Goal: Participate in discussion: Participate in discussion

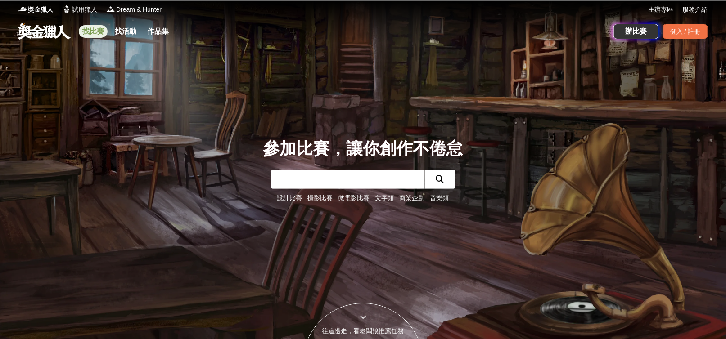
drag, startPoint x: 0, startPoint y: 0, endPoint x: 94, endPoint y: 30, distance: 98.8
click at [94, 30] on link "找比賽" at bounding box center [93, 31] width 29 height 13
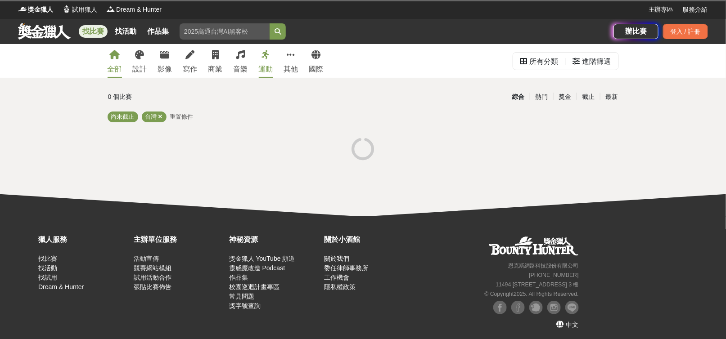
click at [220, 34] on input "search" at bounding box center [225, 31] width 90 height 16
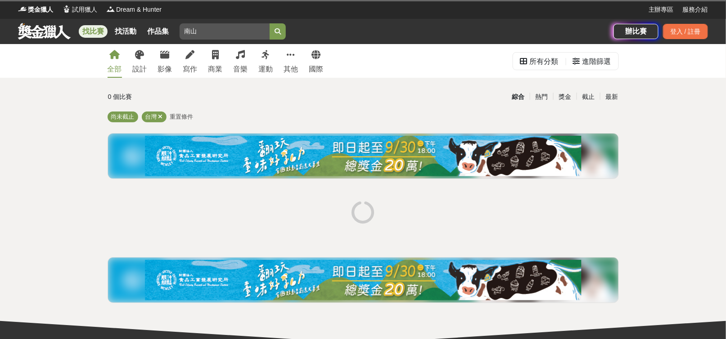
type input "南山"
click at [270, 23] on button "submit" at bounding box center [278, 31] width 16 height 16
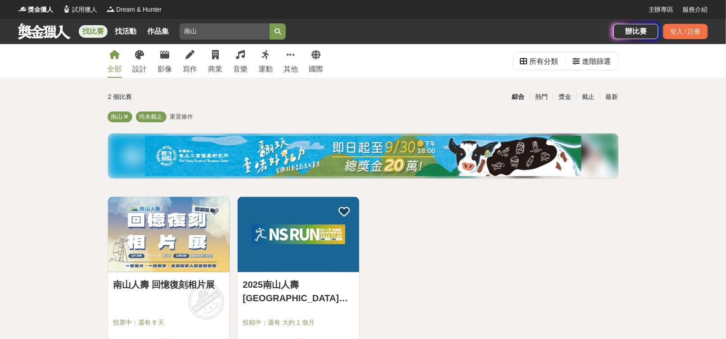
click at [160, 238] on img at bounding box center [169, 234] width 122 height 75
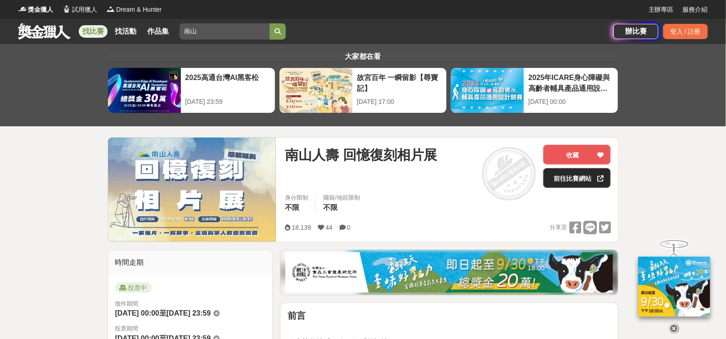
click at [568, 175] on link "前往比賽網站" at bounding box center [577, 178] width 68 height 20
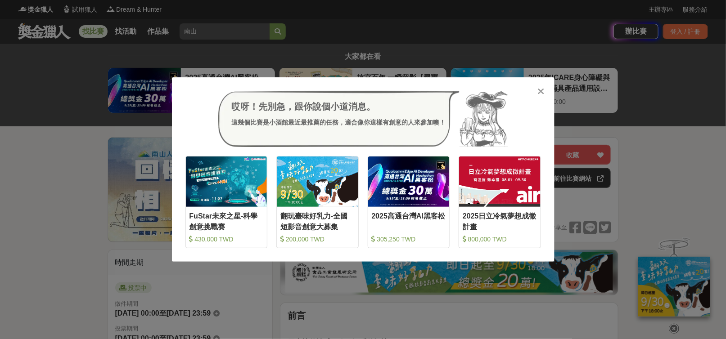
click at [541, 88] on icon at bounding box center [540, 91] width 7 height 9
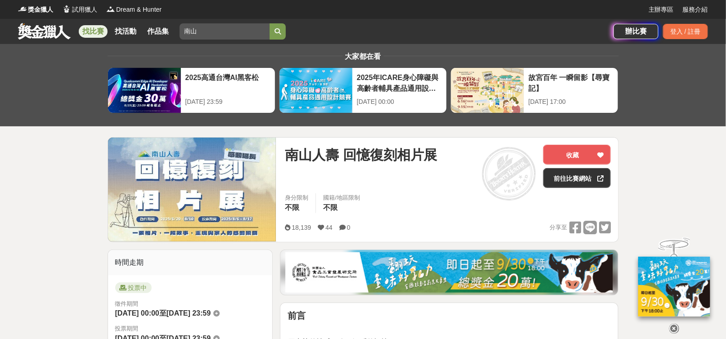
click at [203, 32] on input "南山" at bounding box center [225, 31] width 90 height 16
click at [279, 30] on icon "submit" at bounding box center [278, 31] width 6 height 6
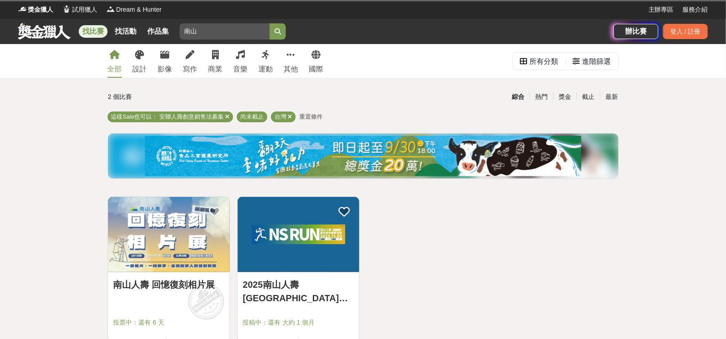
click at [180, 218] on img at bounding box center [169, 234] width 122 height 75
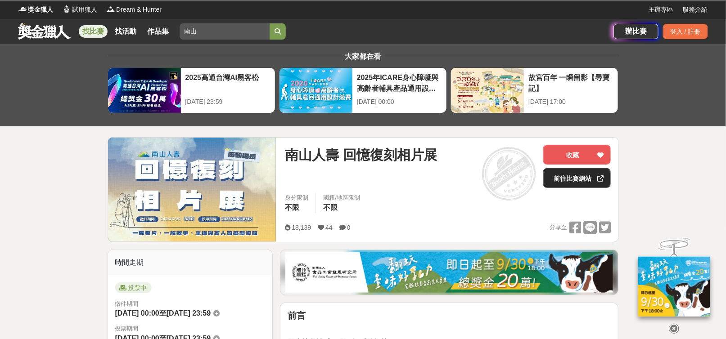
click at [565, 177] on link "前往比賽網站" at bounding box center [577, 178] width 68 height 20
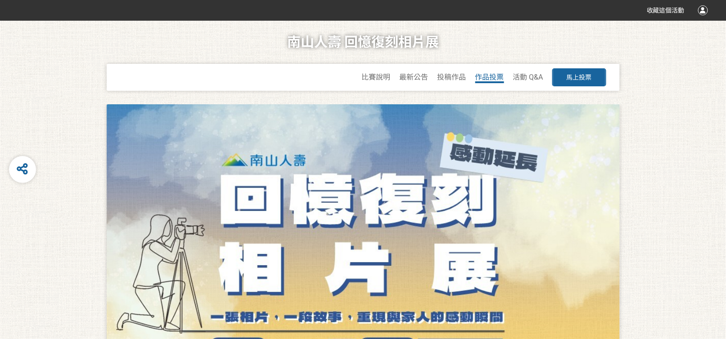
click at [502, 77] on span "作品投票" at bounding box center [489, 77] width 29 height 9
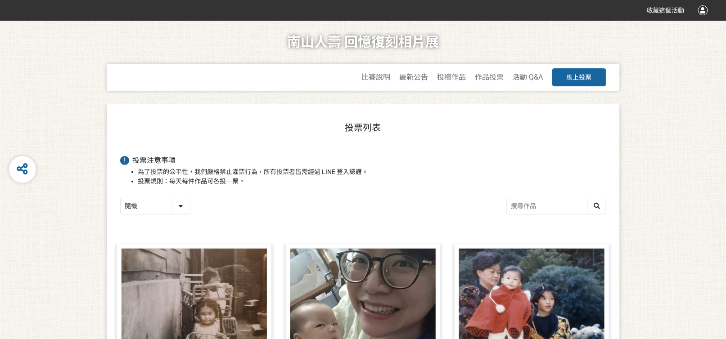
click at [523, 209] on input "search" at bounding box center [556, 206] width 99 height 16
type input "變"
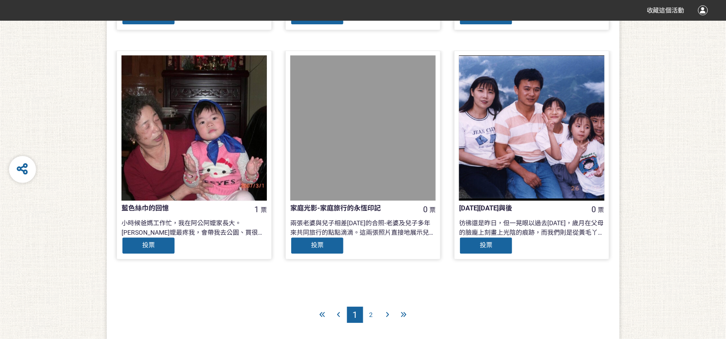
scroll to position [909, 0]
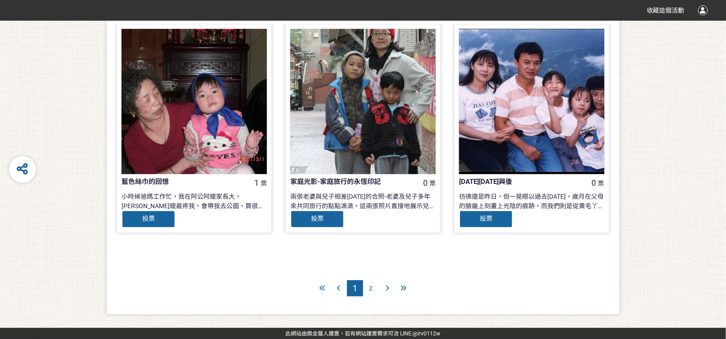
click at [372, 288] on span "2" at bounding box center [371, 288] width 4 height 7
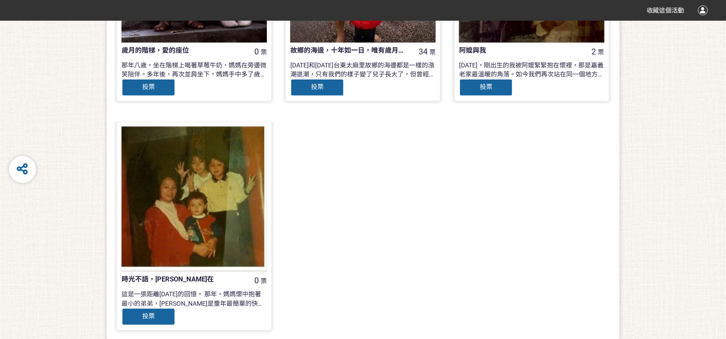
scroll to position [679, 0]
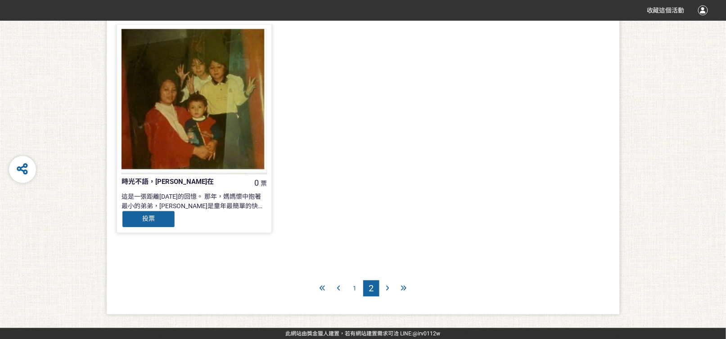
click at [355, 286] on span "1" at bounding box center [355, 288] width 4 height 7
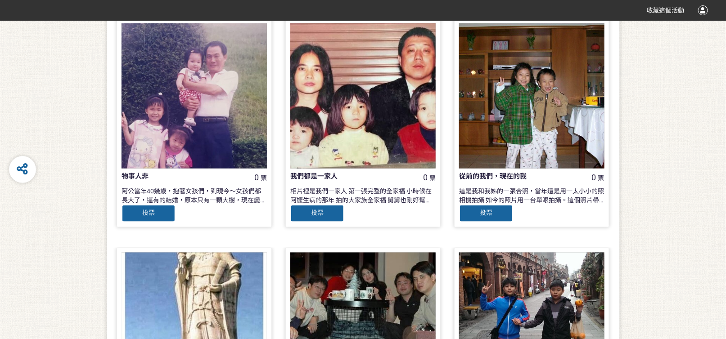
scroll to position [585, 0]
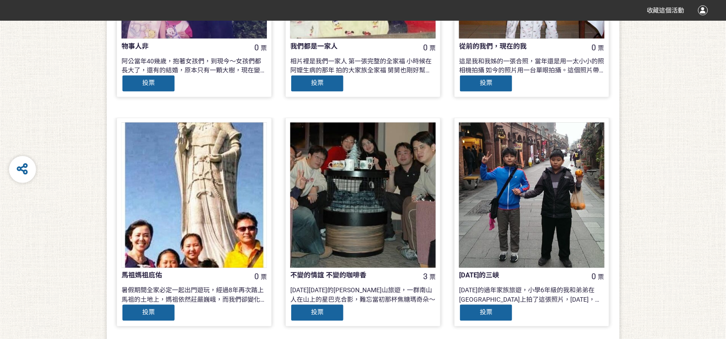
click at [370, 210] on div at bounding box center [362, 195] width 145 height 145
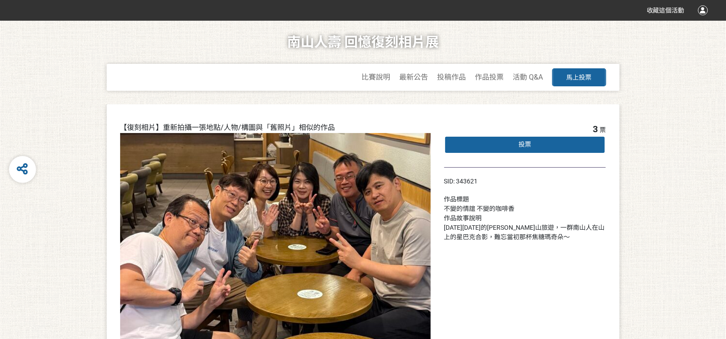
click at [501, 147] on div "投票" at bounding box center [525, 145] width 162 height 18
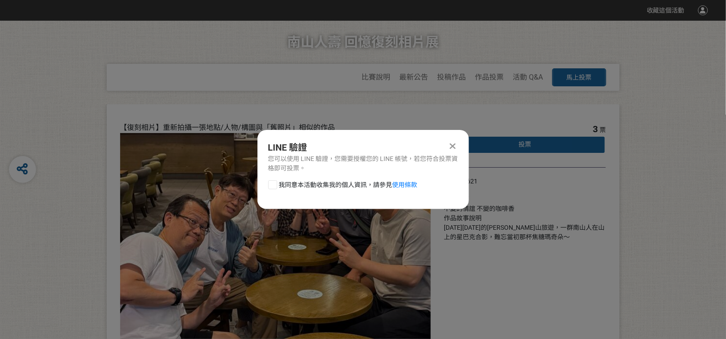
click at [299, 186] on span "我同意本活動收集我的個人資訊，請參見 使用條款" at bounding box center [348, 184] width 139 height 9
click at [275, 186] on input "我同意本活動收集我的個人資訊，請參見 使用條款" at bounding box center [272, 185] width 6 height 6
checkbox input "false"
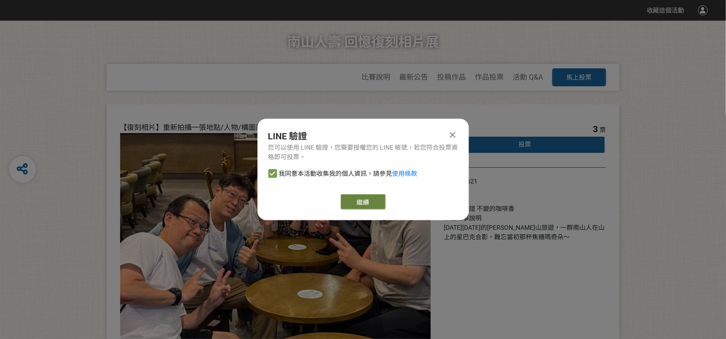
click at [352, 200] on link "繼續" at bounding box center [363, 201] width 45 height 15
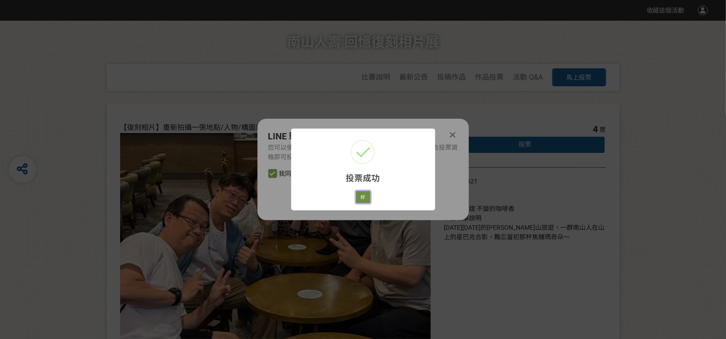
click at [361, 198] on button "好" at bounding box center [363, 197] width 14 height 13
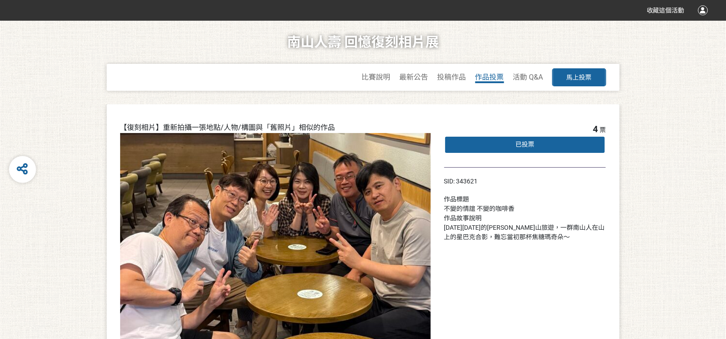
click at [489, 81] on span "作品投票" at bounding box center [489, 77] width 29 height 9
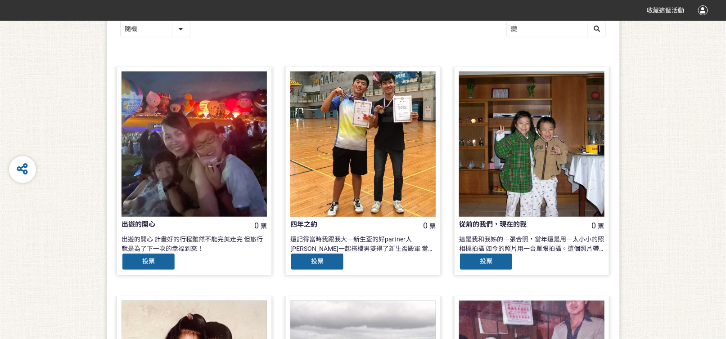
scroll to position [180, 0]
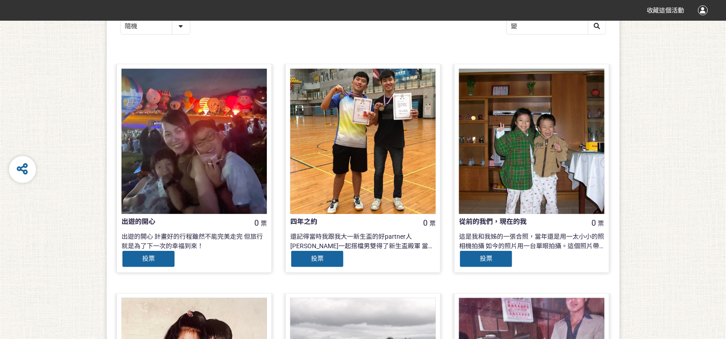
click at [343, 128] on div at bounding box center [362, 141] width 145 height 145
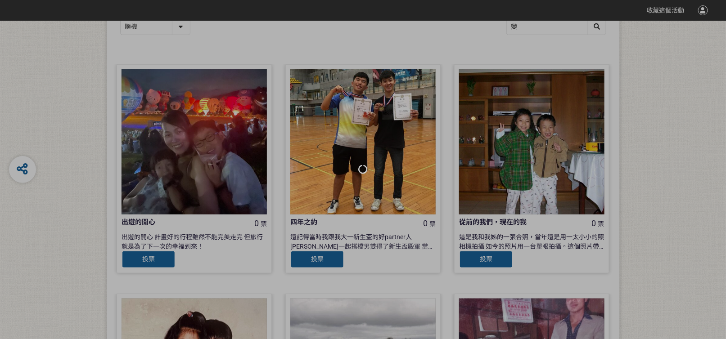
scroll to position [180, 0]
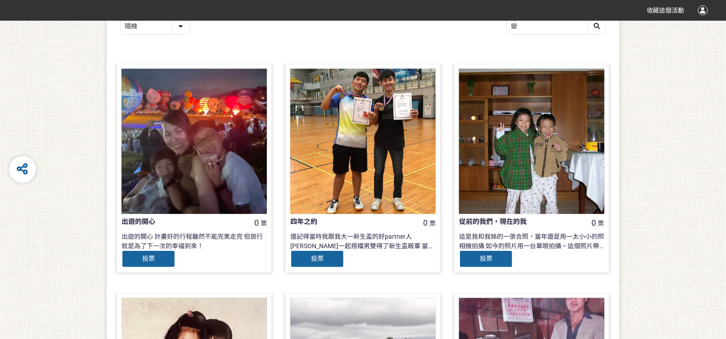
click at [509, 146] on div at bounding box center [531, 141] width 145 height 145
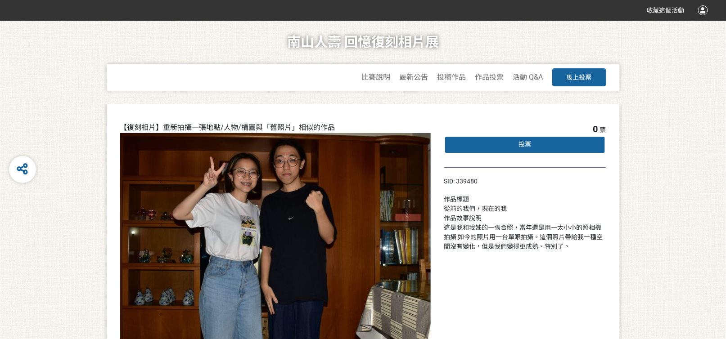
click at [532, 145] on div "投票" at bounding box center [525, 145] width 162 height 18
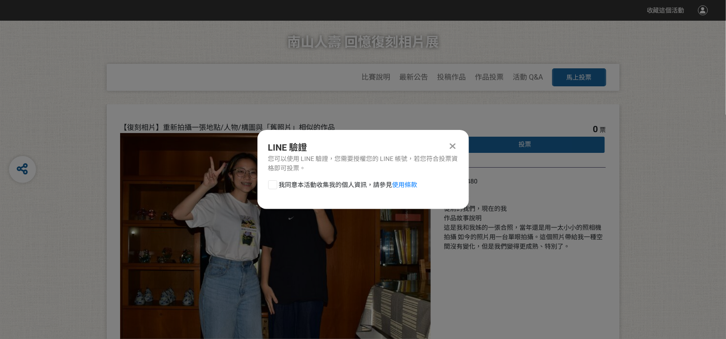
click at [275, 186] on div at bounding box center [272, 184] width 9 height 9
checkbox input "true"
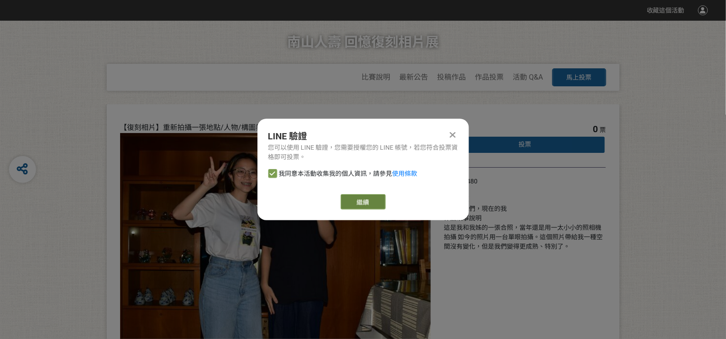
click at [352, 205] on button "繼續" at bounding box center [363, 201] width 45 height 15
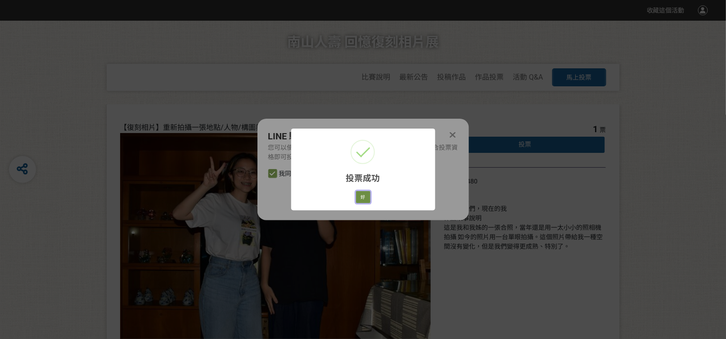
click at [364, 196] on button "好" at bounding box center [363, 197] width 14 height 13
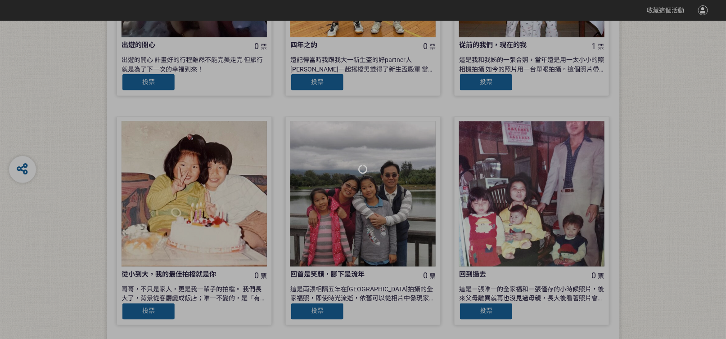
scroll to position [360, 0]
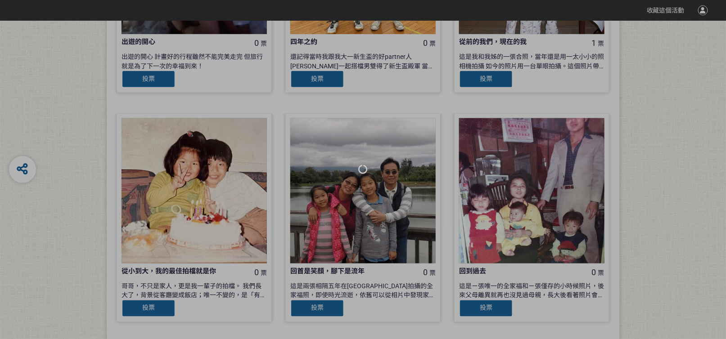
click at [220, 170] on div at bounding box center [363, 169] width 726 height 339
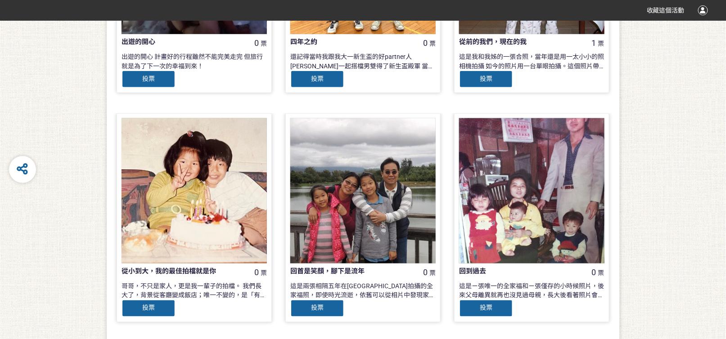
click at [181, 186] on div at bounding box center [194, 190] width 145 height 145
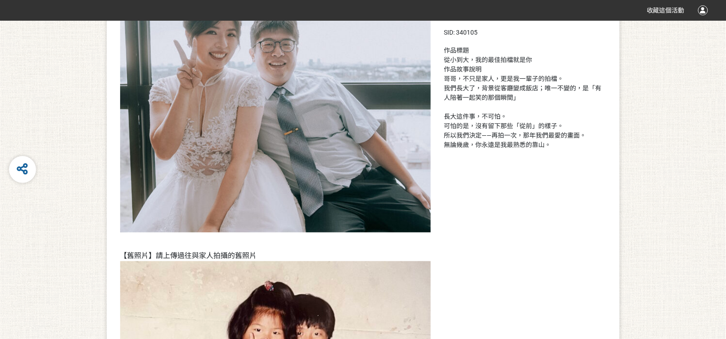
scroll to position [135, 0]
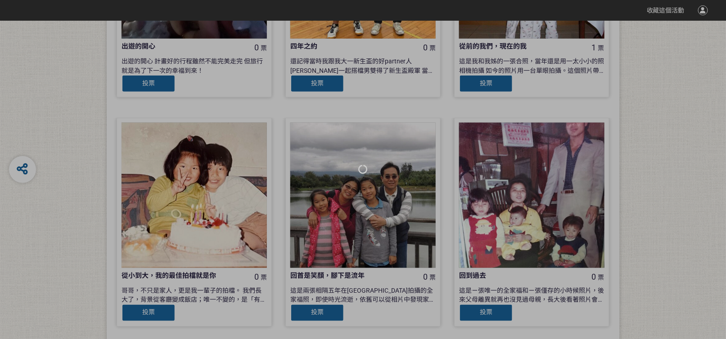
scroll to position [360, 0]
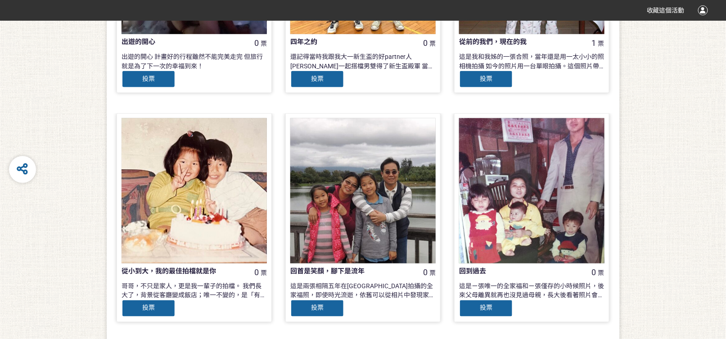
click at [347, 191] on div at bounding box center [362, 190] width 145 height 145
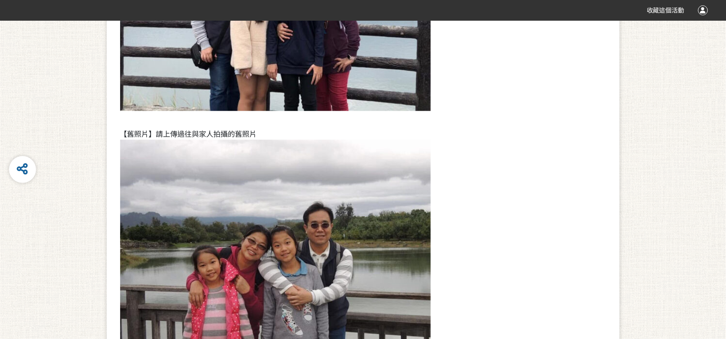
scroll to position [316, 0]
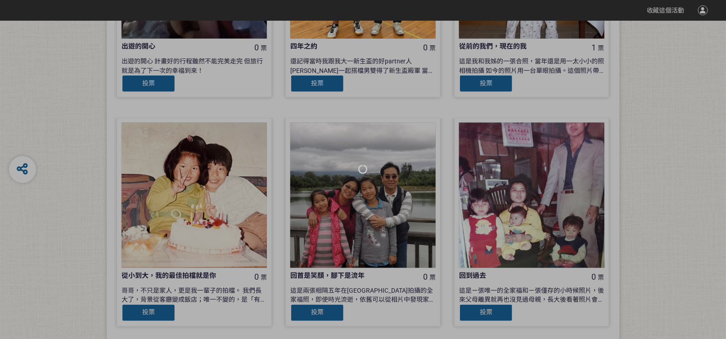
scroll to position [360, 0]
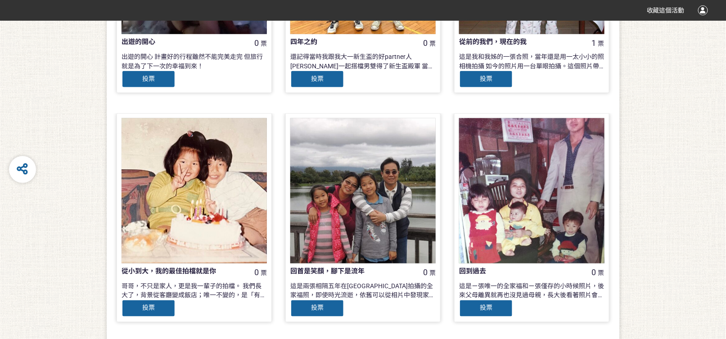
click at [547, 174] on div at bounding box center [531, 190] width 145 height 145
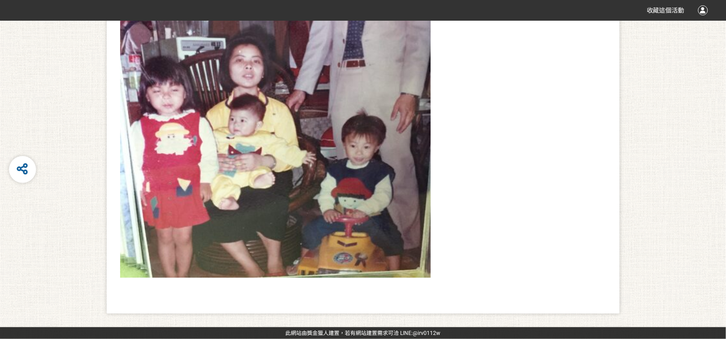
scroll to position [495, 0]
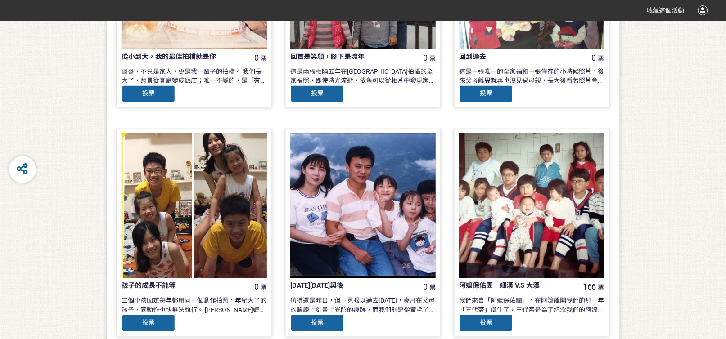
scroll to position [585, 0]
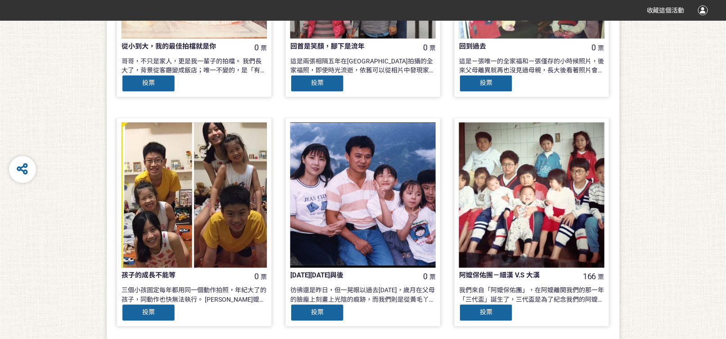
click at [244, 171] on div at bounding box center [194, 195] width 145 height 145
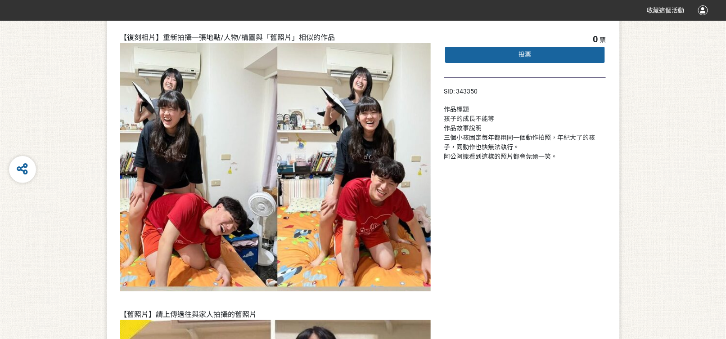
scroll to position [90, 0]
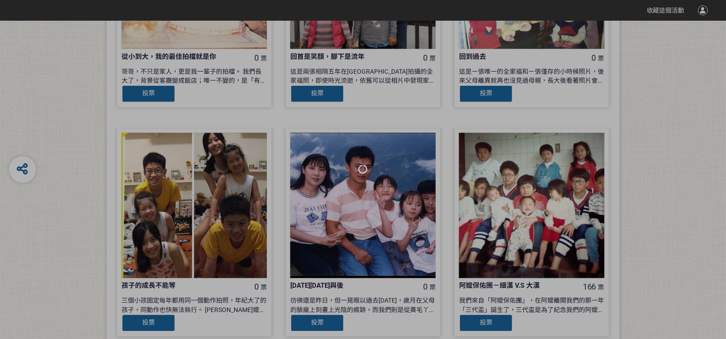
scroll to position [585, 0]
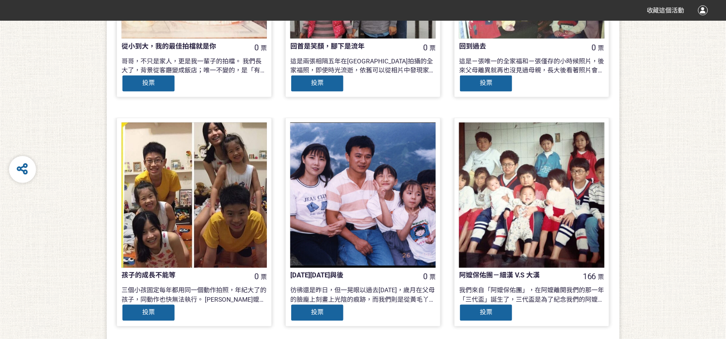
click at [365, 216] on div at bounding box center [362, 195] width 145 height 145
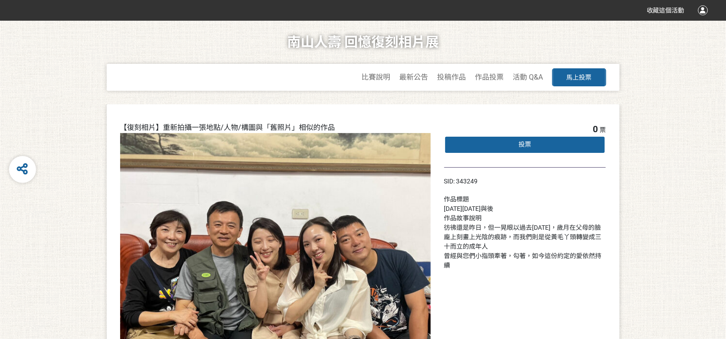
click at [518, 140] on div "投票" at bounding box center [525, 145] width 162 height 18
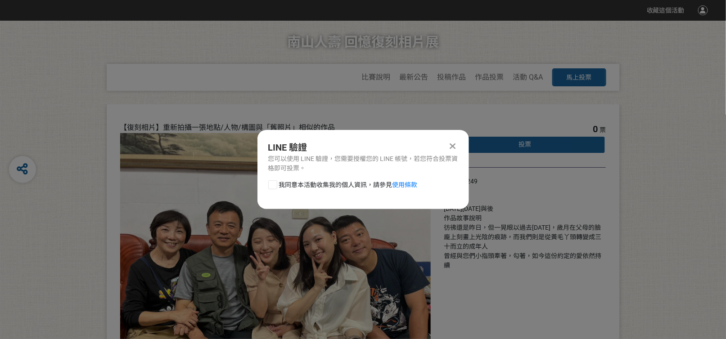
click at [331, 184] on span "我同意本活動收集我的個人資訊，請參見 使用條款" at bounding box center [348, 184] width 139 height 9
click at [275, 184] on input "我同意本活動收集我的個人資訊，請參見 使用條款" at bounding box center [272, 185] width 6 height 6
checkbox input "false"
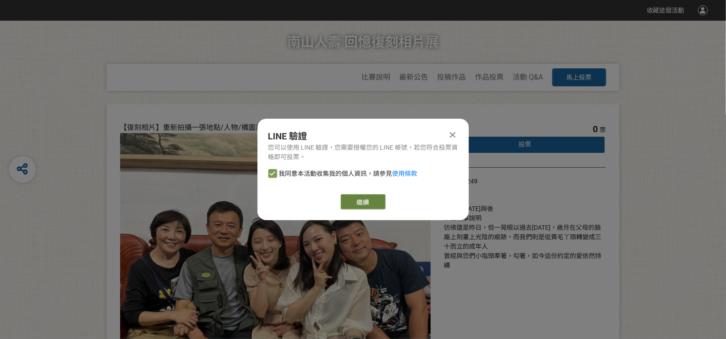
click at [347, 202] on button "繼續" at bounding box center [363, 201] width 45 height 15
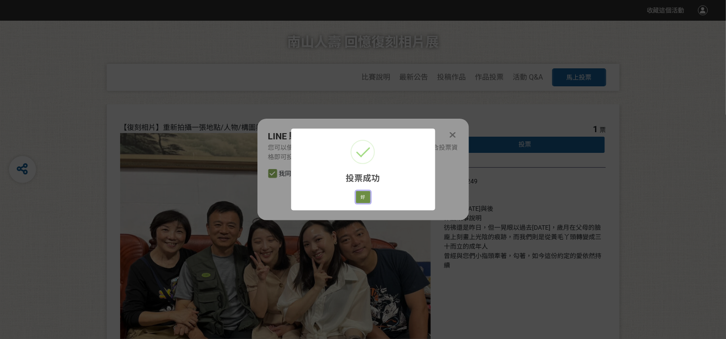
click at [361, 198] on button "好" at bounding box center [363, 197] width 14 height 13
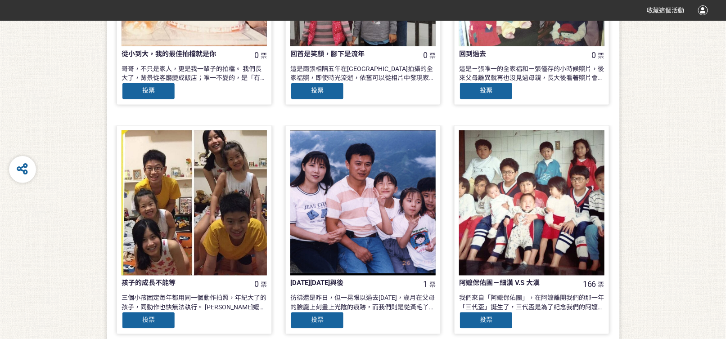
scroll to position [585, 0]
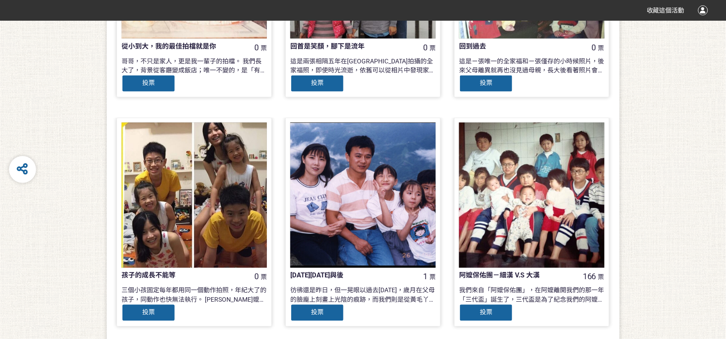
click at [519, 192] on div at bounding box center [531, 195] width 145 height 145
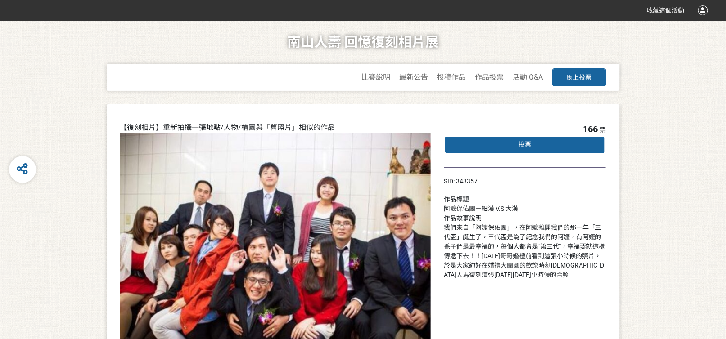
click at [528, 143] on span "投票" at bounding box center [524, 144] width 13 height 7
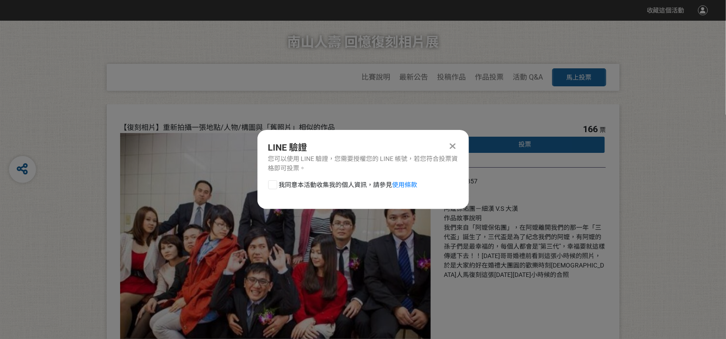
click at [275, 187] on div at bounding box center [272, 184] width 9 height 9
checkbox input "true"
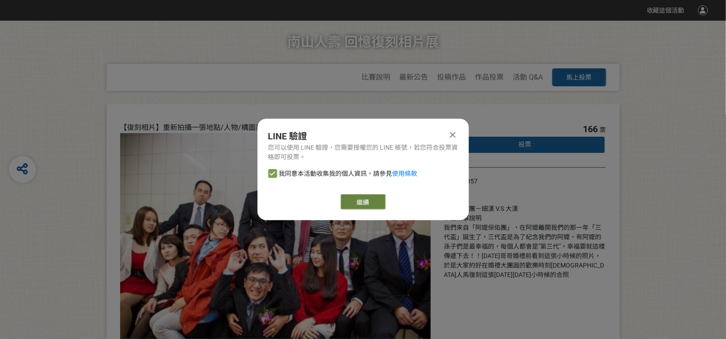
click at [347, 204] on button "繼續" at bounding box center [363, 201] width 45 height 15
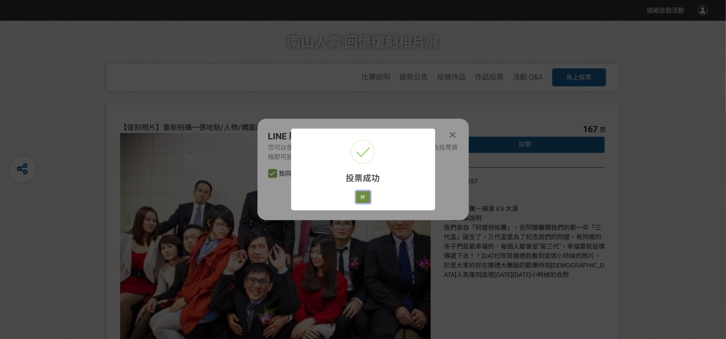
click at [362, 199] on button "好" at bounding box center [363, 197] width 14 height 13
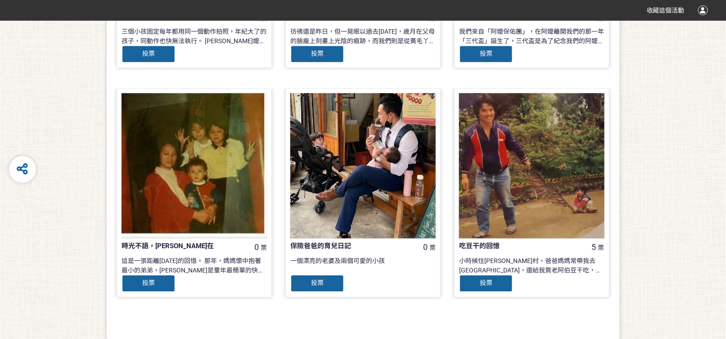
scroll to position [855, 0]
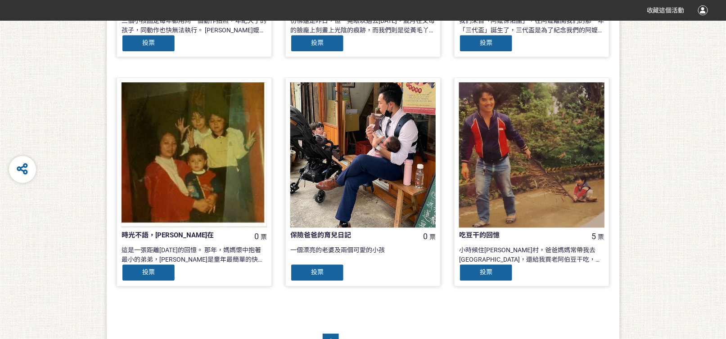
click at [212, 146] on div at bounding box center [194, 154] width 145 height 145
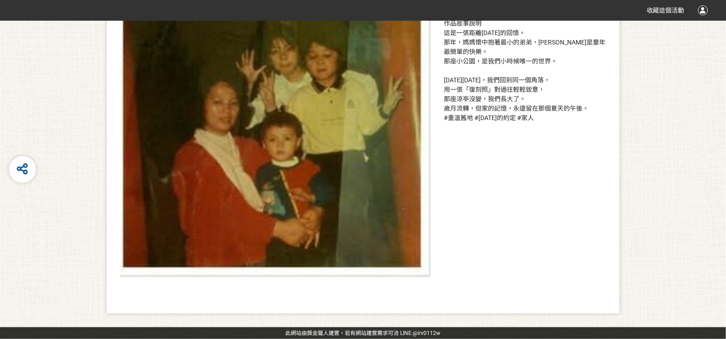
scroll to position [135, 0]
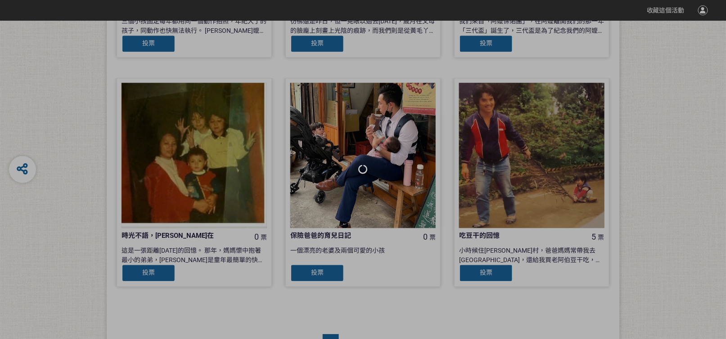
scroll to position [855, 0]
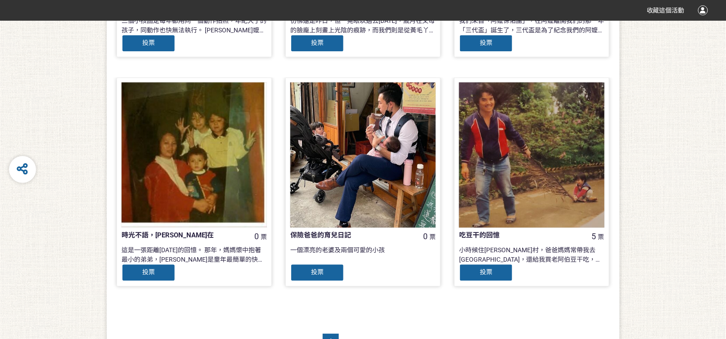
click at [377, 165] on div at bounding box center [362, 154] width 145 height 145
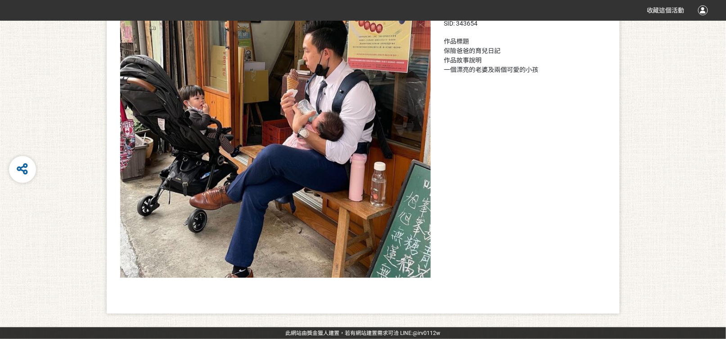
scroll to position [261, 0]
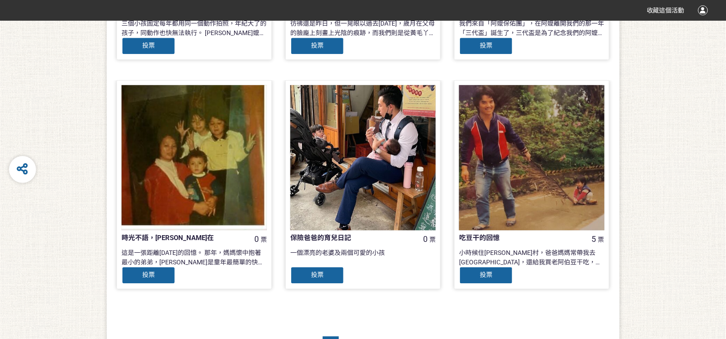
scroll to position [855, 0]
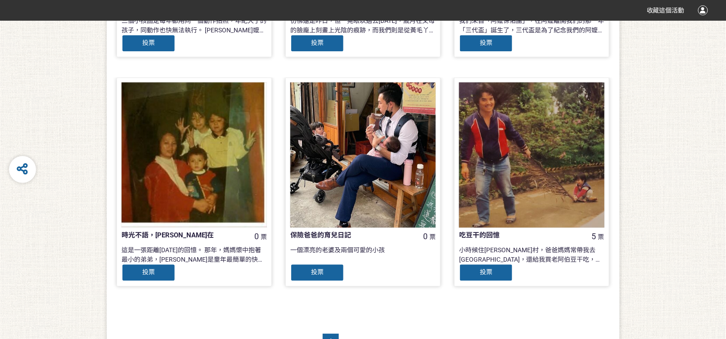
click at [496, 272] on div "投票" at bounding box center [486, 273] width 54 height 18
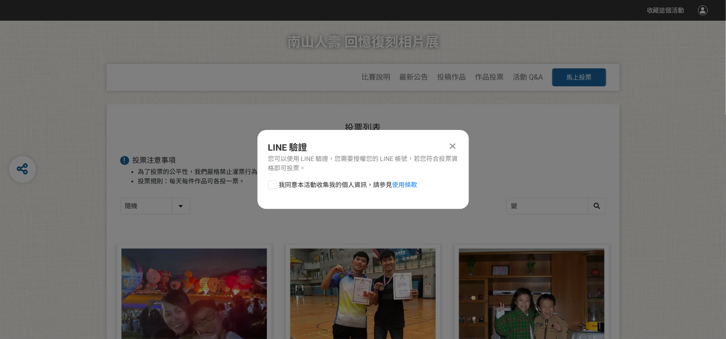
click at [270, 186] on div at bounding box center [272, 184] width 9 height 9
checkbox input "true"
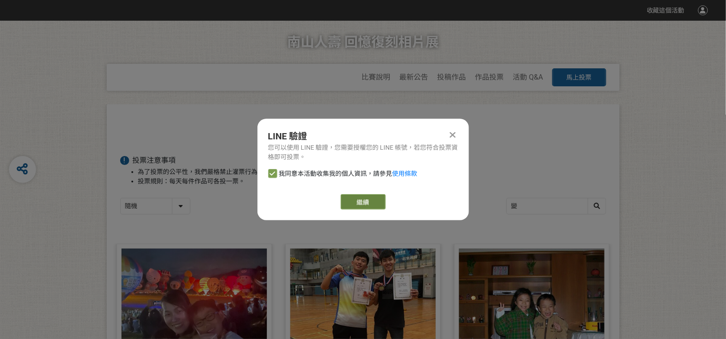
click at [345, 205] on button "繼續" at bounding box center [363, 201] width 45 height 15
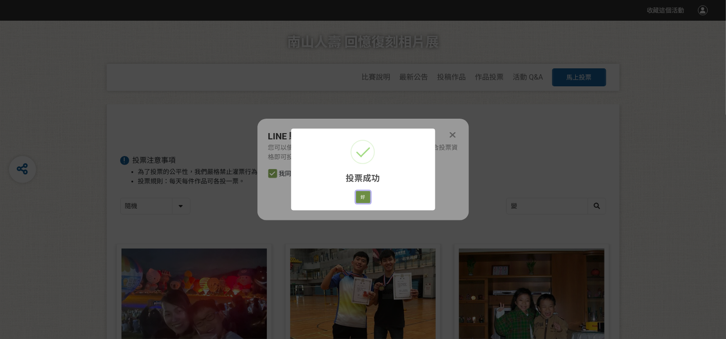
click at [362, 197] on button "好" at bounding box center [363, 197] width 14 height 13
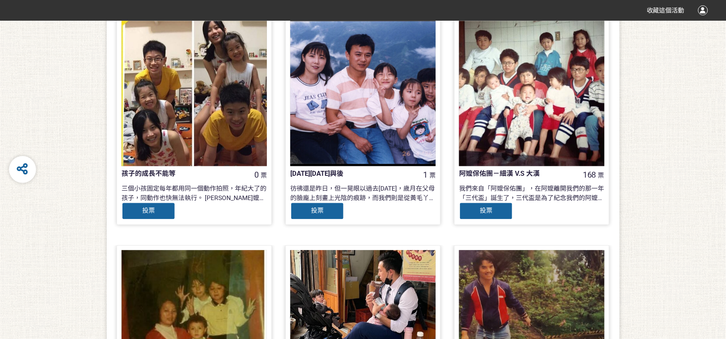
scroll to position [909, 0]
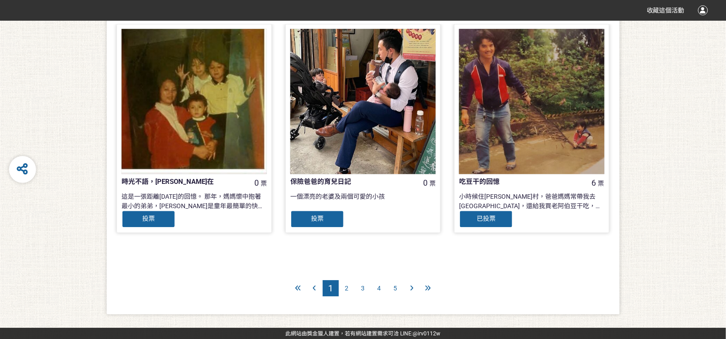
click at [348, 288] on span "2" at bounding box center [347, 288] width 4 height 7
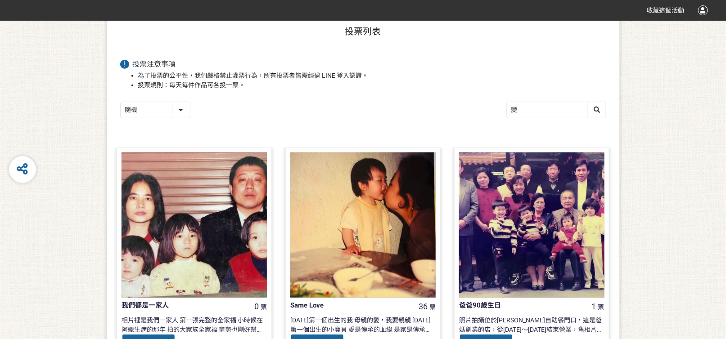
scroll to position [135, 0]
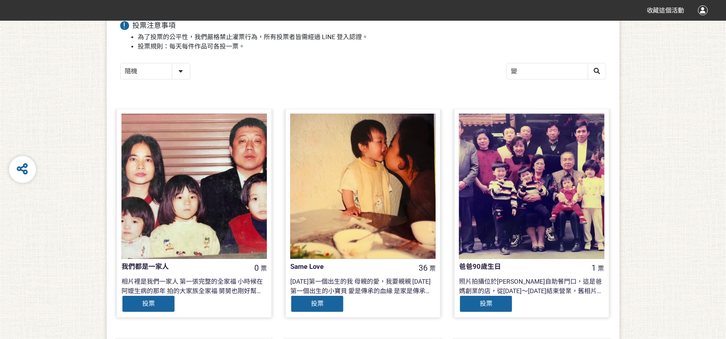
click at [203, 198] on div at bounding box center [194, 186] width 145 height 145
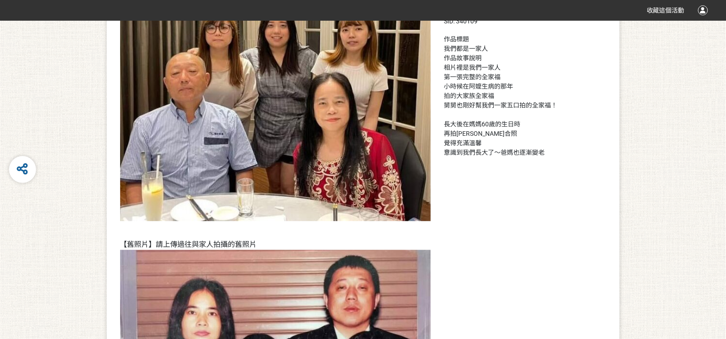
scroll to position [151, 0]
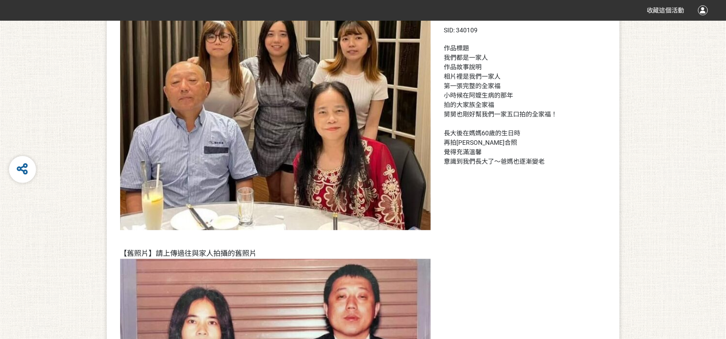
scroll to position [135, 0]
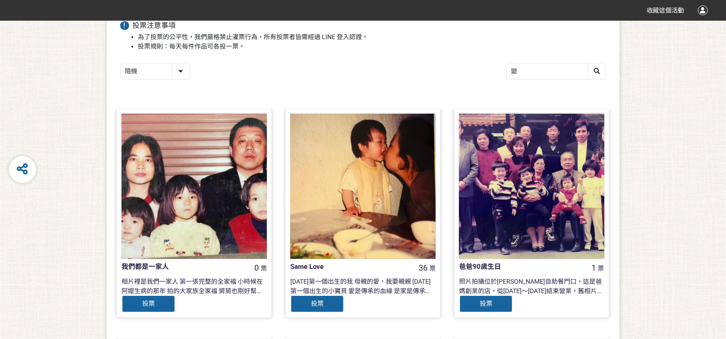
click at [390, 196] on div at bounding box center [362, 186] width 145 height 145
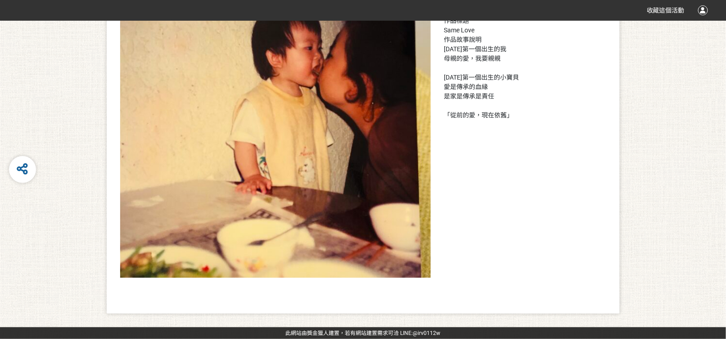
scroll to position [372, 0]
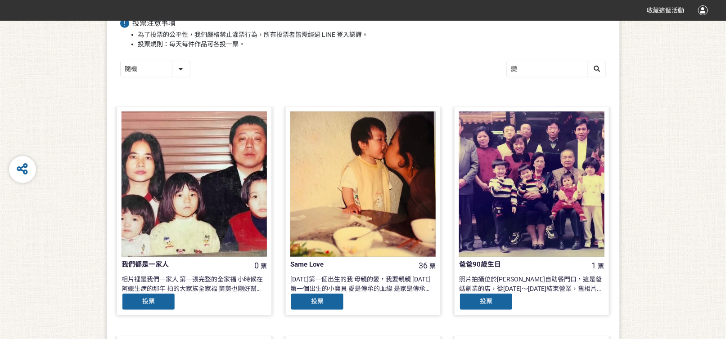
scroll to position [135, 0]
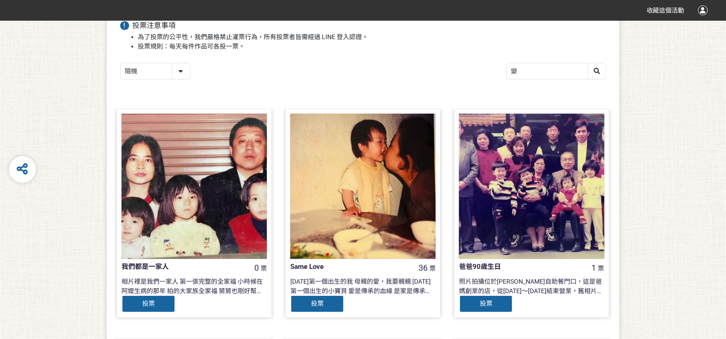
click at [564, 179] on div at bounding box center [531, 186] width 145 height 145
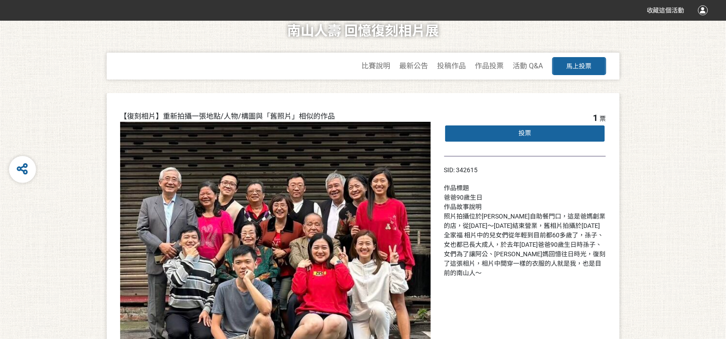
scroll to position [10, 0]
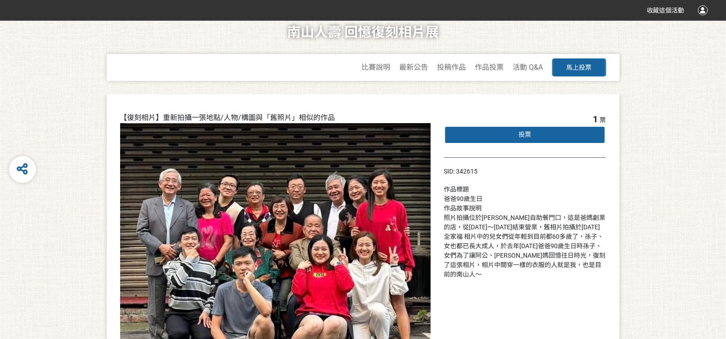
click at [509, 131] on div "投票" at bounding box center [525, 135] width 162 height 18
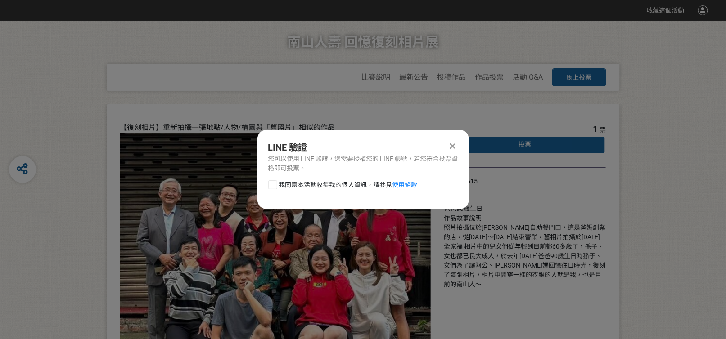
scroll to position [0, 0]
drag, startPoint x: 280, startPoint y: 186, endPoint x: 293, endPoint y: 188, distance: 13.2
click at [279, 186] on span "我同意本活動收集我的個人資訊，請參見 使用條款" at bounding box center [348, 184] width 139 height 9
click at [275, 186] on input "我同意本活動收集我的個人資訊，請參見 使用條款" at bounding box center [272, 185] width 6 height 6
checkbox input "false"
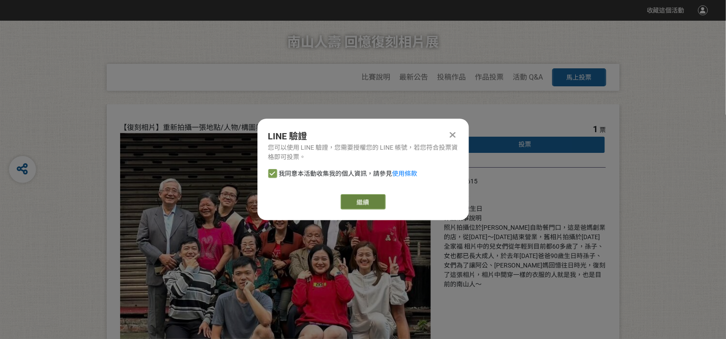
click at [347, 199] on button "繼續" at bounding box center [363, 201] width 45 height 15
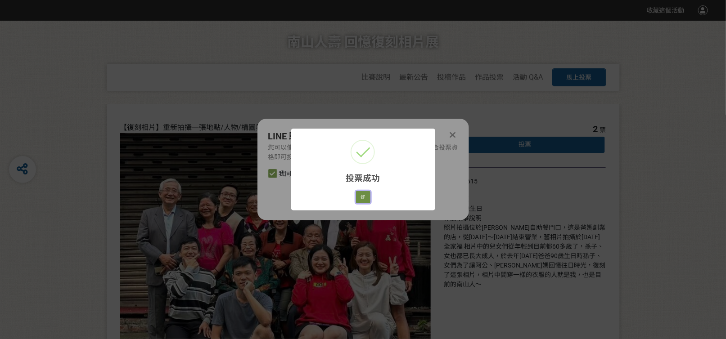
click at [365, 198] on button "好" at bounding box center [363, 197] width 14 height 13
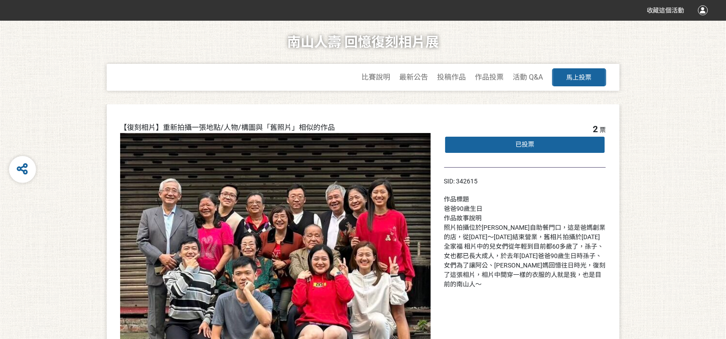
scroll to position [10, 0]
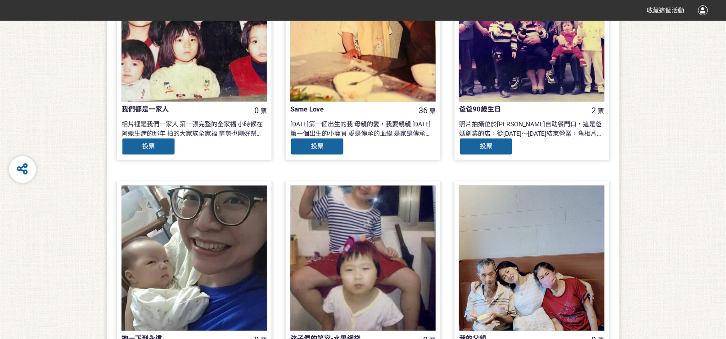
scroll to position [360, 0]
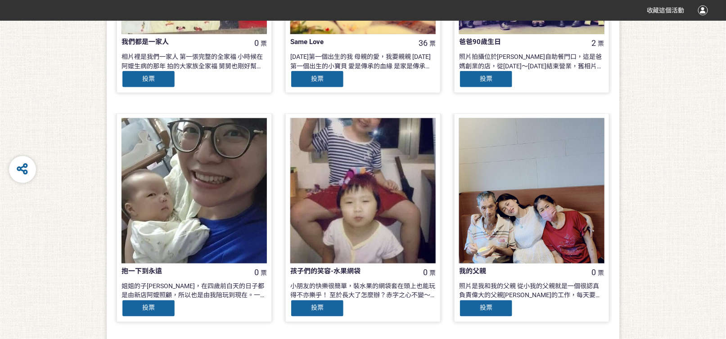
click at [235, 184] on div at bounding box center [194, 190] width 145 height 145
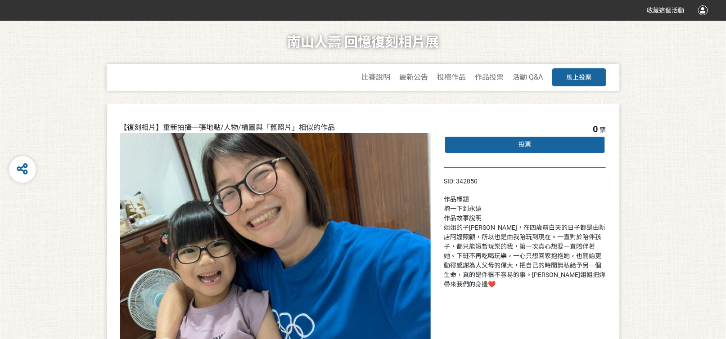
click at [499, 140] on div "投票" at bounding box center [525, 145] width 162 height 18
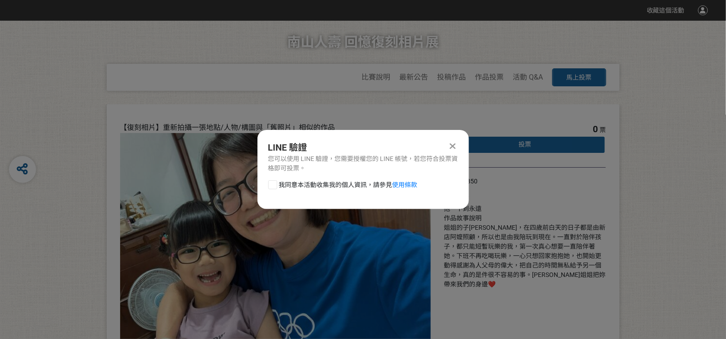
click at [285, 187] on span "我同意本活動收集我的個人資訊，請參見 使用條款" at bounding box center [348, 184] width 139 height 9
click at [275, 187] on input "我同意本活動收集我的個人資訊，請參見 使用條款" at bounding box center [272, 185] width 6 height 6
checkbox input "false"
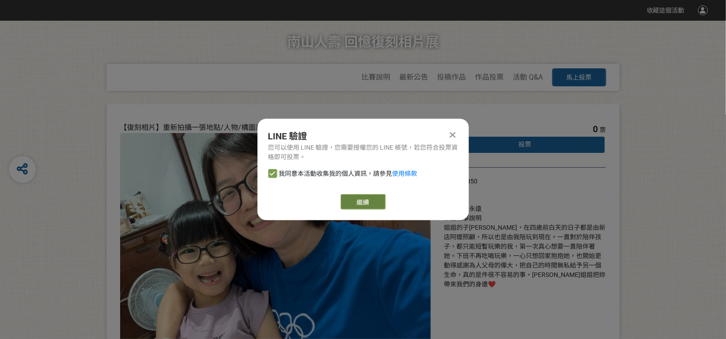
click at [347, 200] on button "繼續" at bounding box center [363, 201] width 45 height 15
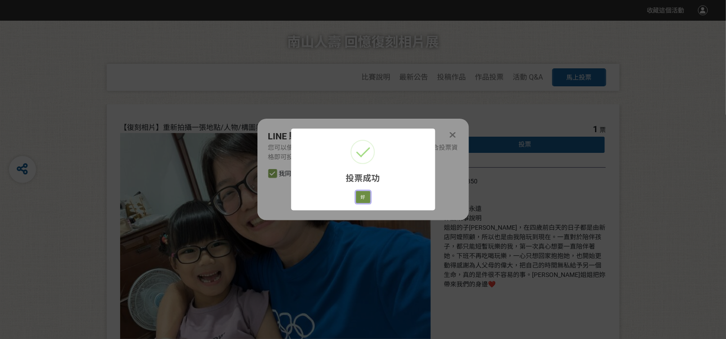
click at [360, 198] on button "好" at bounding box center [363, 197] width 14 height 13
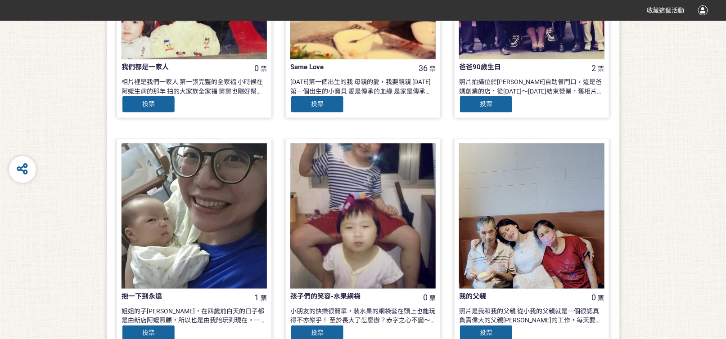
scroll to position [360, 0]
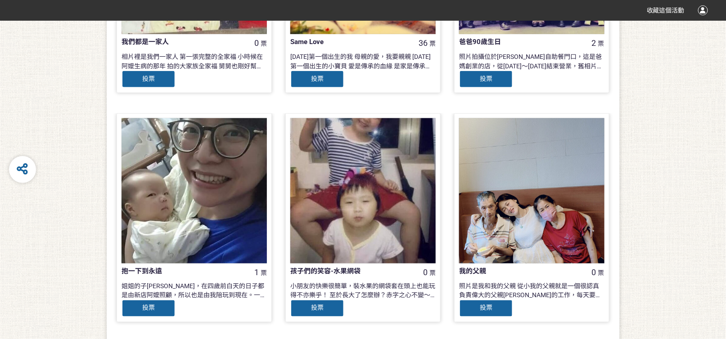
click at [358, 192] on div at bounding box center [362, 190] width 145 height 145
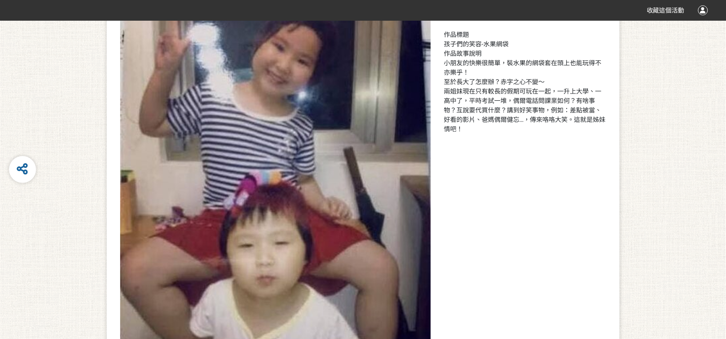
scroll to position [90, 0]
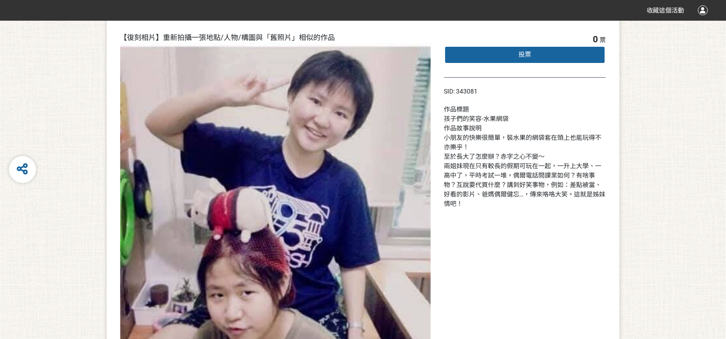
click at [524, 58] on span "投票" at bounding box center [524, 54] width 13 height 7
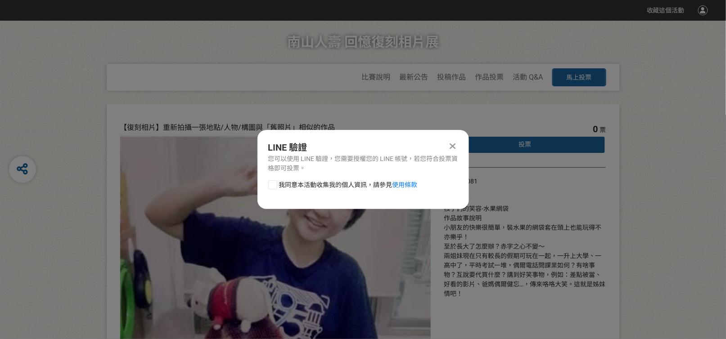
scroll to position [0, 0]
click at [280, 186] on span "我同意本活動收集我的個人資訊，請參見 使用條款" at bounding box center [348, 184] width 139 height 9
click at [275, 186] on input "我同意本活動收集我的個人資訊，請參見 使用條款" at bounding box center [272, 185] width 6 height 6
checkbox input "false"
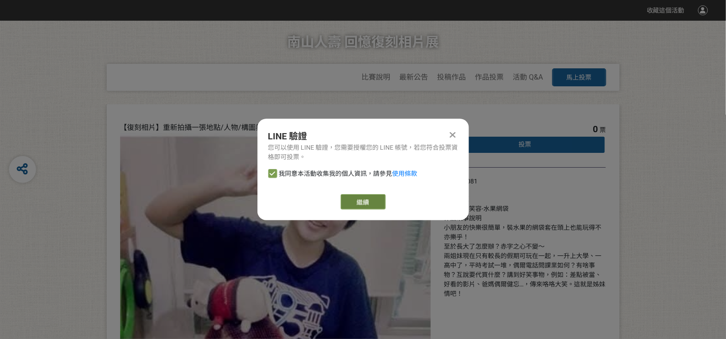
click at [349, 204] on button "繼續" at bounding box center [363, 201] width 45 height 15
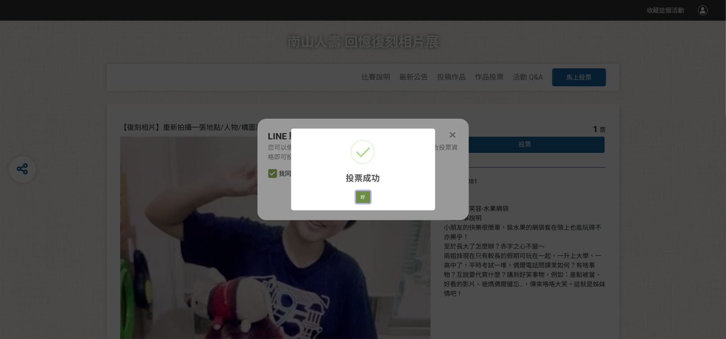
click at [359, 198] on button "好" at bounding box center [363, 197] width 14 height 13
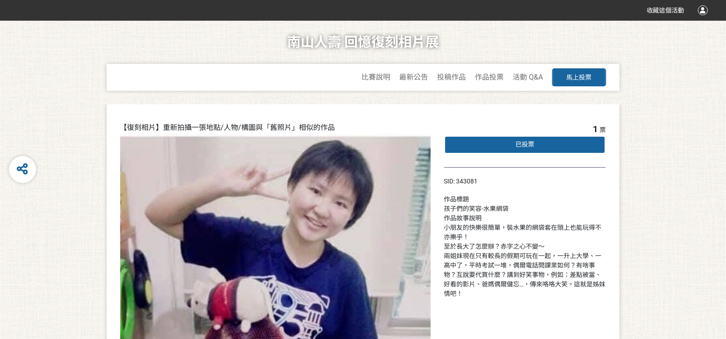
scroll to position [85, 0]
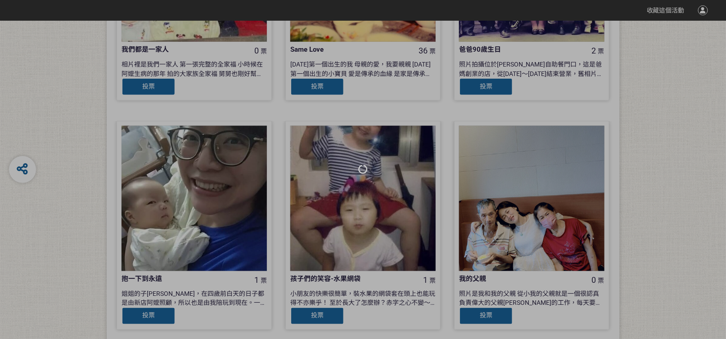
scroll to position [360, 0]
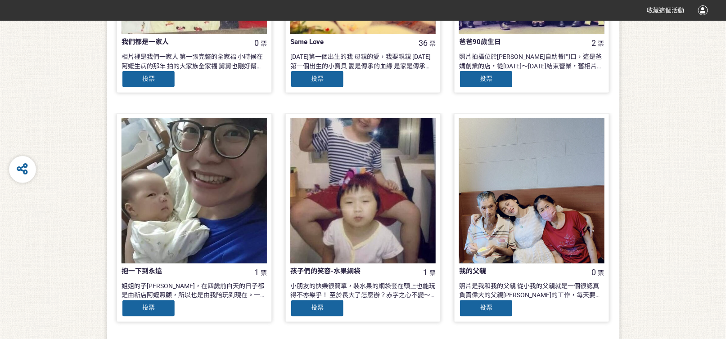
click at [516, 212] on div at bounding box center [531, 190] width 145 height 145
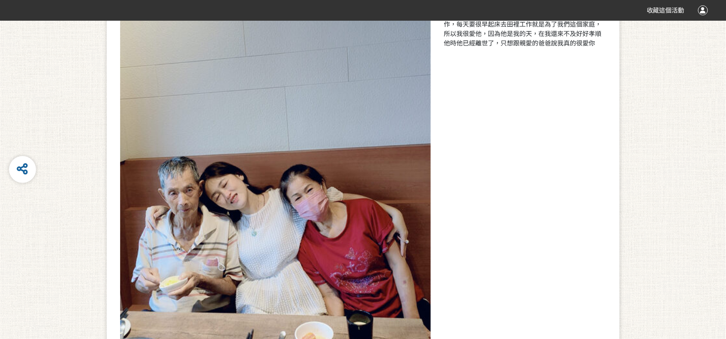
scroll to position [225, 0]
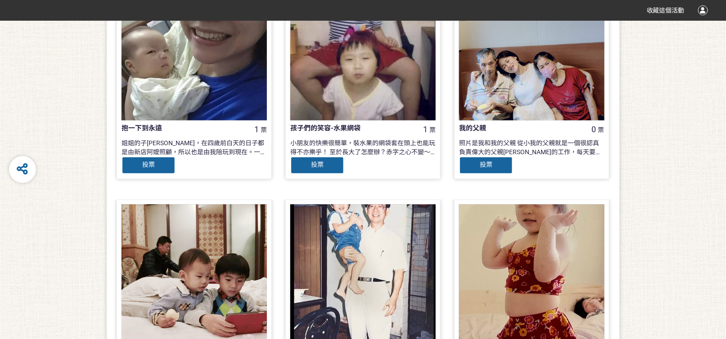
scroll to position [585, 0]
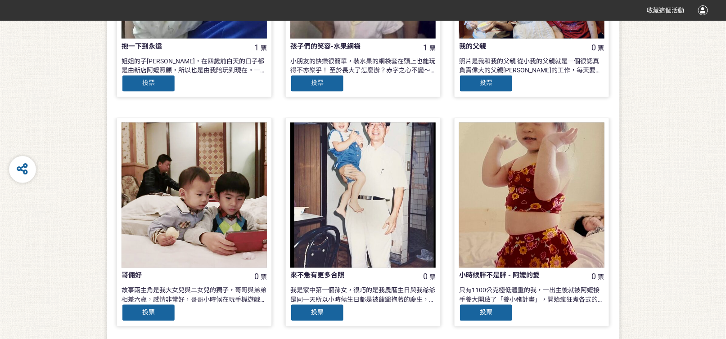
click at [199, 192] on div at bounding box center [194, 195] width 145 height 145
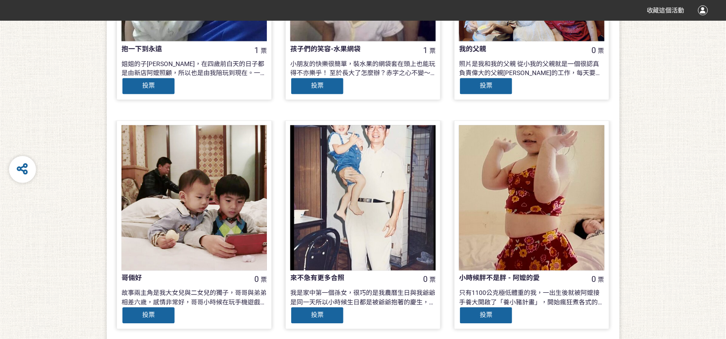
scroll to position [585, 0]
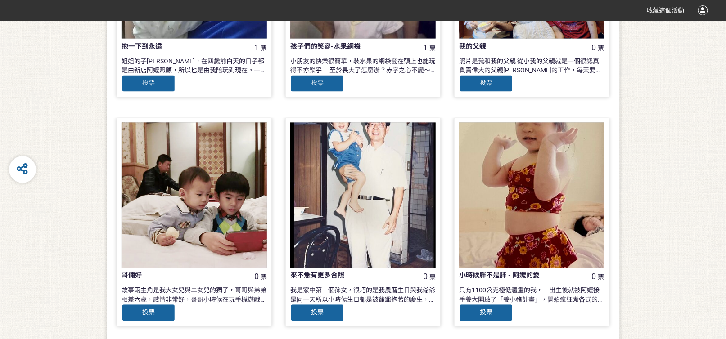
click at [365, 180] on div at bounding box center [362, 195] width 145 height 145
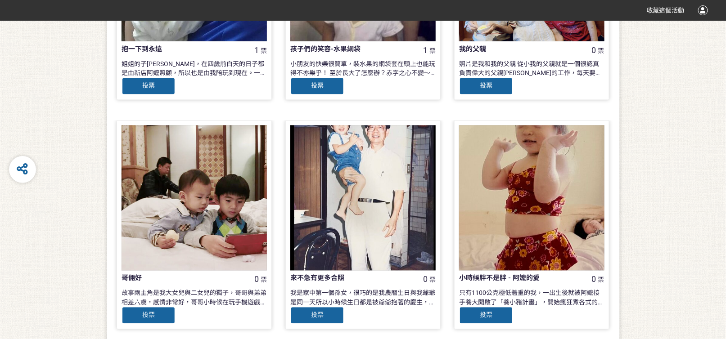
scroll to position [585, 0]
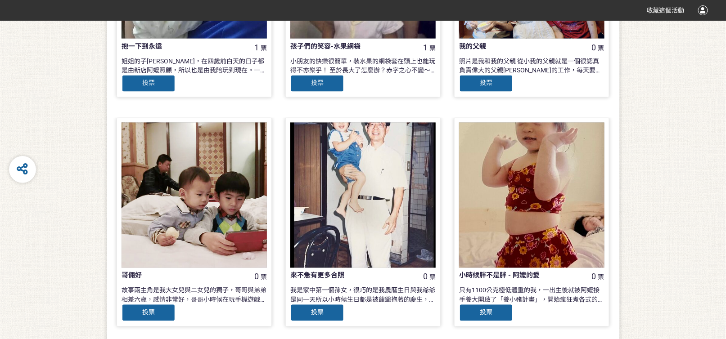
click at [499, 177] on div at bounding box center [531, 195] width 145 height 145
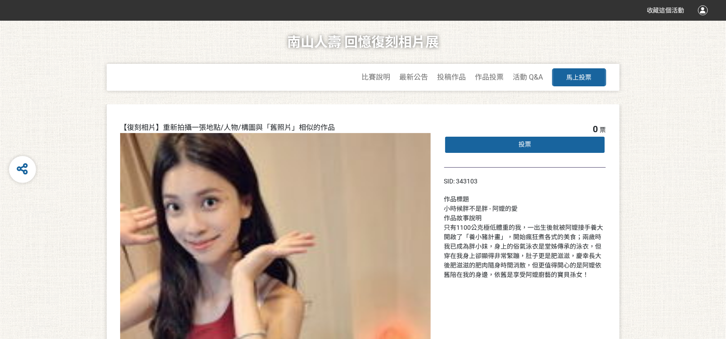
click at [524, 142] on span "投票" at bounding box center [524, 144] width 13 height 7
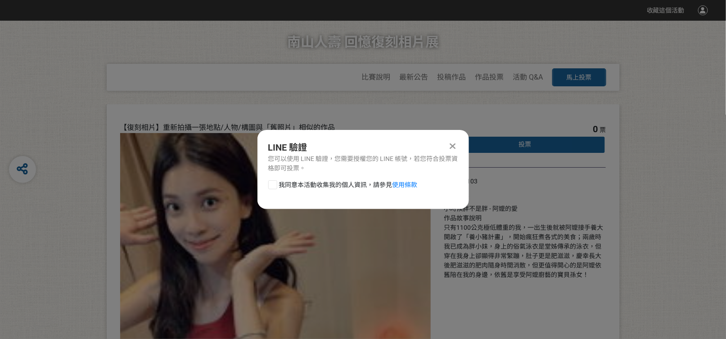
click at [302, 181] on span "我同意本活動收集我的個人資訊，請參見 使用條款" at bounding box center [348, 184] width 139 height 9
click at [275, 182] on input "我同意本活動收集我的個人資訊，請參見 使用條款" at bounding box center [272, 185] width 6 height 6
checkbox input "false"
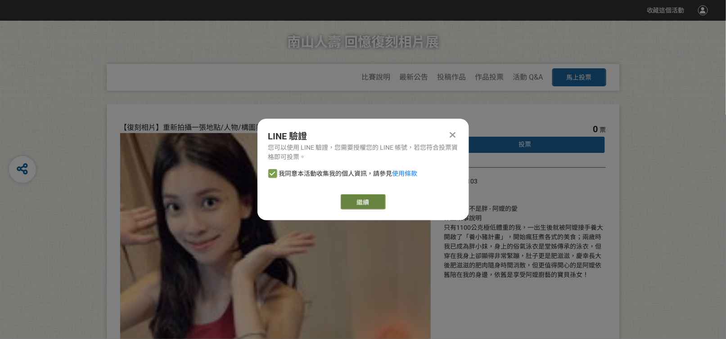
click at [351, 203] on button "繼續" at bounding box center [363, 201] width 45 height 15
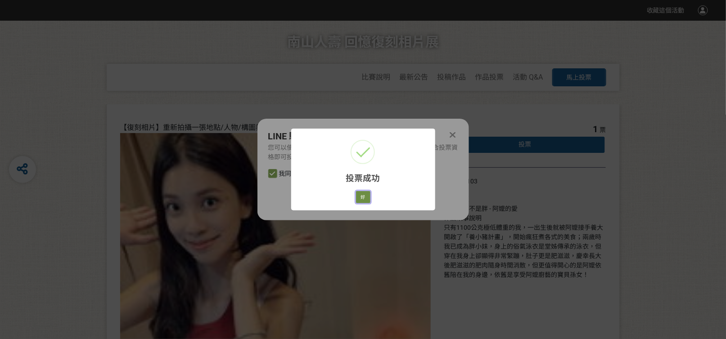
click at [362, 199] on button "好" at bounding box center [363, 197] width 14 height 13
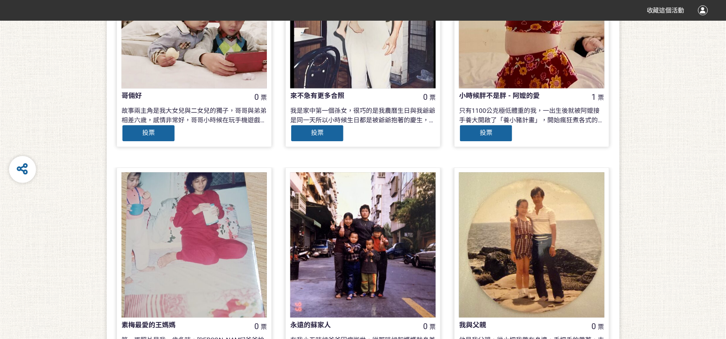
scroll to position [855, 0]
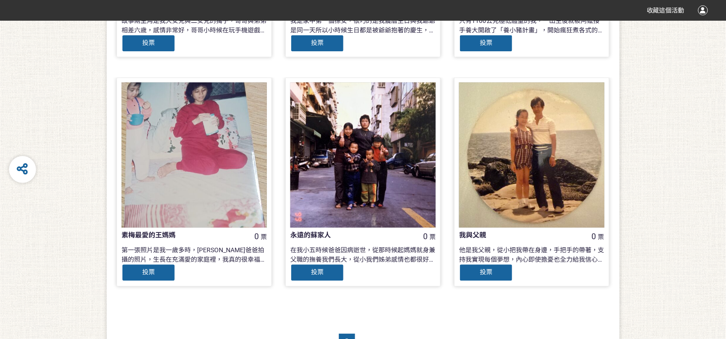
click at [202, 148] on div at bounding box center [194, 154] width 145 height 145
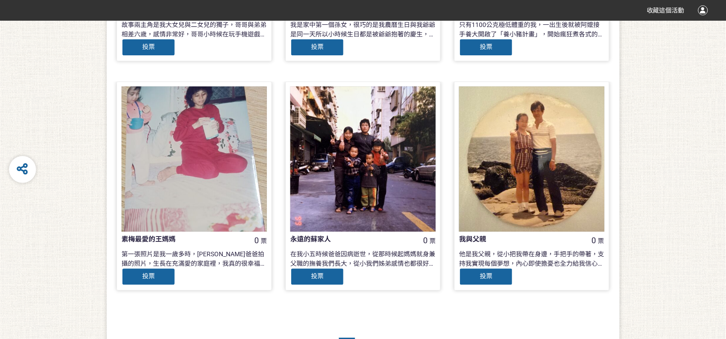
scroll to position [855, 0]
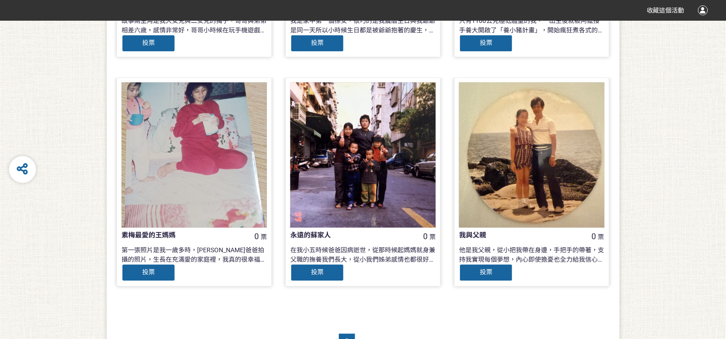
click at [355, 162] on div at bounding box center [362, 154] width 145 height 145
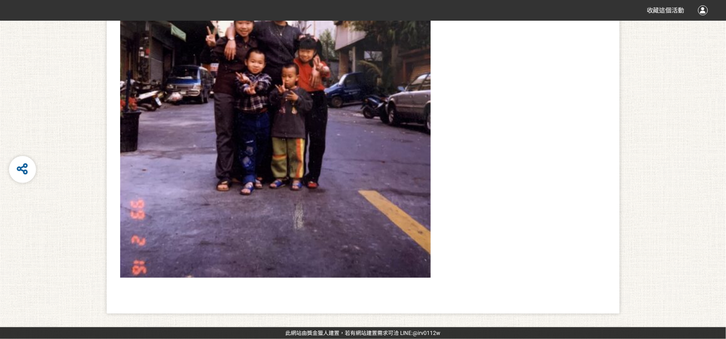
scroll to position [270, 0]
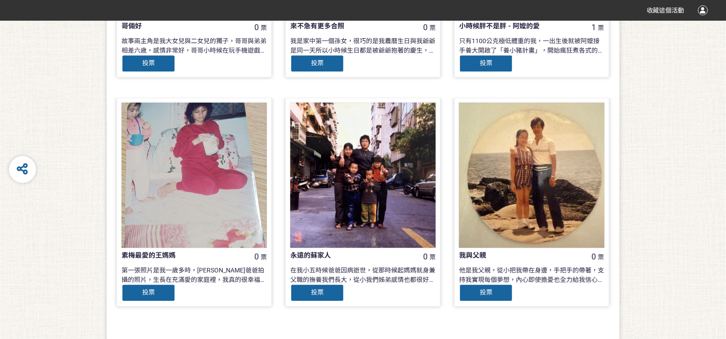
scroll to position [855, 0]
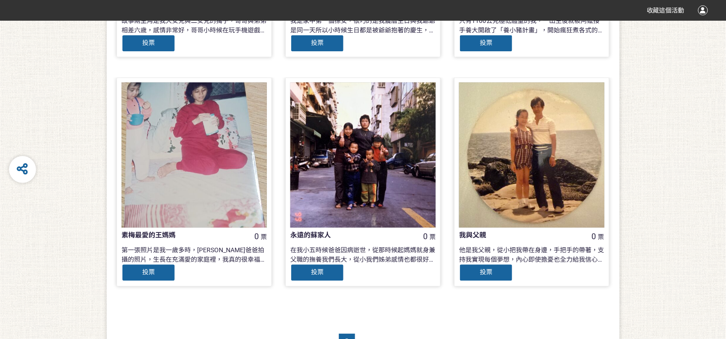
click at [500, 170] on div at bounding box center [531, 154] width 145 height 145
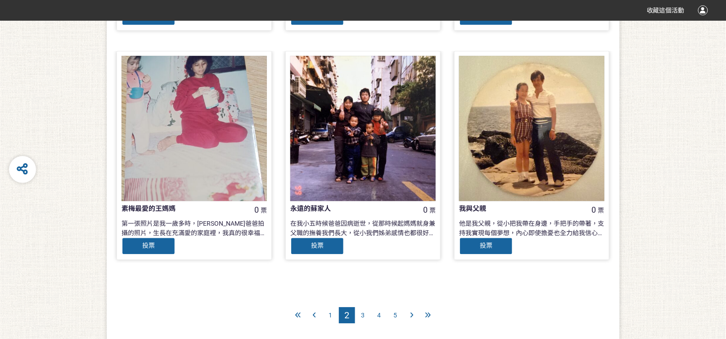
scroll to position [909, 0]
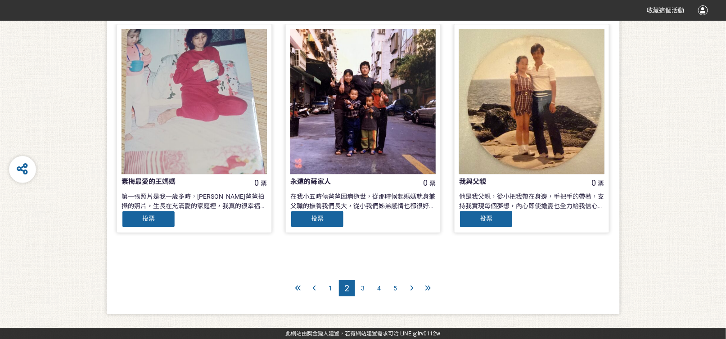
click at [362, 288] on span "3" at bounding box center [363, 288] width 4 height 7
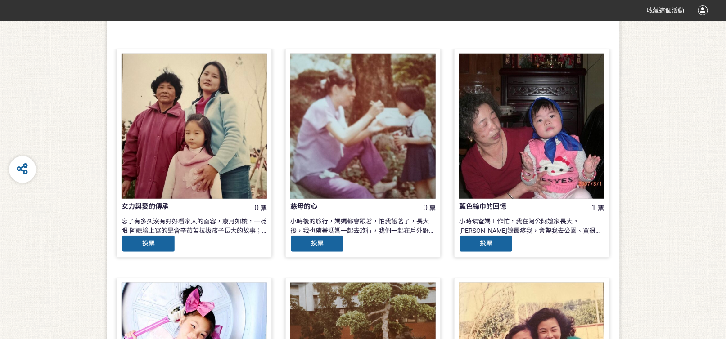
scroll to position [225, 0]
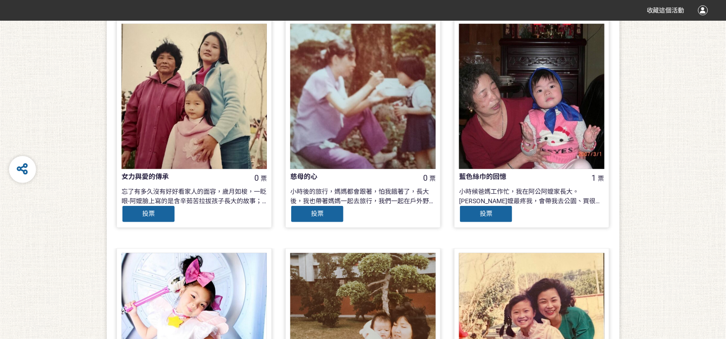
click at [203, 147] on div at bounding box center [194, 96] width 145 height 145
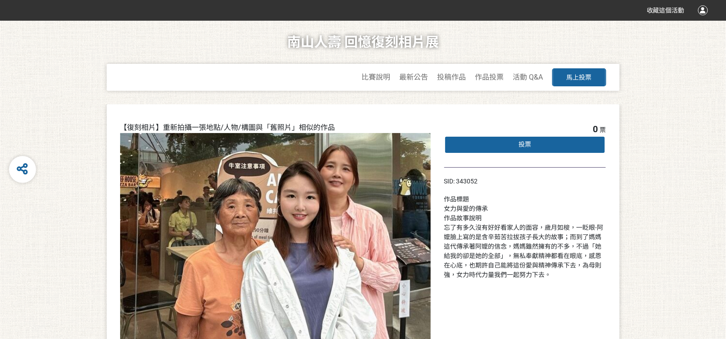
click at [532, 146] on div "投票" at bounding box center [525, 145] width 162 height 18
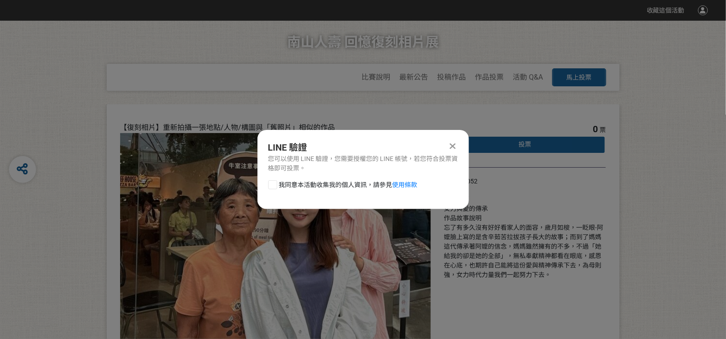
click at [307, 182] on span "我同意本活動收集我的個人資訊，請參見 使用條款" at bounding box center [348, 184] width 139 height 9
click at [275, 182] on input "我同意本活動收集我的個人資訊，請參見 使用條款" at bounding box center [272, 185] width 6 height 6
checkbox input "false"
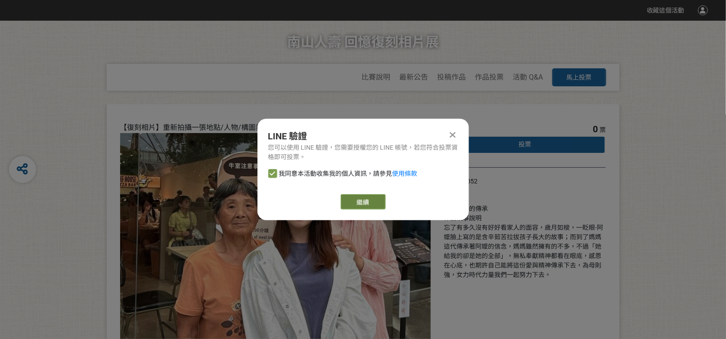
click at [350, 205] on button "繼續" at bounding box center [363, 201] width 45 height 15
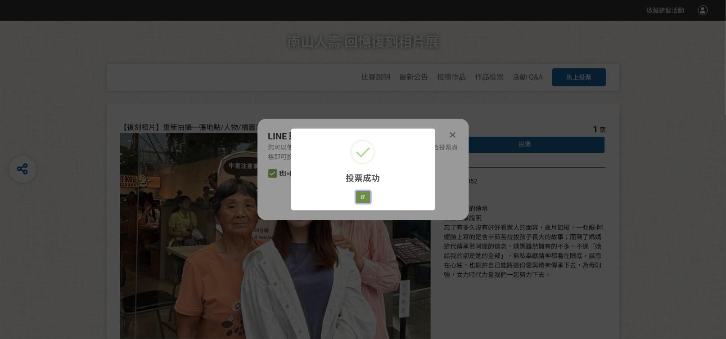
click at [361, 200] on button "好" at bounding box center [363, 197] width 14 height 13
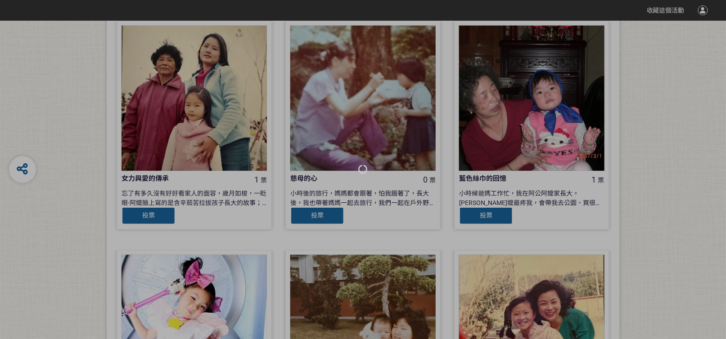
scroll to position [225, 0]
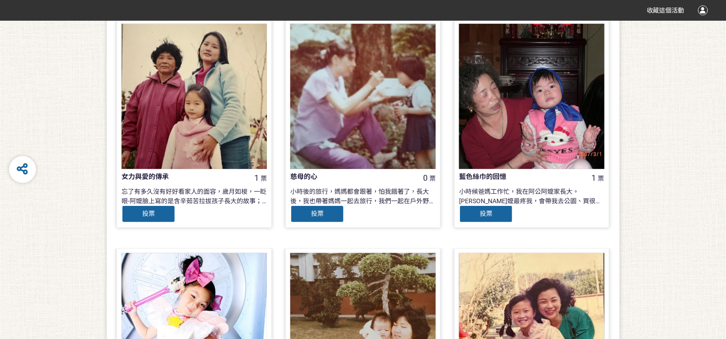
click at [385, 102] on div at bounding box center [362, 96] width 145 height 145
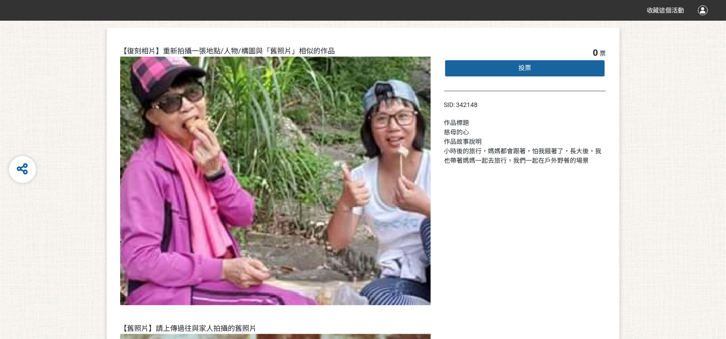
scroll to position [225, 0]
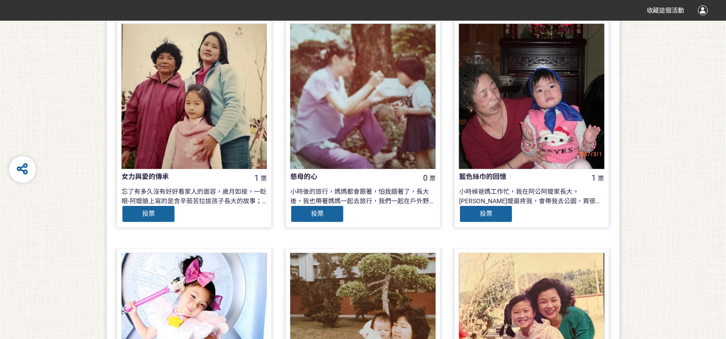
click at [473, 207] on div "投票" at bounding box center [486, 214] width 54 height 18
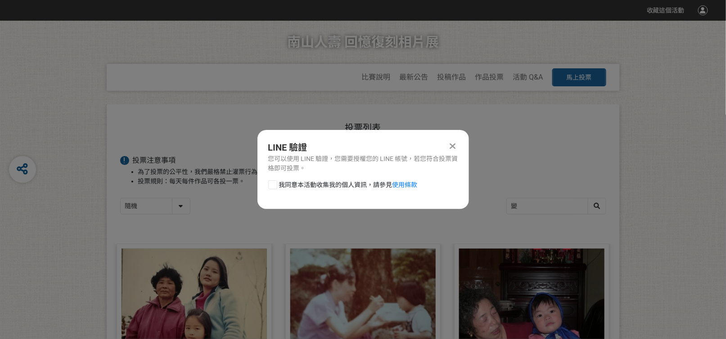
click at [306, 181] on span "我同意本活動收集我的個人資訊，請參見 使用條款" at bounding box center [348, 184] width 139 height 9
click at [275, 182] on input "我同意本活動收集我的個人資訊，請參見 使用條款" at bounding box center [272, 185] width 6 height 6
checkbox input "false"
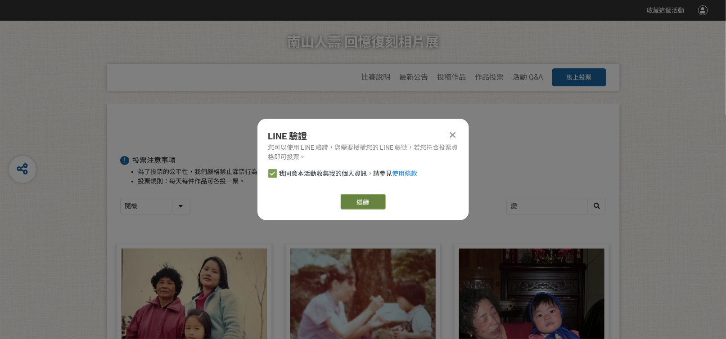
click at [352, 203] on button "繼續" at bounding box center [363, 201] width 45 height 15
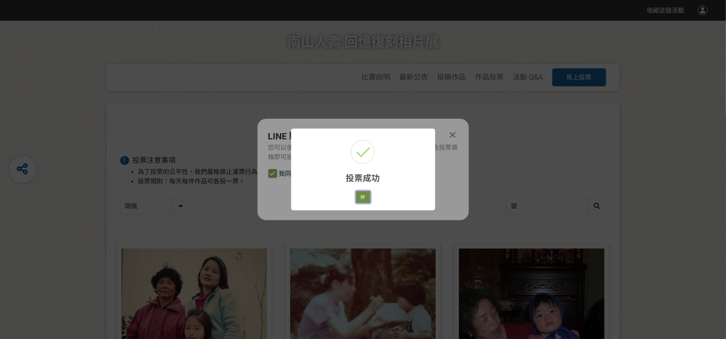
click at [366, 199] on button "好" at bounding box center [363, 197] width 14 height 13
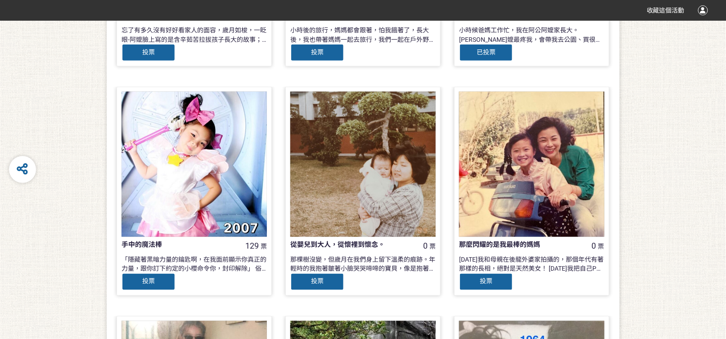
click at [208, 190] on div at bounding box center [194, 164] width 145 height 145
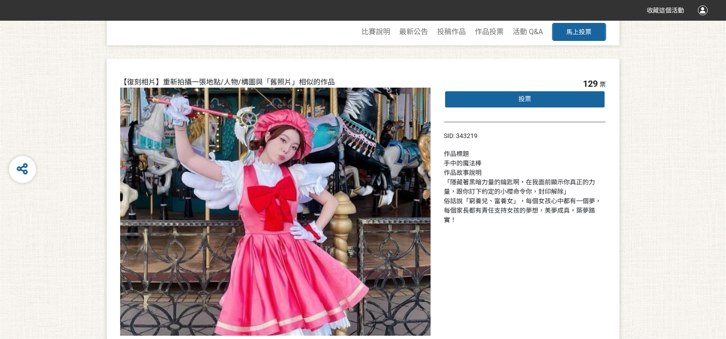
scroll to position [45, 0]
click at [547, 105] on div "投票" at bounding box center [525, 100] width 162 height 18
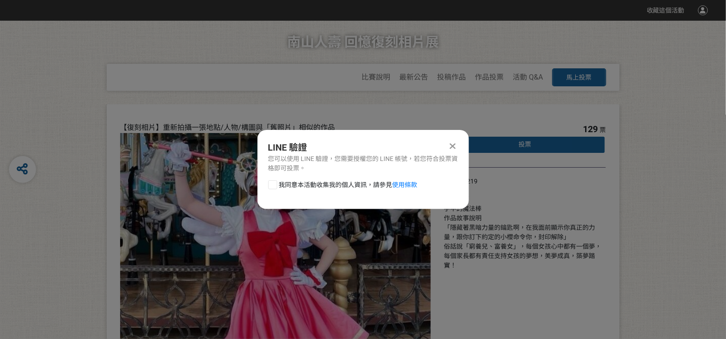
click at [312, 187] on span "我同意本活動收集我的個人資訊，請參見 使用條款" at bounding box center [348, 184] width 139 height 9
click at [275, 187] on input "我同意本活動收集我的個人資訊，請參見 使用條款" at bounding box center [272, 185] width 6 height 6
checkbox input "false"
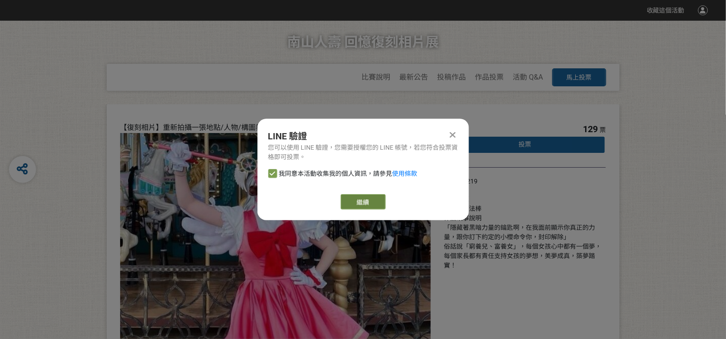
click at [351, 203] on button "繼續" at bounding box center [363, 201] width 45 height 15
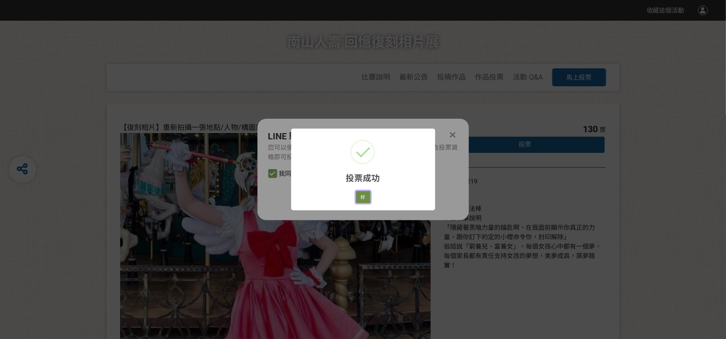
click at [360, 198] on button "好" at bounding box center [363, 197] width 14 height 13
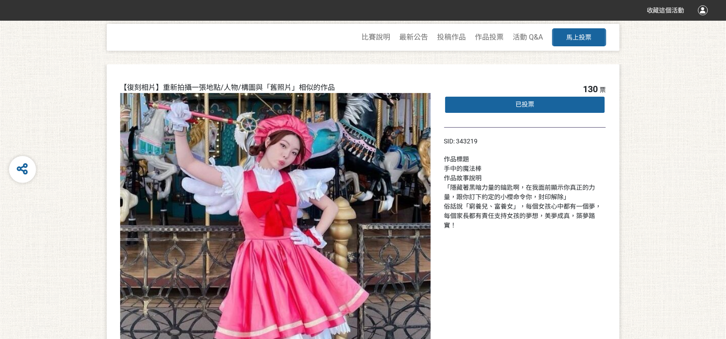
scroll to position [45, 0]
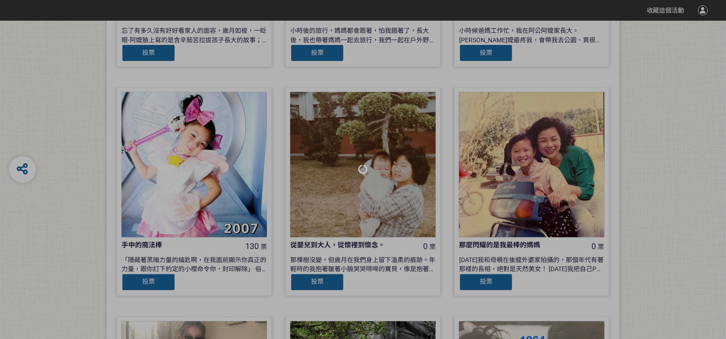
scroll to position [387, 0]
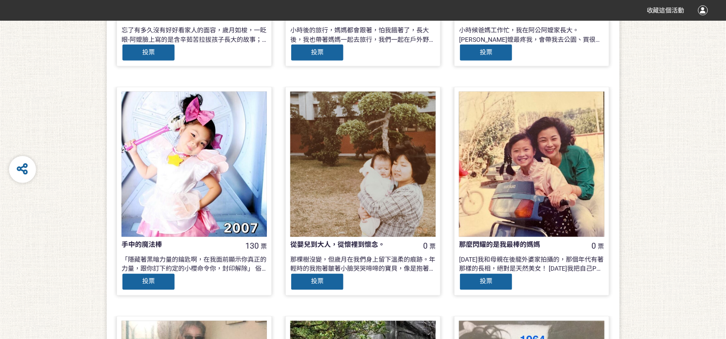
click at [406, 168] on div at bounding box center [362, 164] width 145 height 145
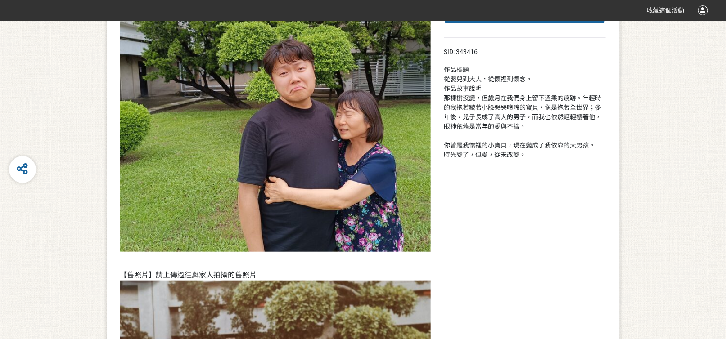
scroll to position [45, 0]
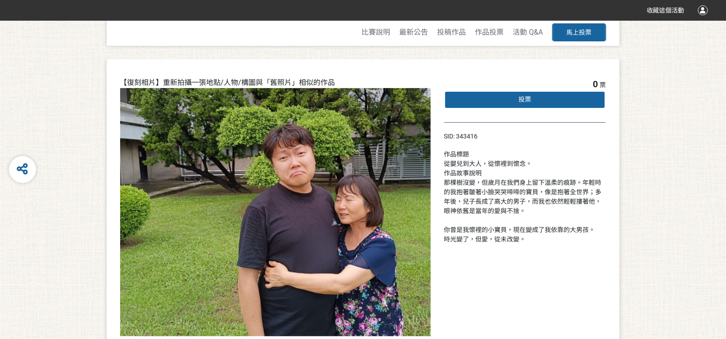
click at [520, 103] on span "投票" at bounding box center [524, 99] width 13 height 7
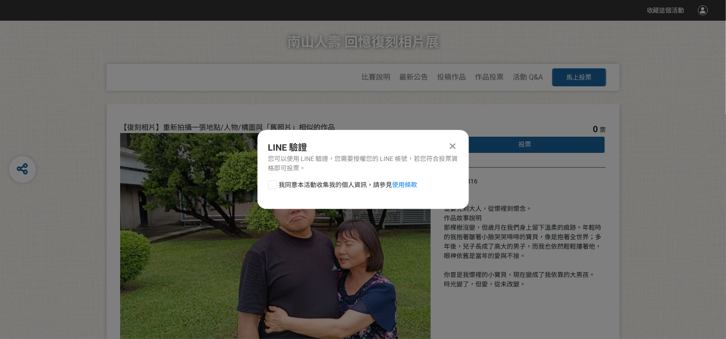
click at [339, 179] on div "LINE 驗證 您可以使用 LINE 驗證，您需要授權您的 LINE 帳號，若您符合投票資格即可投票。 我同意本活動收集我的個人資訊，請參見 使用條款" at bounding box center [363, 169] width 212 height 79
click at [315, 185] on span "我同意本活動收集我的個人資訊，請參見 使用條款" at bounding box center [348, 184] width 139 height 9
click at [275, 185] on input "我同意本活動收集我的個人資訊，請參見 使用條款" at bounding box center [272, 185] width 6 height 6
checkbox input "false"
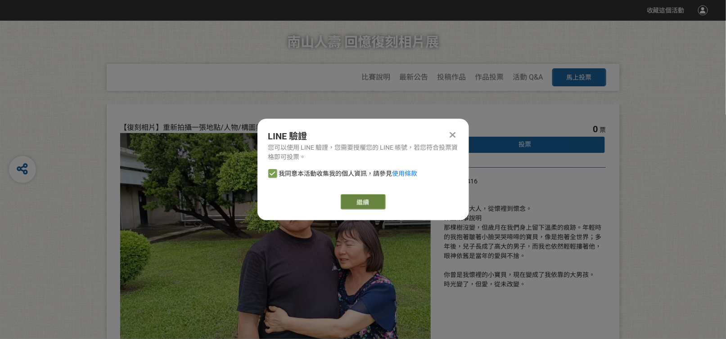
click at [356, 203] on button "繼續" at bounding box center [363, 201] width 45 height 15
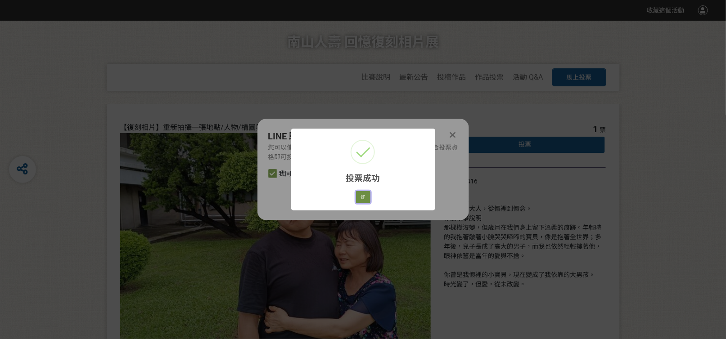
click at [362, 196] on button "好" at bounding box center [363, 197] width 14 height 13
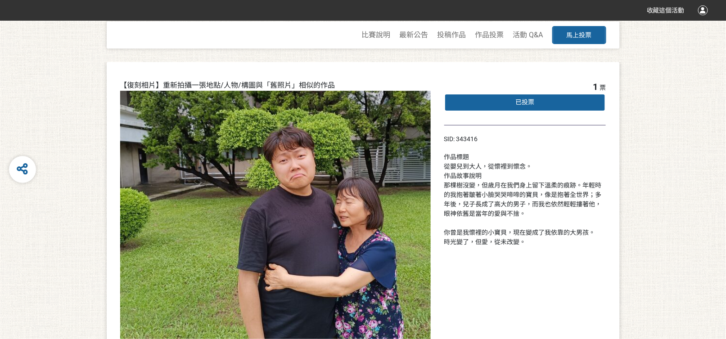
scroll to position [45, 0]
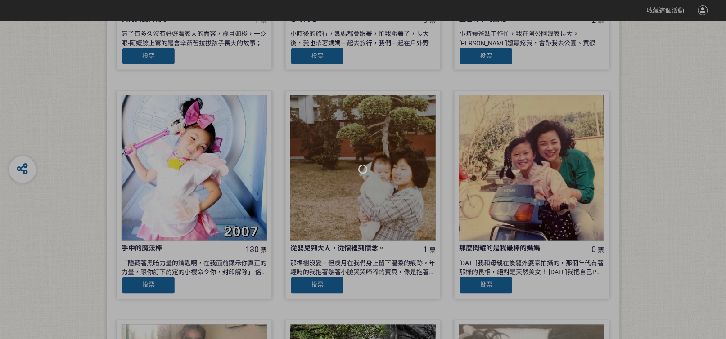
scroll to position [387, 0]
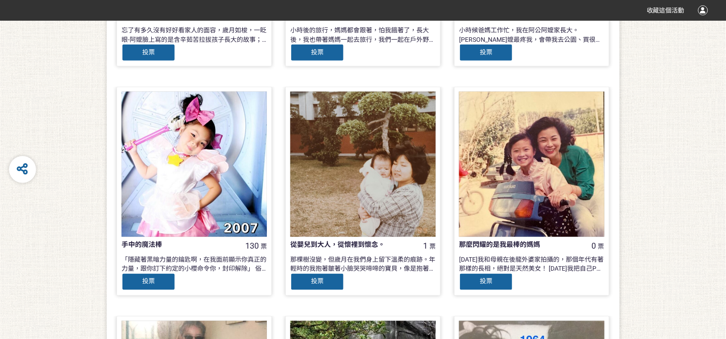
click at [493, 178] on div at bounding box center [531, 164] width 145 height 145
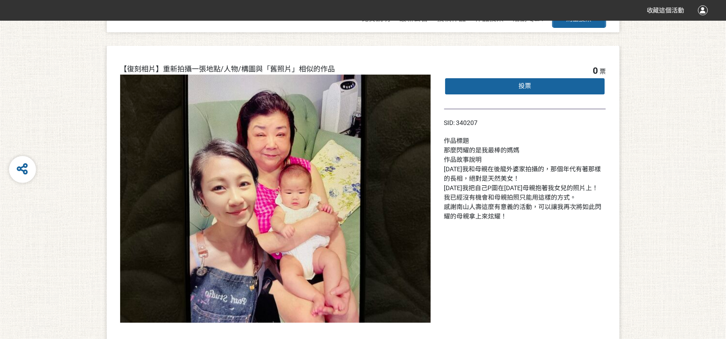
scroll to position [45, 0]
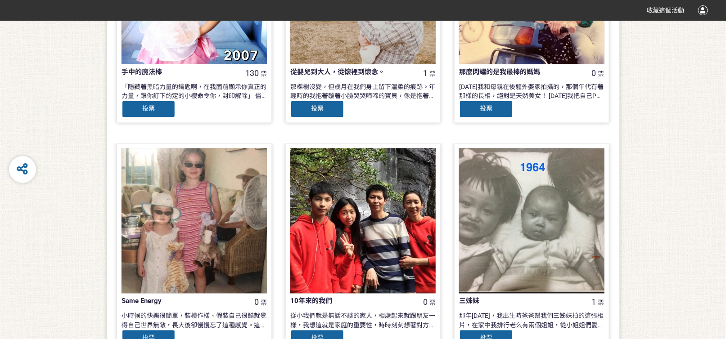
scroll to position [612, 0]
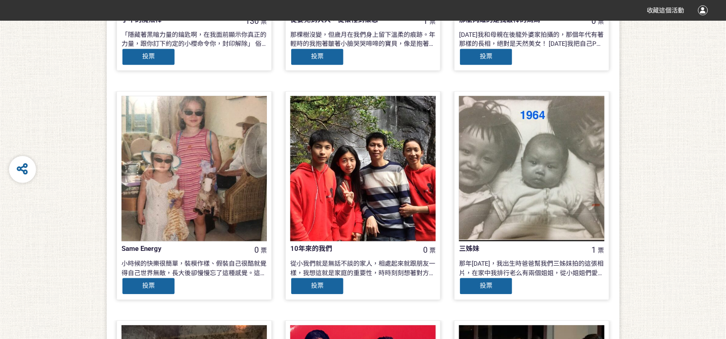
click at [214, 161] on div at bounding box center [194, 168] width 145 height 145
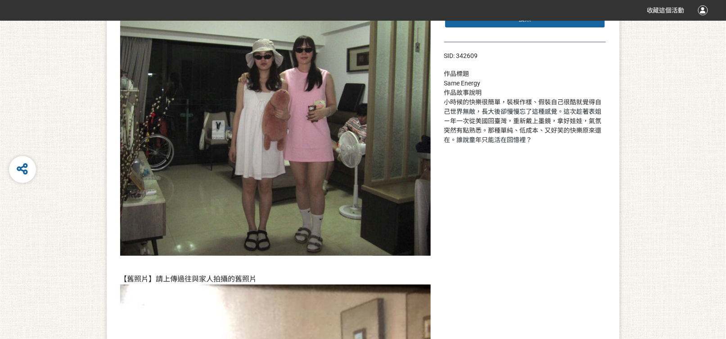
scroll to position [45, 0]
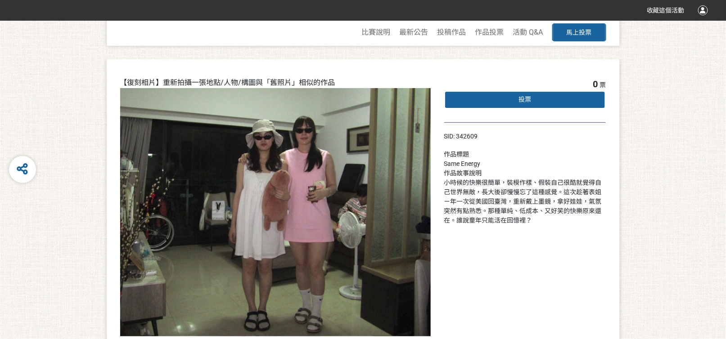
click at [538, 98] on div "投票" at bounding box center [525, 100] width 162 height 18
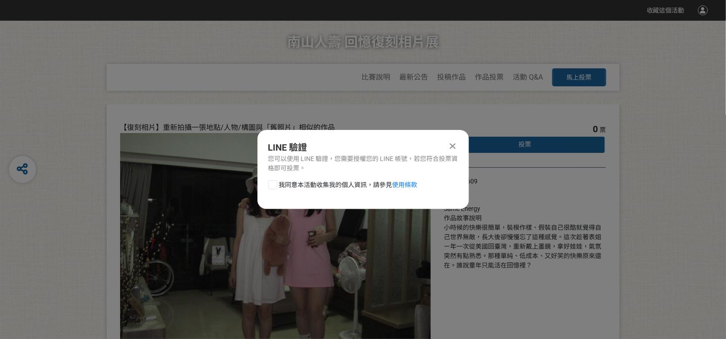
scroll to position [0, 0]
click at [290, 183] on span "我同意本活動收集我的個人資訊，請參見 使用條款" at bounding box center [348, 184] width 139 height 9
click at [275, 183] on input "我同意本活動收集我的個人資訊，請參見 使用條款" at bounding box center [272, 185] width 6 height 6
checkbox input "false"
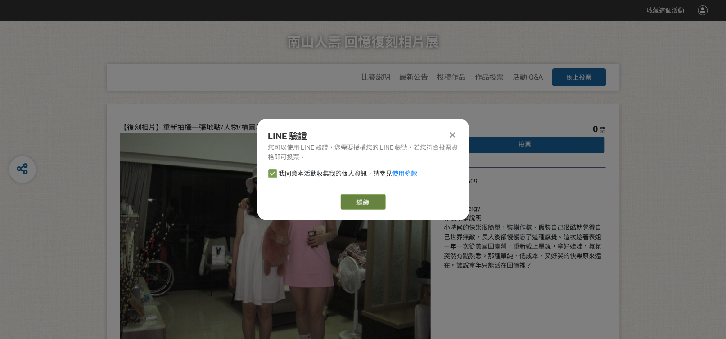
click at [343, 203] on button "繼續" at bounding box center [363, 201] width 45 height 15
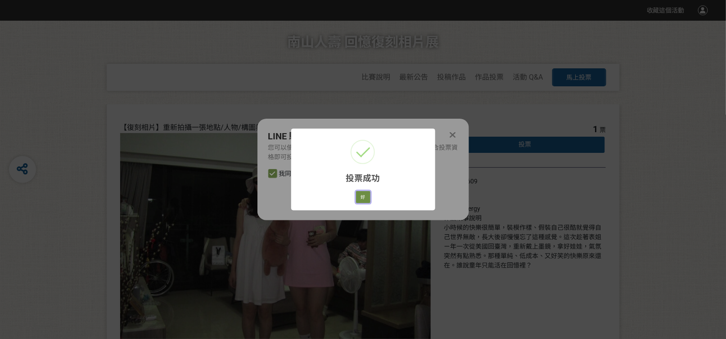
click at [359, 199] on button "好" at bounding box center [363, 197] width 14 height 13
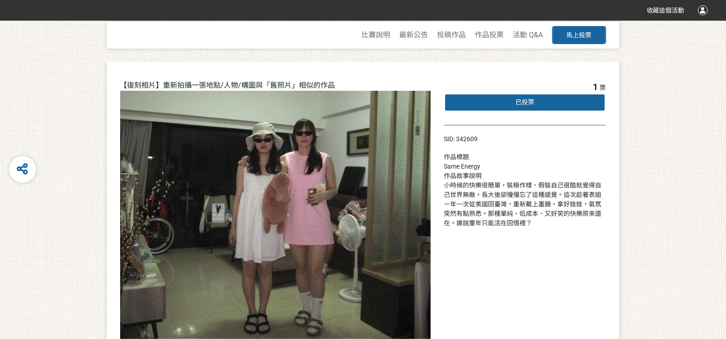
scroll to position [45, 0]
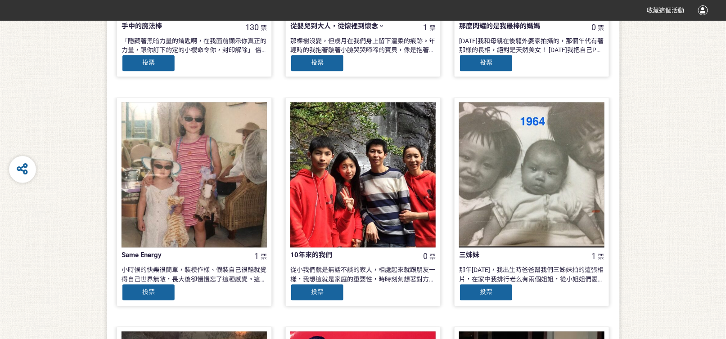
scroll to position [612, 0]
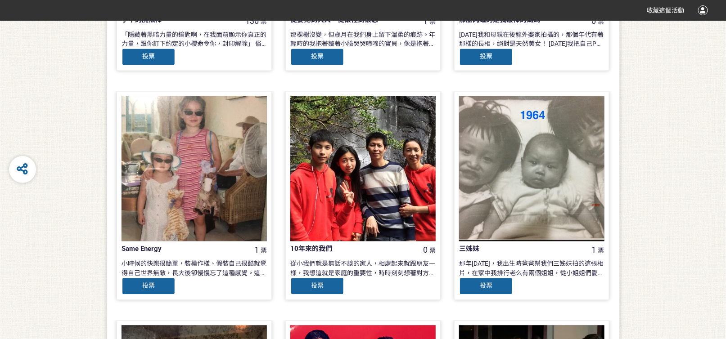
click at [337, 159] on div at bounding box center [362, 168] width 145 height 145
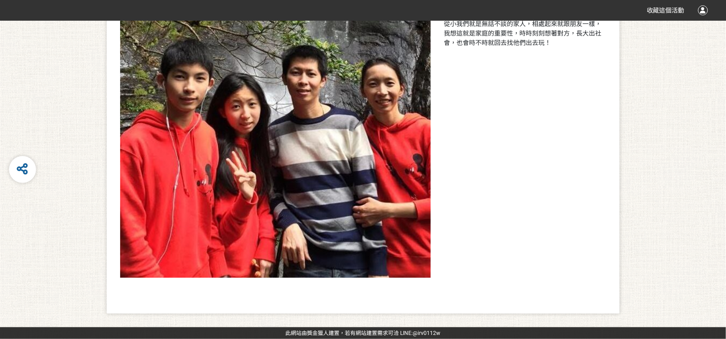
scroll to position [315, 0]
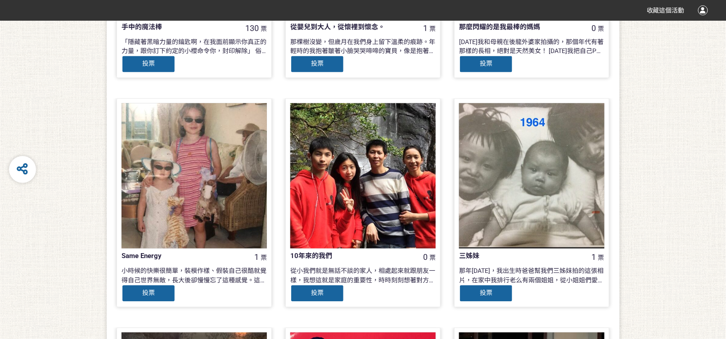
scroll to position [612, 0]
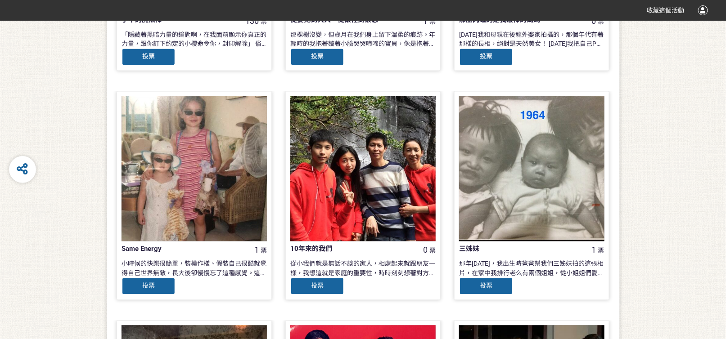
click at [533, 165] on div at bounding box center [531, 168] width 145 height 145
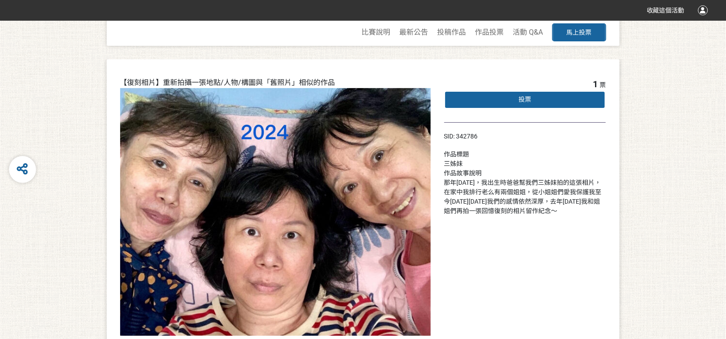
scroll to position [45, 0]
click at [558, 99] on div "投票" at bounding box center [525, 100] width 162 height 18
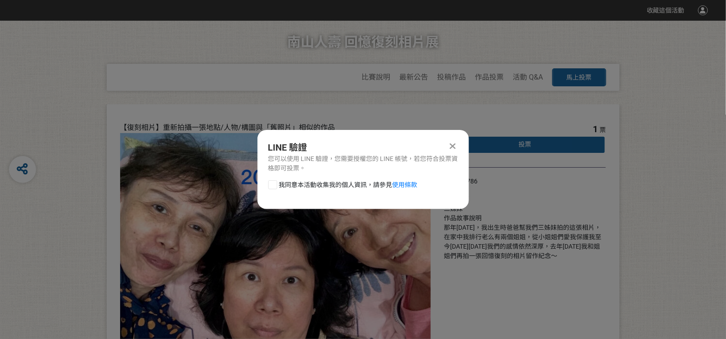
click at [308, 183] on span "我同意本活動收集我的個人資訊，請參見 使用條款" at bounding box center [348, 184] width 139 height 9
click at [275, 183] on input "我同意本活動收集我的個人資訊，請參見 使用條款" at bounding box center [272, 185] width 6 height 6
checkbox input "false"
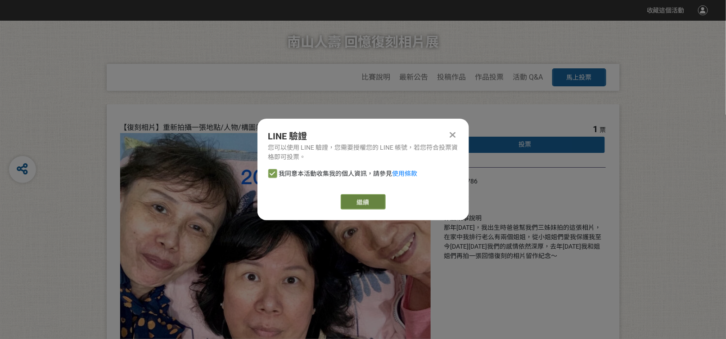
click at [350, 200] on button "繼續" at bounding box center [363, 201] width 45 height 15
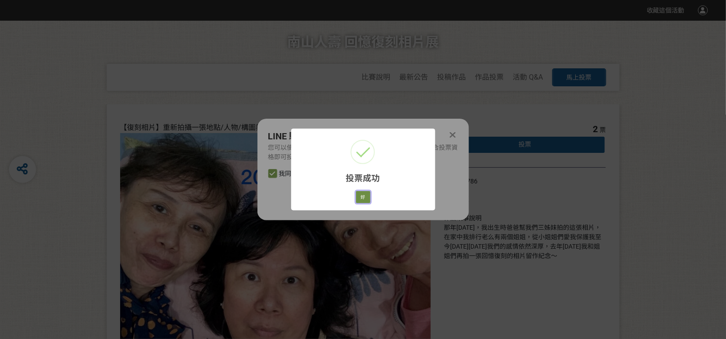
click at [367, 199] on button "好" at bounding box center [363, 197] width 14 height 13
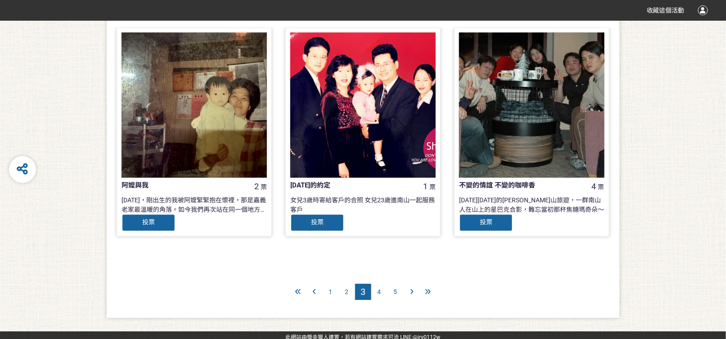
scroll to position [909, 0]
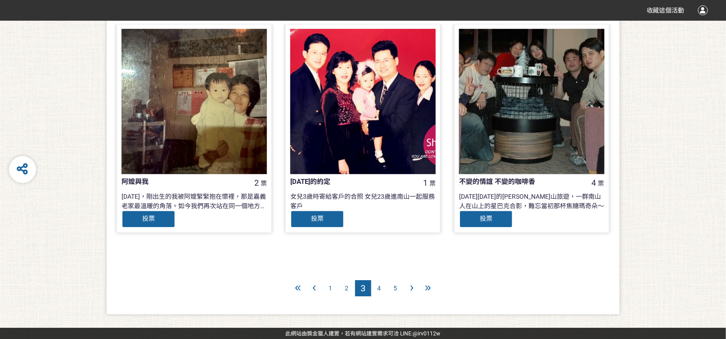
click at [145, 216] on span "投票" at bounding box center [148, 218] width 13 height 7
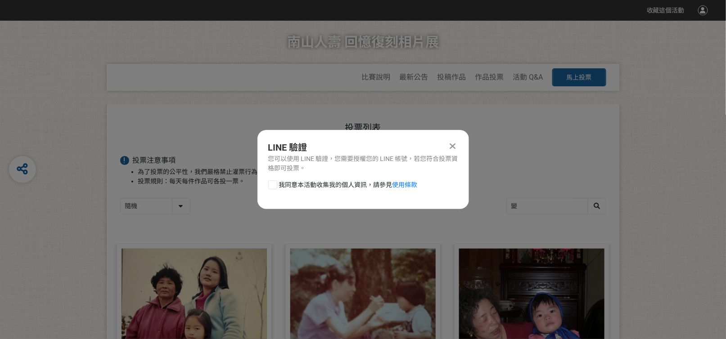
scroll to position [0, 0]
click at [275, 187] on div at bounding box center [272, 184] width 9 height 9
checkbox input "true"
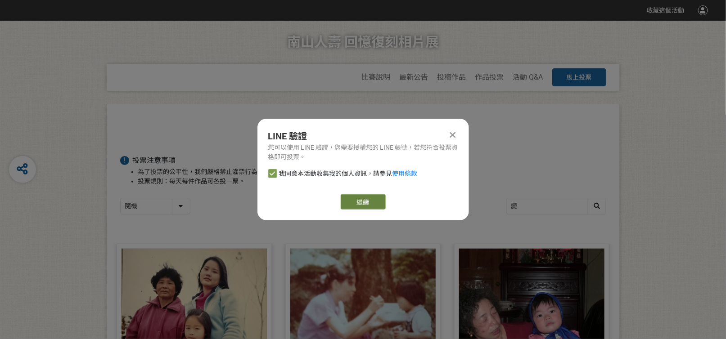
click at [354, 199] on button "繼續" at bounding box center [363, 201] width 45 height 15
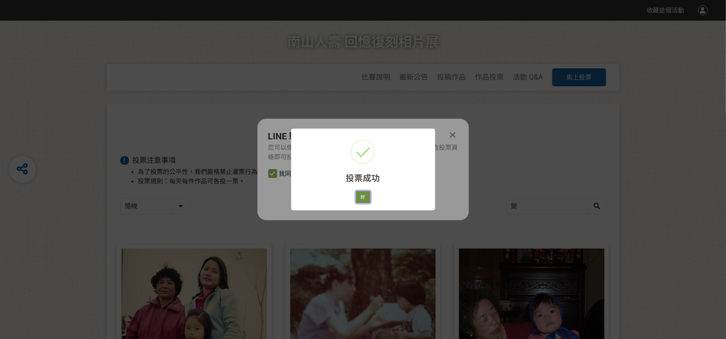
click at [362, 199] on button "好" at bounding box center [363, 197] width 14 height 13
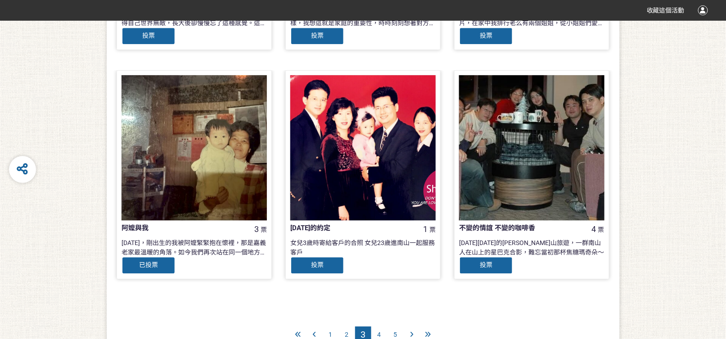
click at [382, 185] on div at bounding box center [362, 147] width 145 height 145
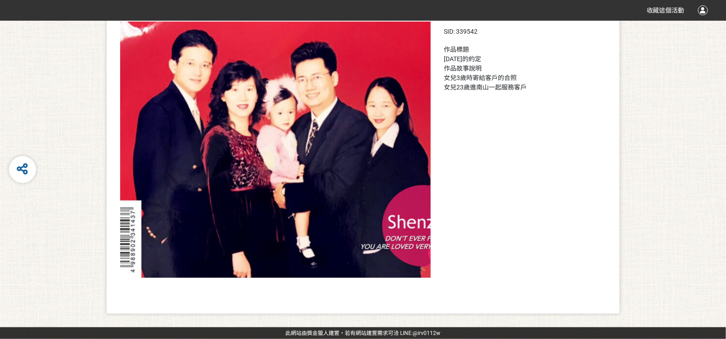
scroll to position [270, 0]
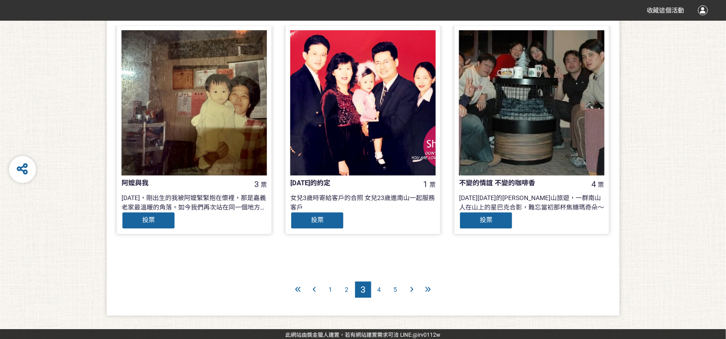
scroll to position [909, 0]
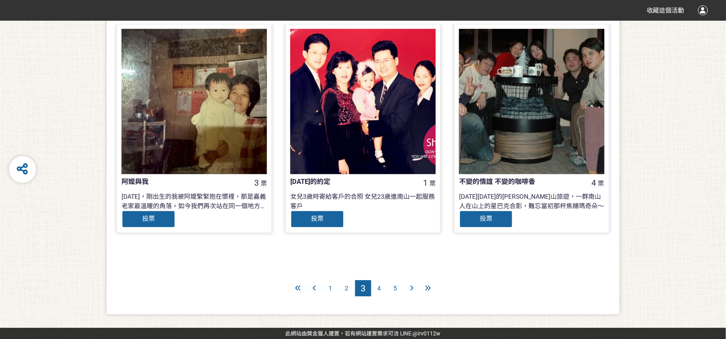
click at [382, 286] on div "4" at bounding box center [379, 288] width 16 height 16
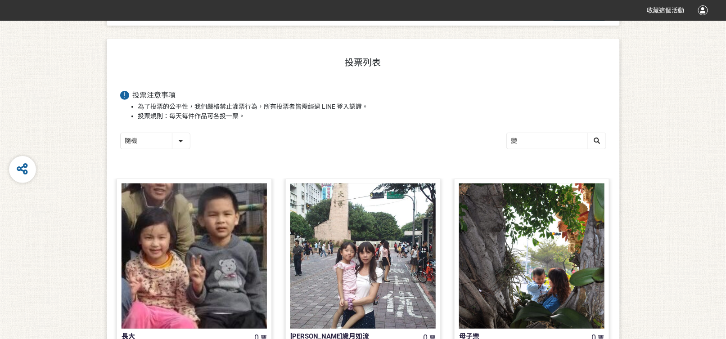
scroll to position [225, 0]
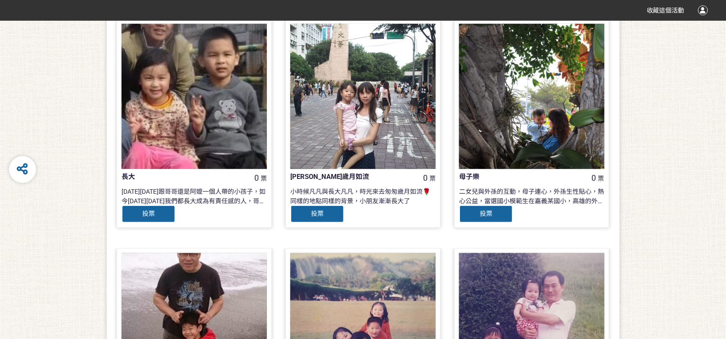
click at [156, 126] on div at bounding box center [194, 96] width 145 height 145
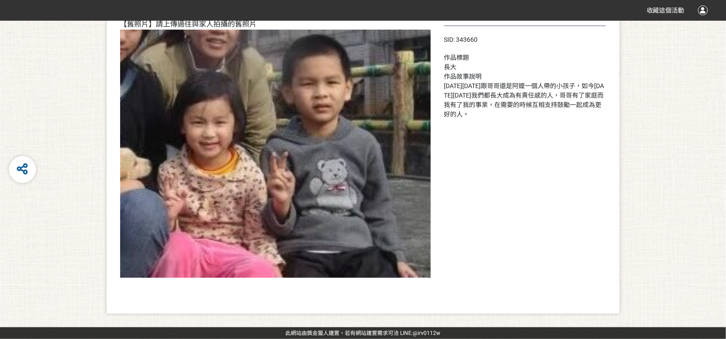
click at [336, 216] on img at bounding box center [275, 154] width 311 height 248
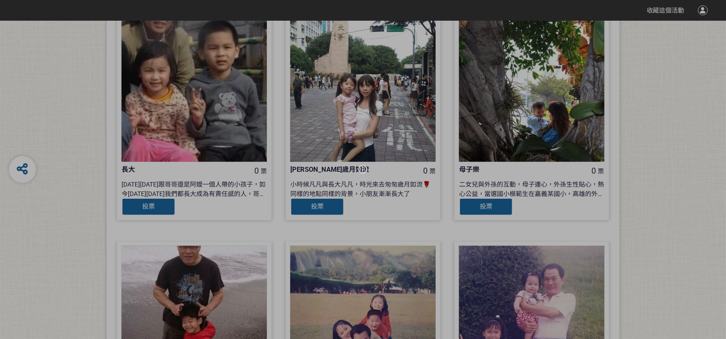
scroll to position [225, 0]
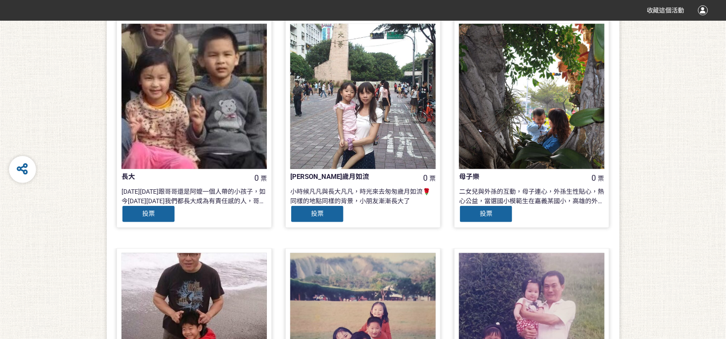
click at [338, 110] on div at bounding box center [362, 96] width 145 height 145
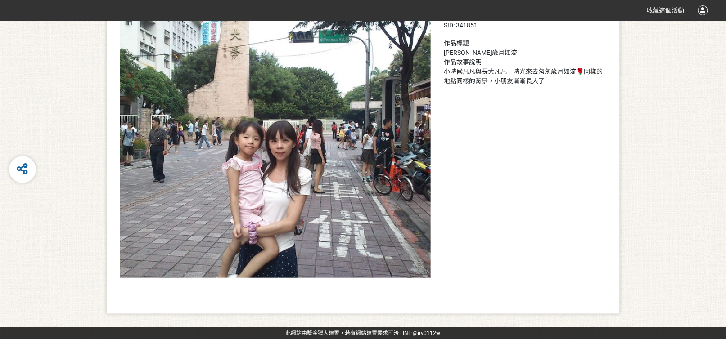
scroll to position [35, 0]
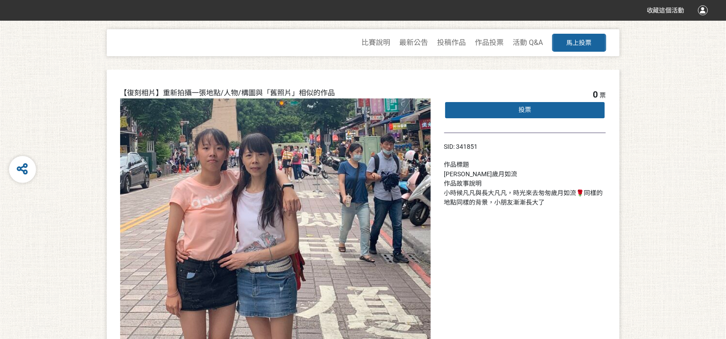
click at [509, 108] on div "投票" at bounding box center [525, 110] width 162 height 18
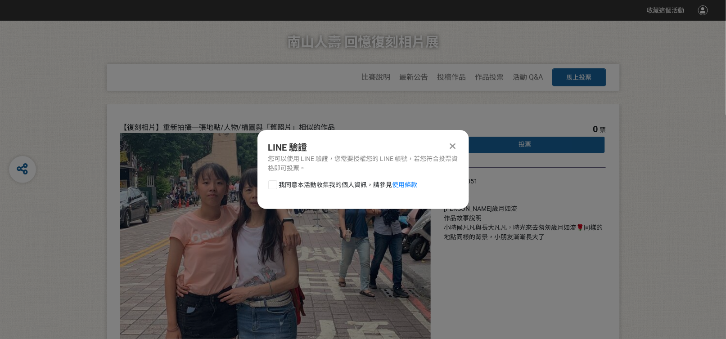
click at [288, 184] on span "我同意本活動收集我的個人資訊，請參見 使用條款" at bounding box center [348, 184] width 139 height 9
click at [275, 184] on input "我同意本活動收集我的個人資訊，請參見 使用條款" at bounding box center [272, 185] width 6 height 6
checkbox input "false"
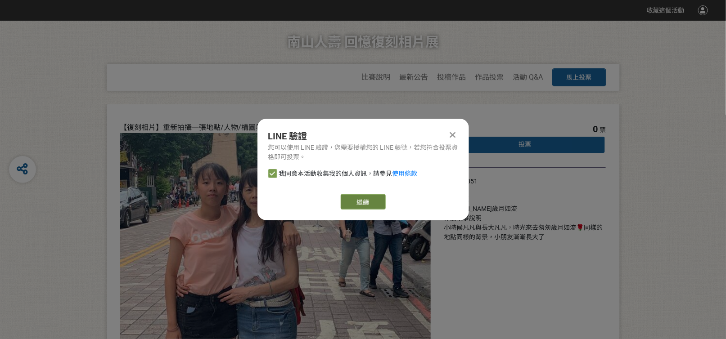
click at [352, 203] on button "繼續" at bounding box center [363, 201] width 45 height 15
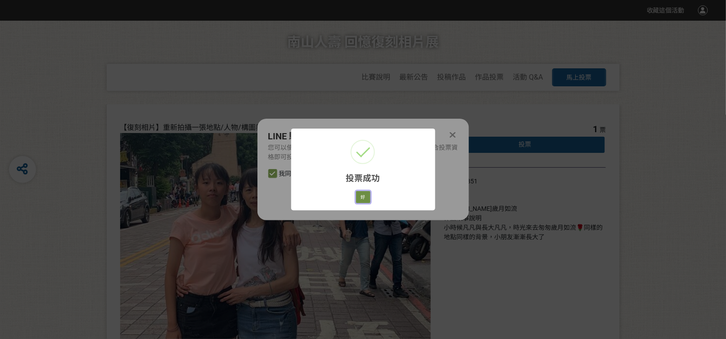
click at [359, 199] on button "好" at bounding box center [363, 197] width 14 height 13
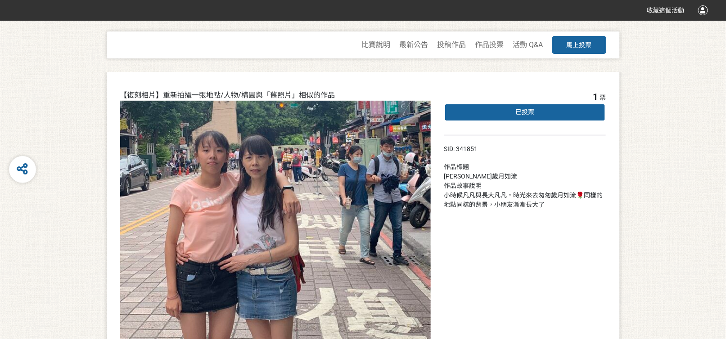
scroll to position [35, 0]
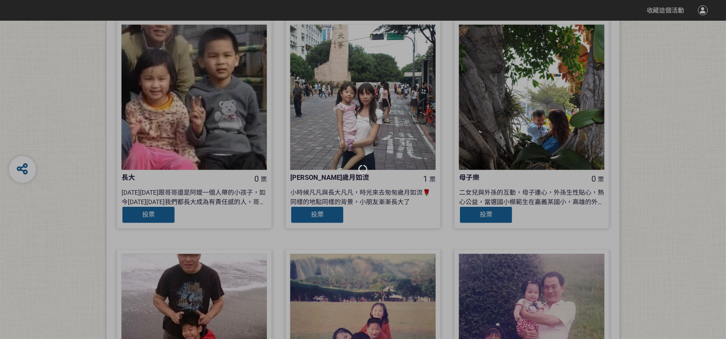
scroll to position [225, 0]
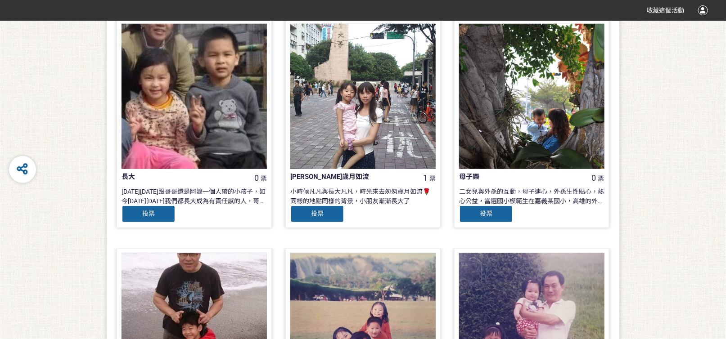
click at [518, 112] on div at bounding box center [531, 96] width 145 height 145
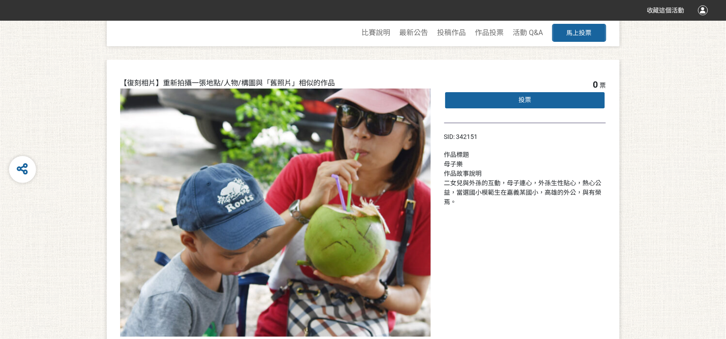
scroll to position [99, 0]
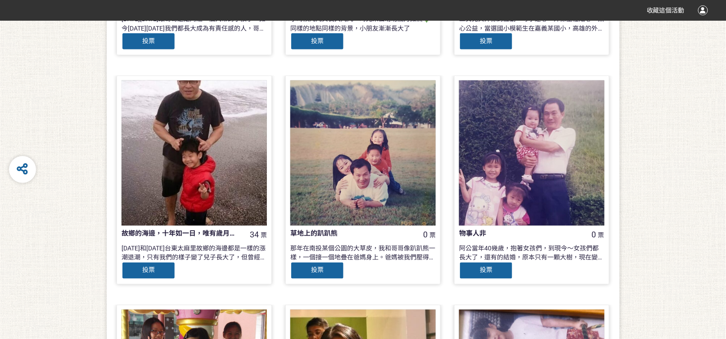
scroll to position [405, 0]
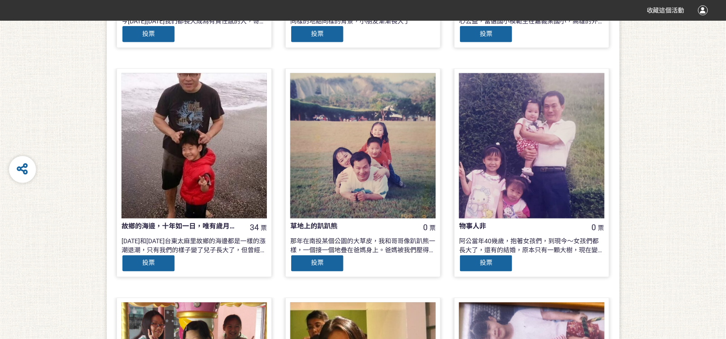
click at [223, 145] on div at bounding box center [194, 145] width 145 height 145
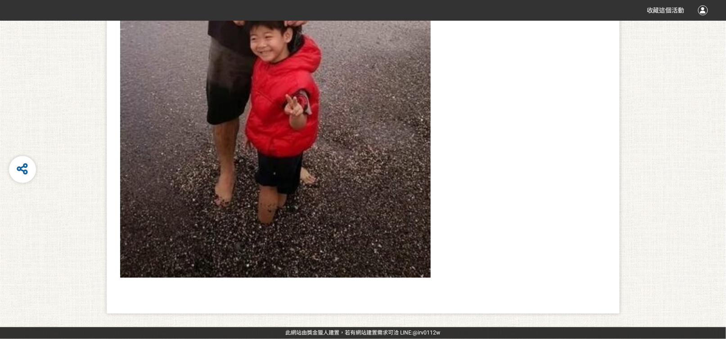
scroll to position [450, 0]
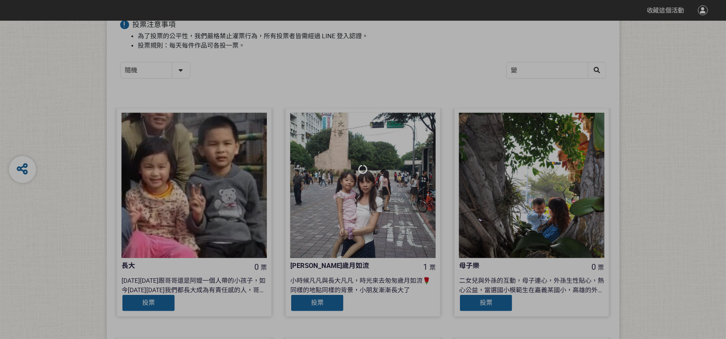
scroll to position [135, 0]
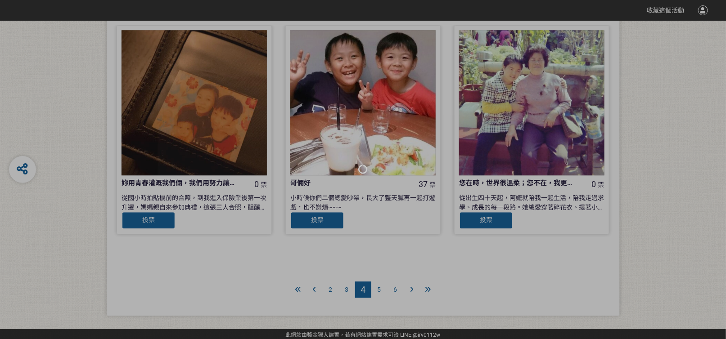
scroll to position [909, 0]
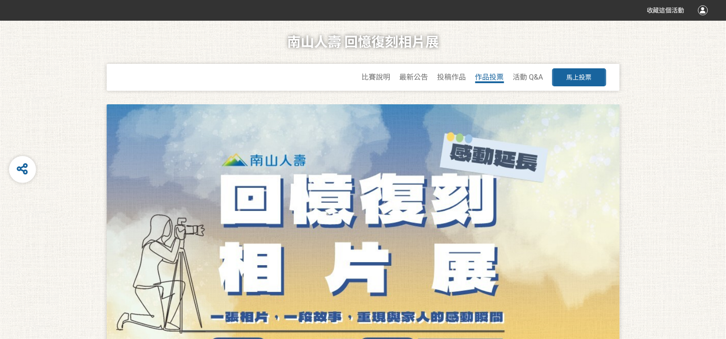
click at [489, 78] on span "作品投票" at bounding box center [489, 77] width 29 height 9
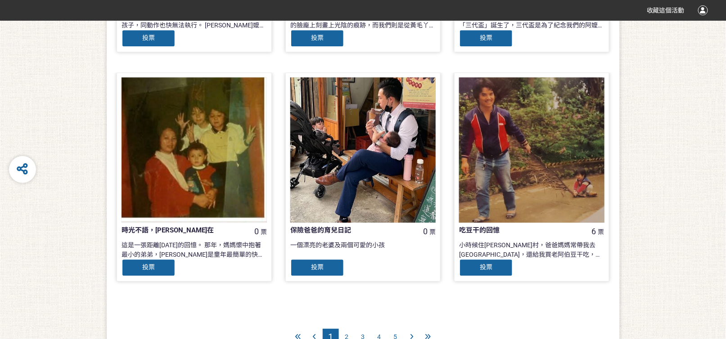
scroll to position [909, 0]
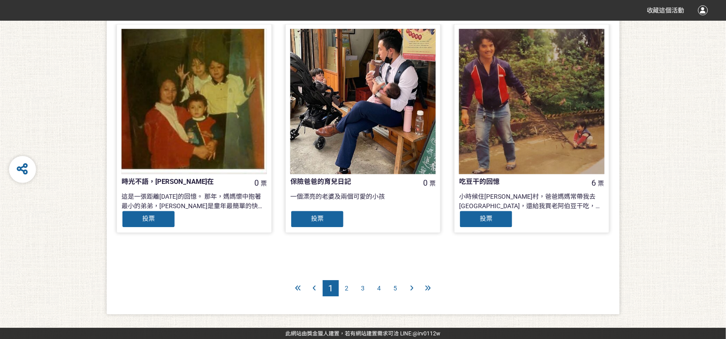
click at [347, 289] on span "2" at bounding box center [347, 288] width 4 height 7
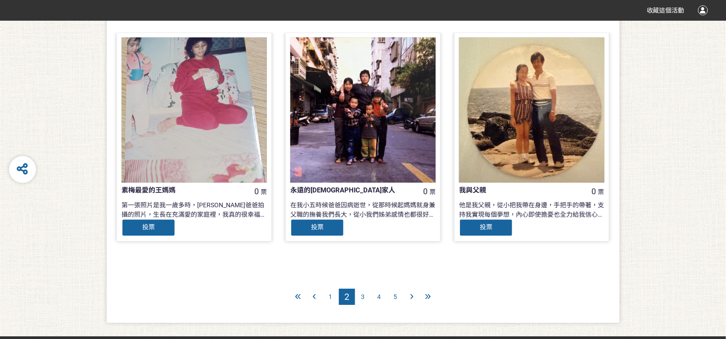
click at [365, 297] on div "3" at bounding box center [363, 297] width 16 height 16
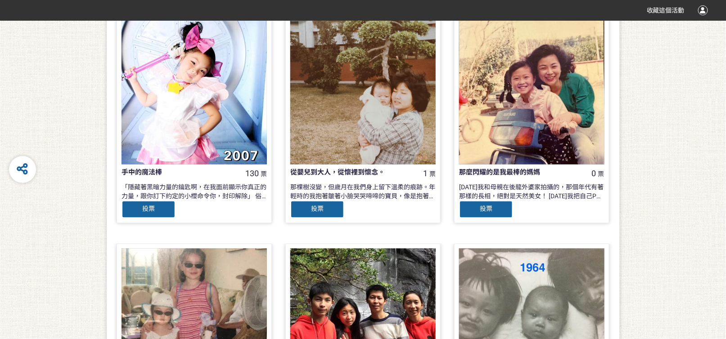
scroll to position [630, 0]
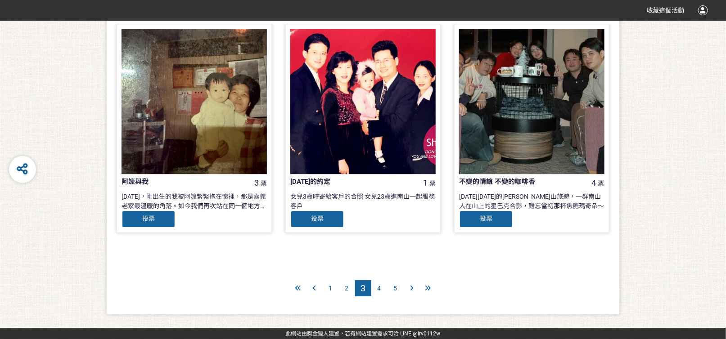
click at [379, 291] on span "4" at bounding box center [380, 288] width 4 height 7
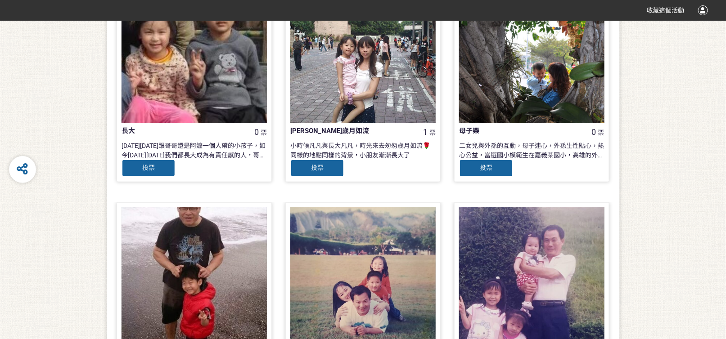
scroll to position [405, 0]
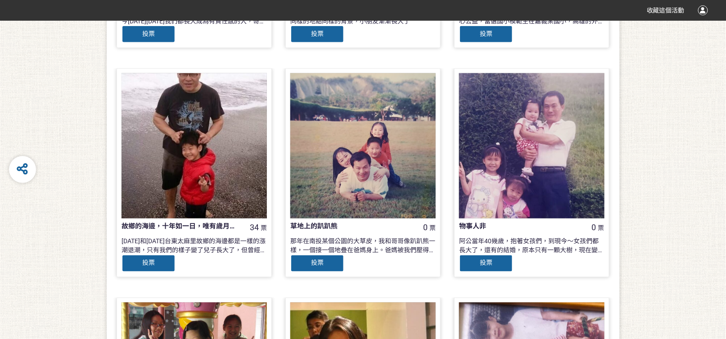
click at [396, 175] on div at bounding box center [362, 145] width 145 height 145
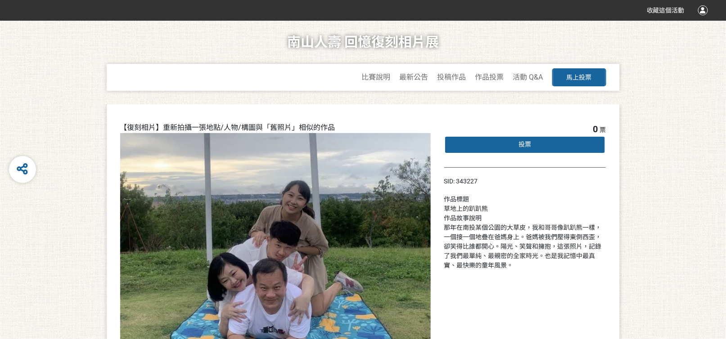
click at [542, 144] on div "投票" at bounding box center [525, 145] width 162 height 18
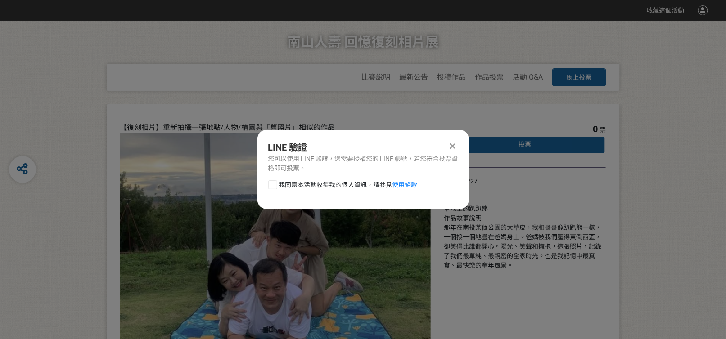
click at [290, 178] on div "LINE 驗證 您可以使用 LINE 驗證，您需要授權您的 LINE 帳號，若您符合投票資格即可投票。 我同意本活動收集我的個人資訊，請參見 使用條款" at bounding box center [363, 169] width 212 height 79
click at [282, 187] on span "我同意本活動收集我的個人資訊，請參見 使用條款" at bounding box center [348, 184] width 139 height 9
click at [275, 187] on input "我同意本活動收集我的個人資訊，請參見 使用條款" at bounding box center [272, 185] width 6 height 6
checkbox input "false"
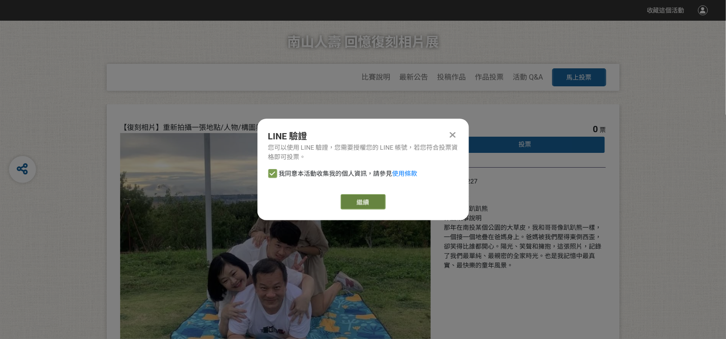
click at [356, 207] on button "繼續" at bounding box center [363, 201] width 45 height 15
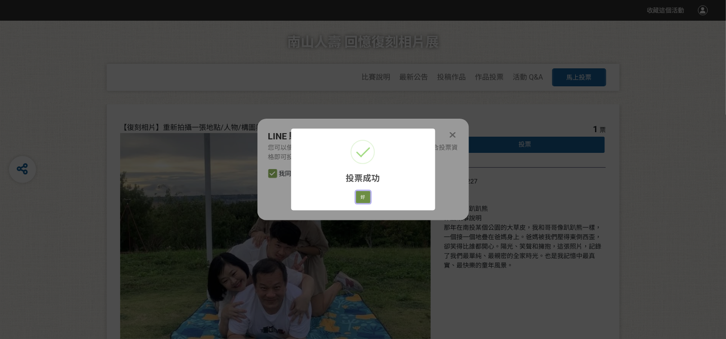
click at [359, 196] on button "好" at bounding box center [363, 197] width 14 height 13
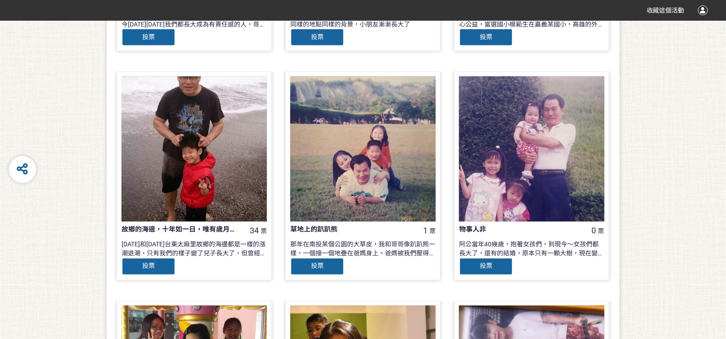
scroll to position [405, 0]
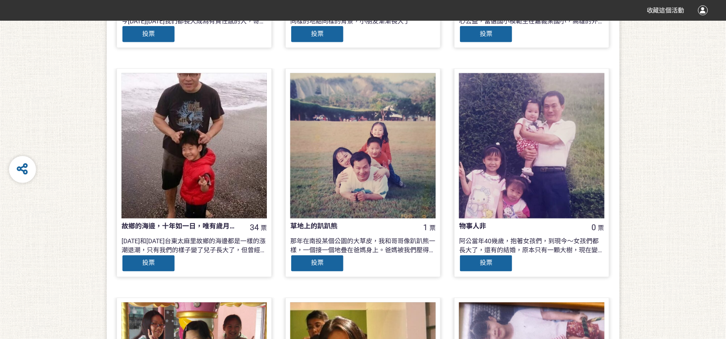
click at [507, 151] on div at bounding box center [531, 145] width 145 height 145
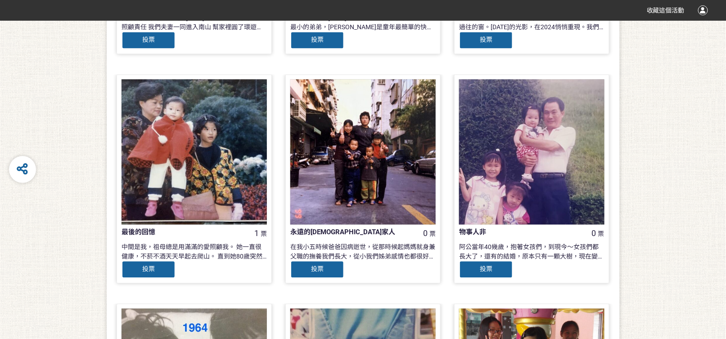
scroll to position [630, 0]
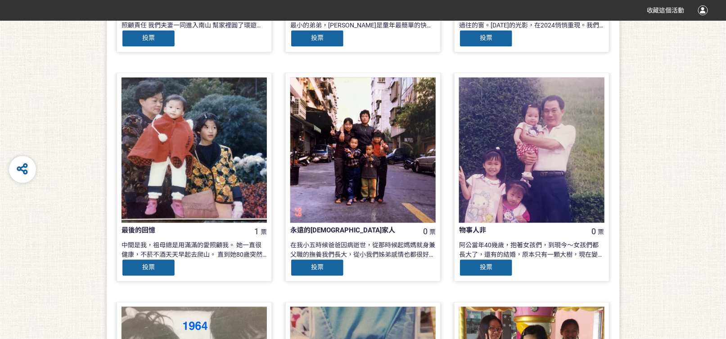
click at [221, 153] on div at bounding box center [194, 150] width 145 height 145
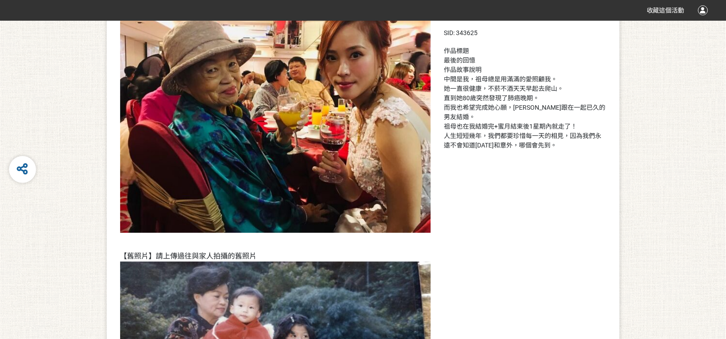
scroll to position [45, 0]
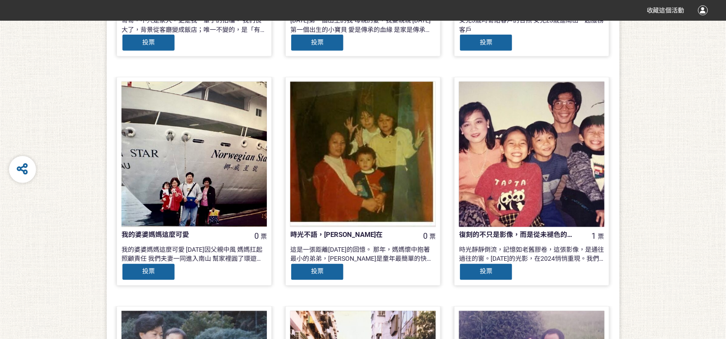
scroll to position [405, 0]
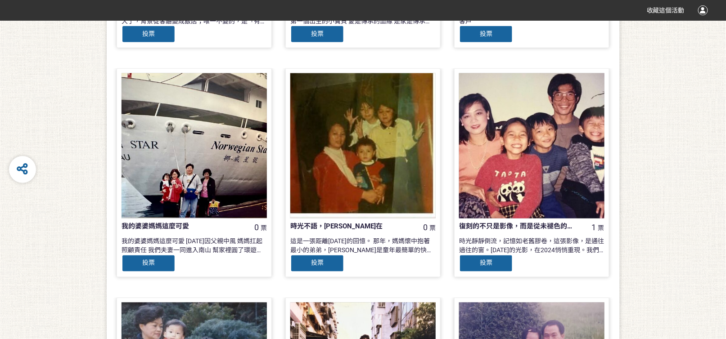
click at [225, 156] on div at bounding box center [194, 145] width 145 height 145
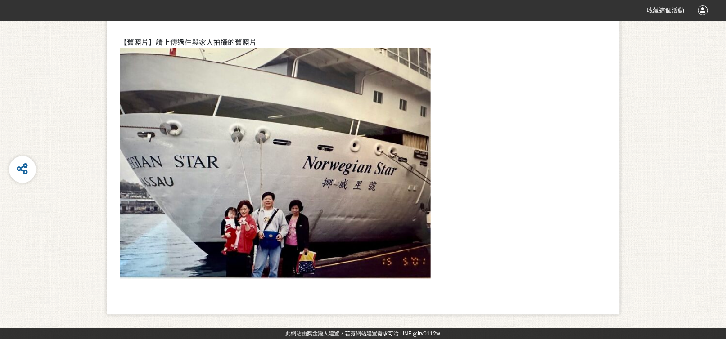
scroll to position [363, 0]
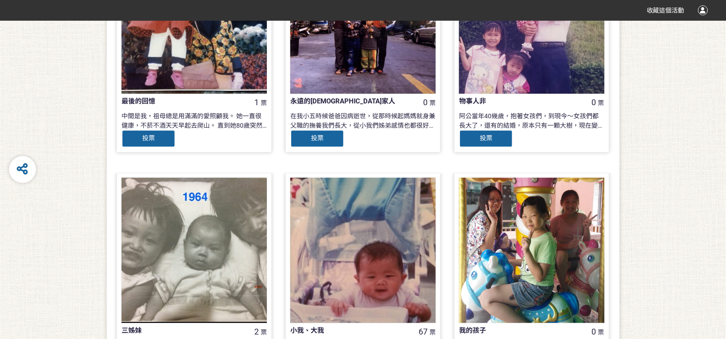
scroll to position [810, 0]
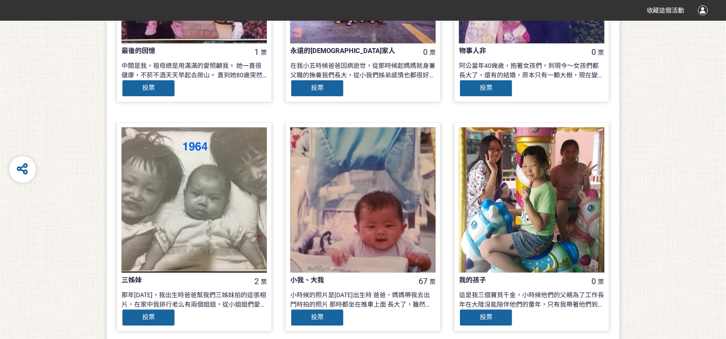
click at [221, 203] on div at bounding box center [194, 199] width 145 height 145
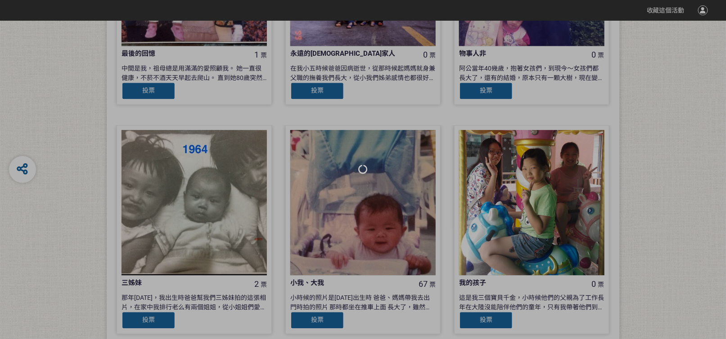
scroll to position [810, 0]
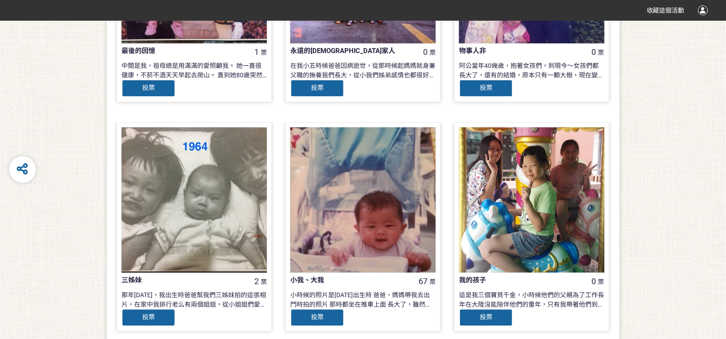
click at [355, 173] on div at bounding box center [362, 199] width 145 height 145
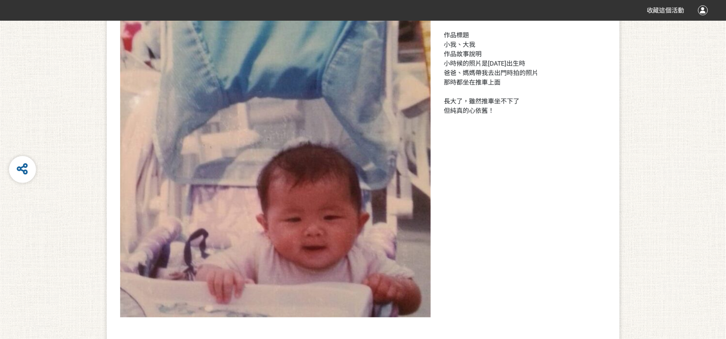
scroll to position [37, 0]
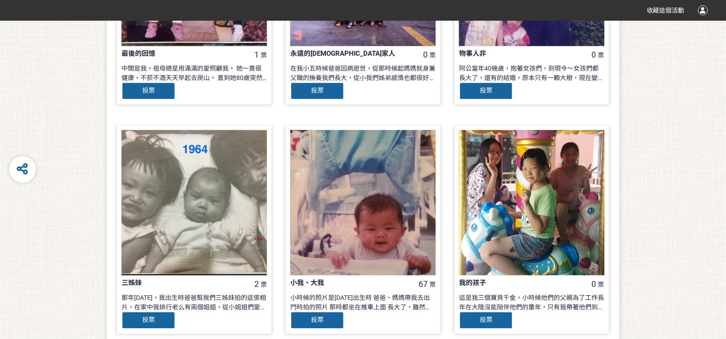
scroll to position [810, 0]
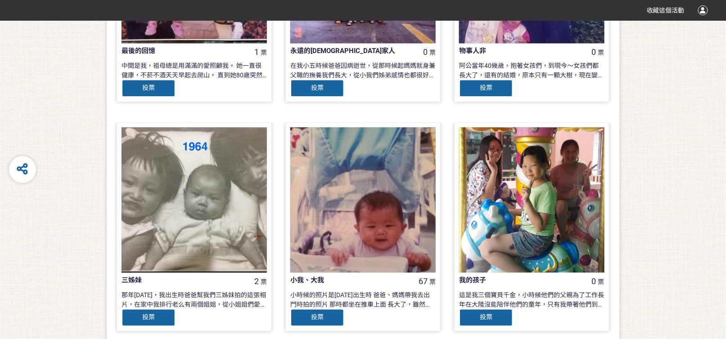
click at [541, 209] on div at bounding box center [531, 199] width 145 height 145
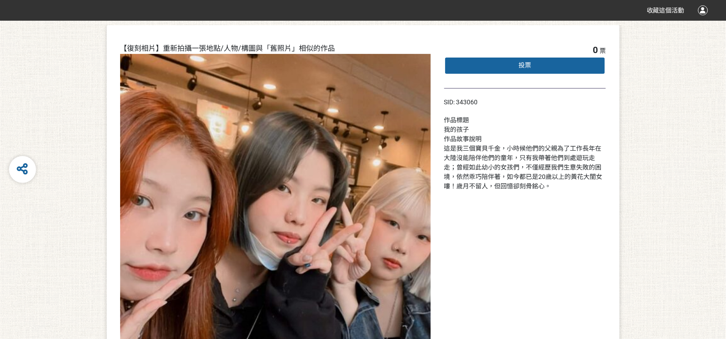
scroll to position [45, 0]
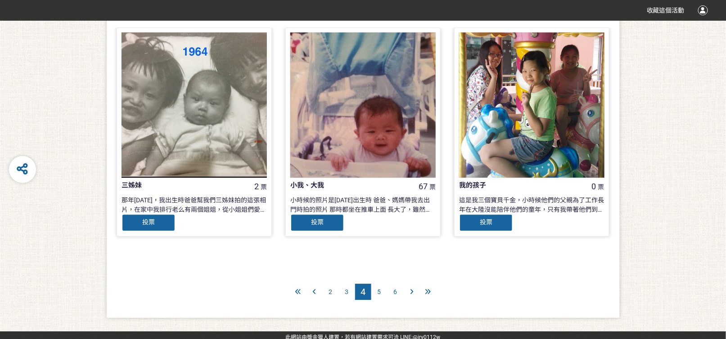
scroll to position [909, 0]
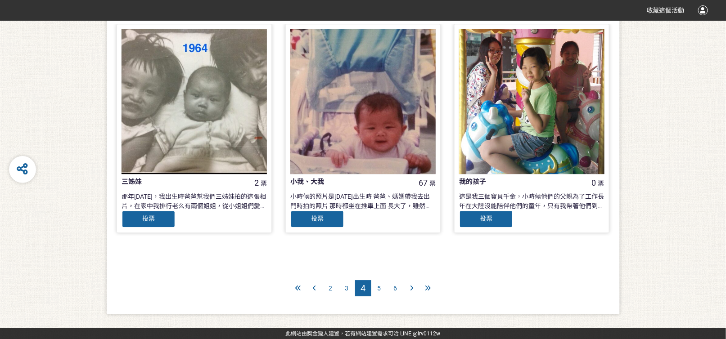
click at [378, 287] on span "5" at bounding box center [380, 288] width 4 height 7
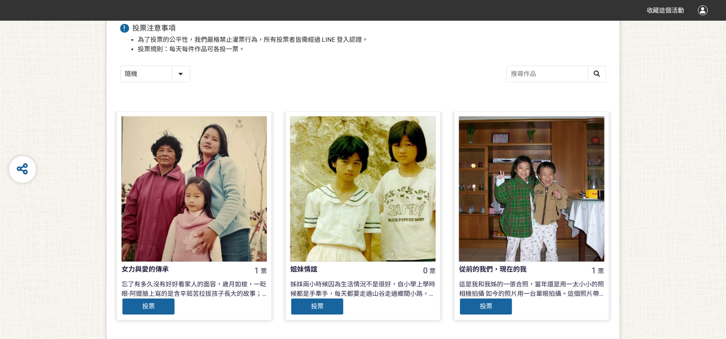
scroll to position [135, 0]
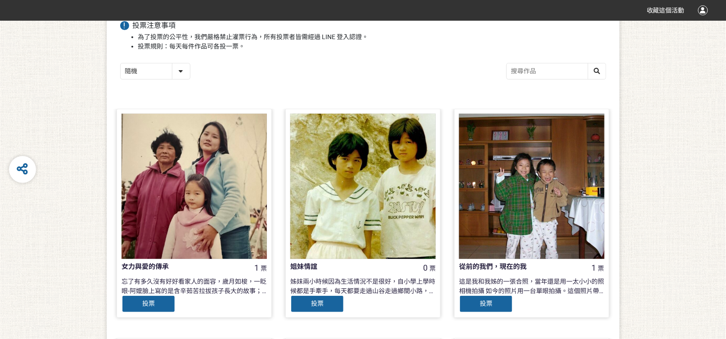
click at [215, 201] on div at bounding box center [194, 186] width 145 height 145
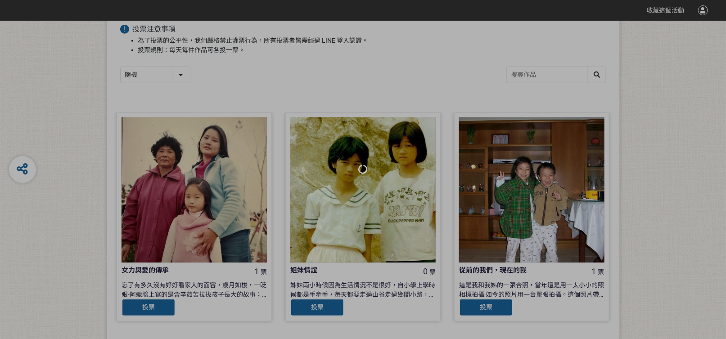
scroll to position [135, 0]
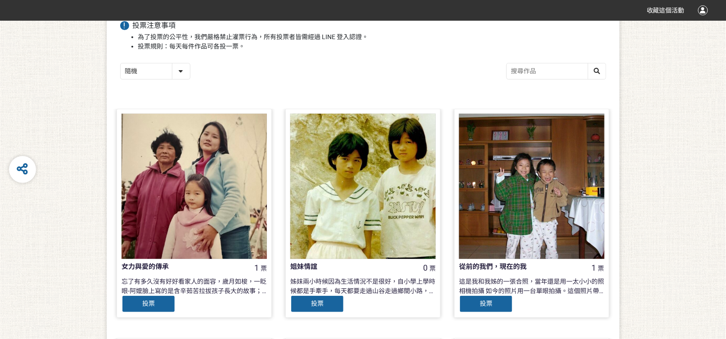
click at [372, 193] on div at bounding box center [362, 186] width 145 height 145
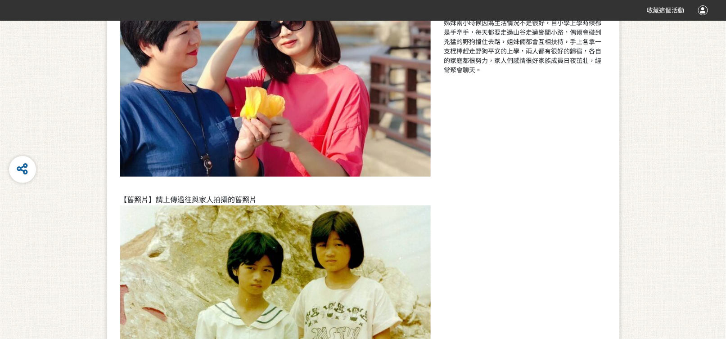
scroll to position [320, 0]
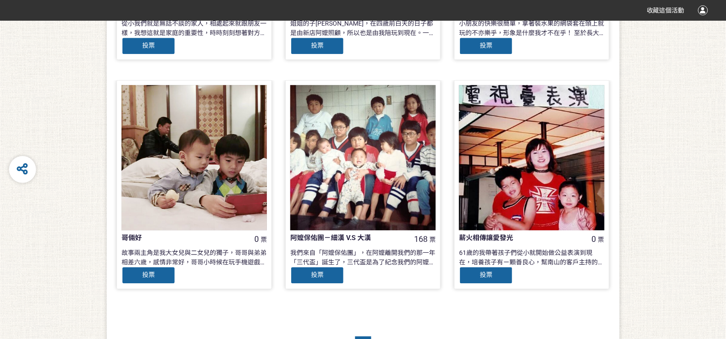
scroll to position [855, 0]
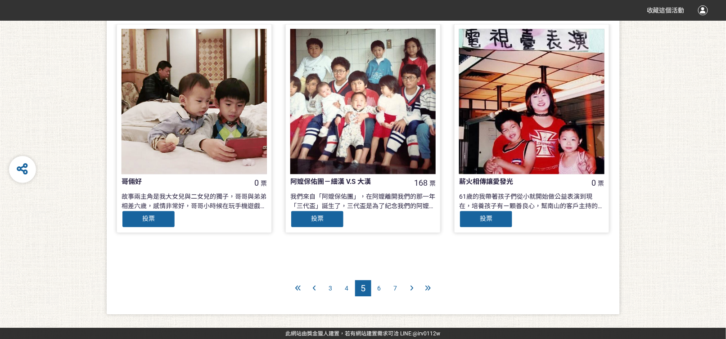
click at [378, 287] on span "6" at bounding box center [380, 288] width 4 height 7
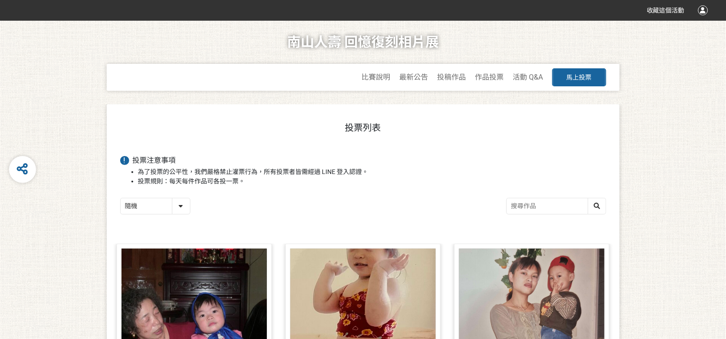
click at [180, 203] on select "隨機 作品 - 由新到舊 作品 - 由舊到新 票數 - 由多到少 票數 - 由少到多" at bounding box center [155, 206] width 69 height 16
select select "newest"
click at [121, 198] on select "隨機 作品 - 由新到舊 作品 - 由舊到新 票數 - 由多到少 票數 - 由少到多" at bounding box center [155, 206] width 69 height 16
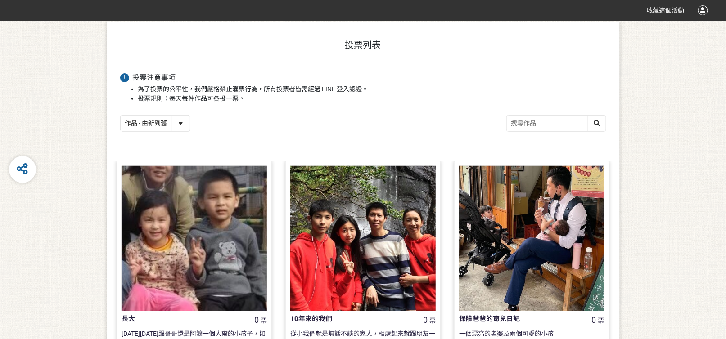
scroll to position [135, 0]
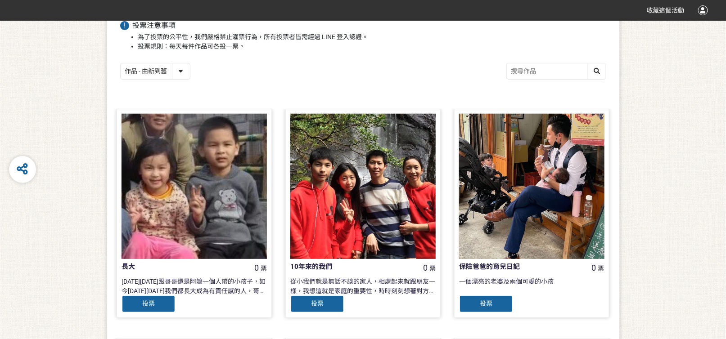
click at [191, 174] on div at bounding box center [194, 186] width 145 height 145
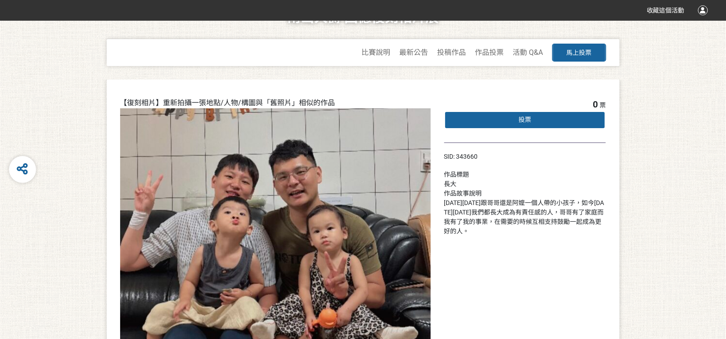
scroll to position [45, 0]
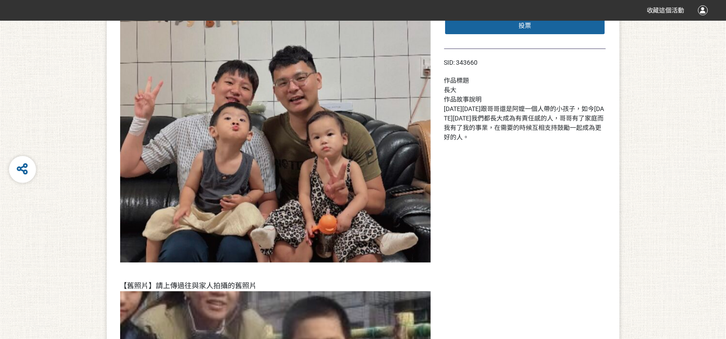
select select "newest"
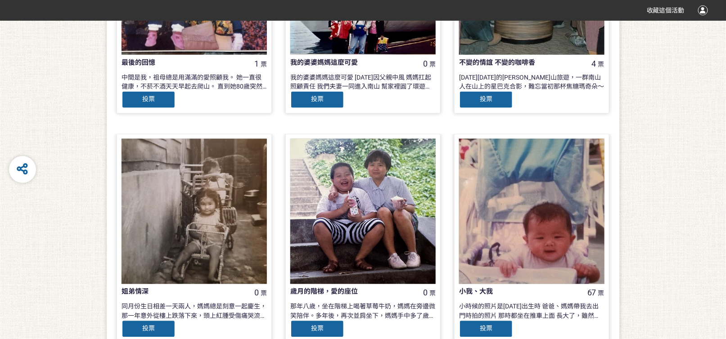
scroll to position [585, 0]
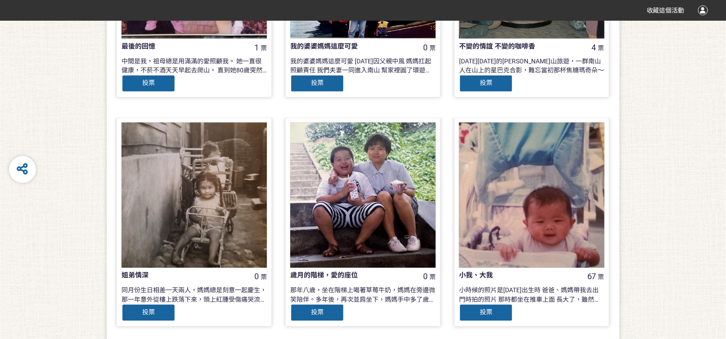
click at [192, 180] on div at bounding box center [194, 195] width 145 height 145
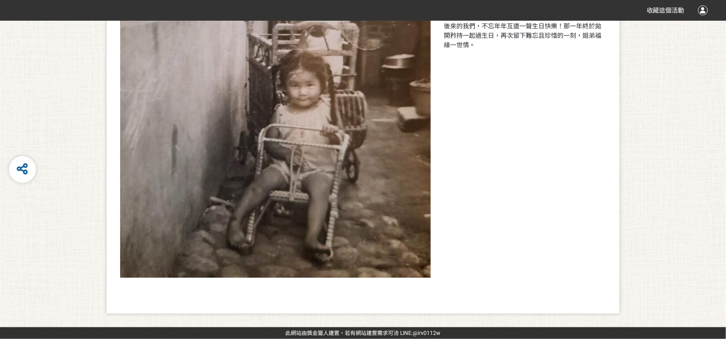
scroll to position [360, 0]
select select "newest"
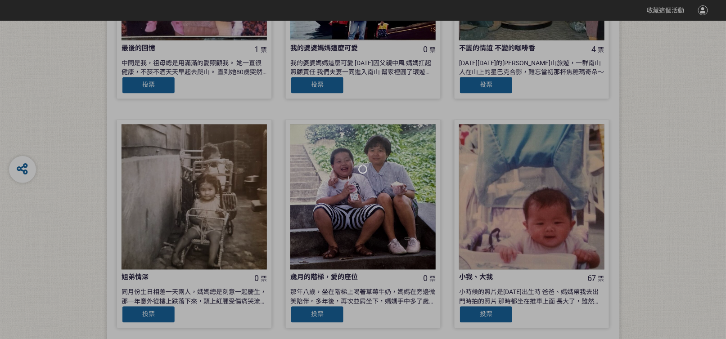
scroll to position [585, 0]
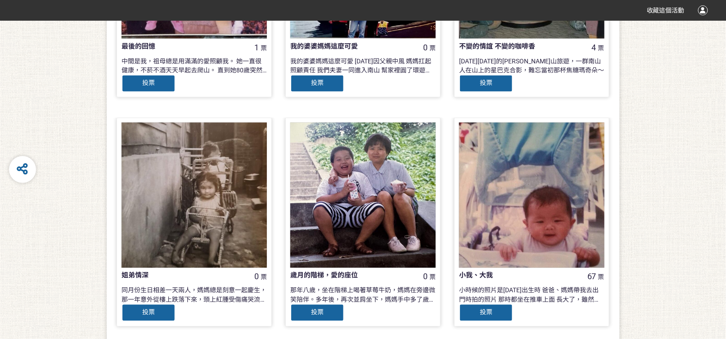
click at [340, 193] on div at bounding box center [362, 195] width 145 height 145
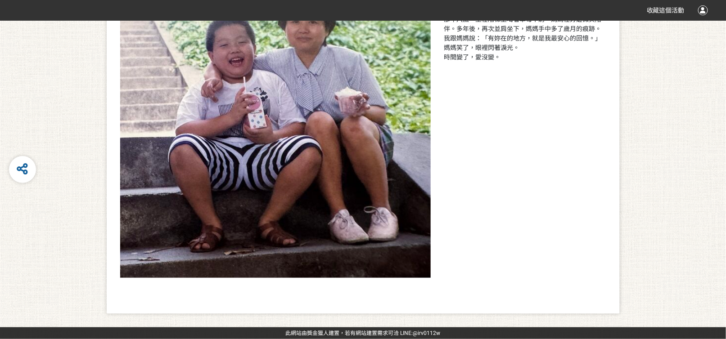
scroll to position [87, 0]
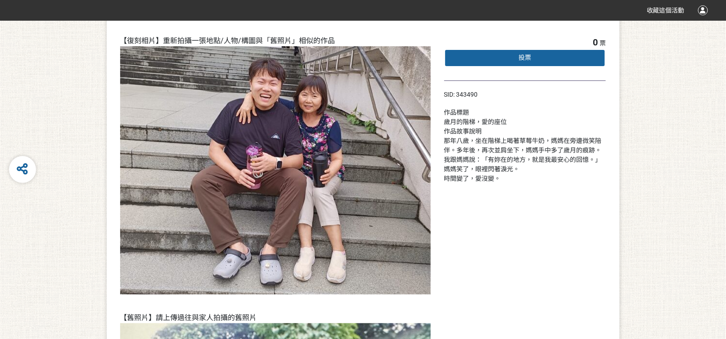
click at [504, 58] on div "投票" at bounding box center [525, 58] width 162 height 18
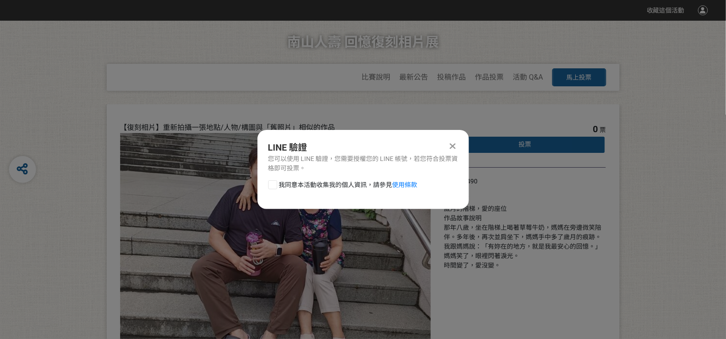
scroll to position [0, 0]
click at [334, 181] on span "我同意本活動收集我的個人資訊，請參見 使用條款" at bounding box center [348, 184] width 139 height 9
click at [275, 182] on input "我同意本活動收集我的個人資訊，請參見 使用條款" at bounding box center [272, 185] width 6 height 6
checkbox input "false"
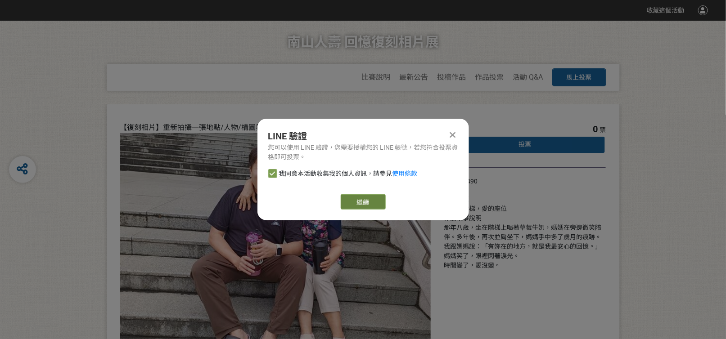
click at [356, 200] on button "繼續" at bounding box center [363, 201] width 45 height 15
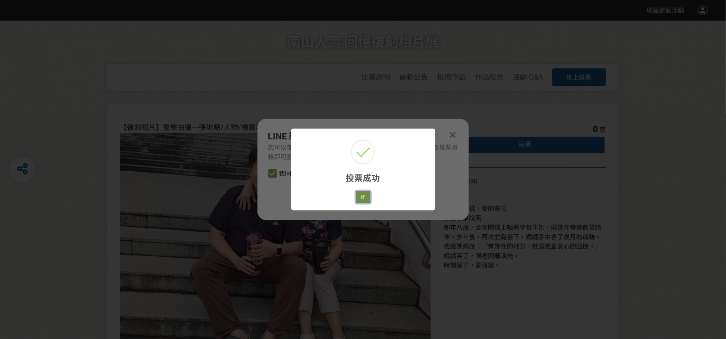
click at [357, 198] on button "好" at bounding box center [363, 197] width 14 height 13
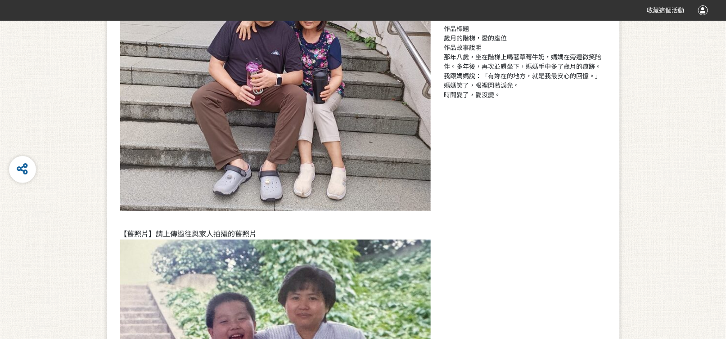
select select "newest"
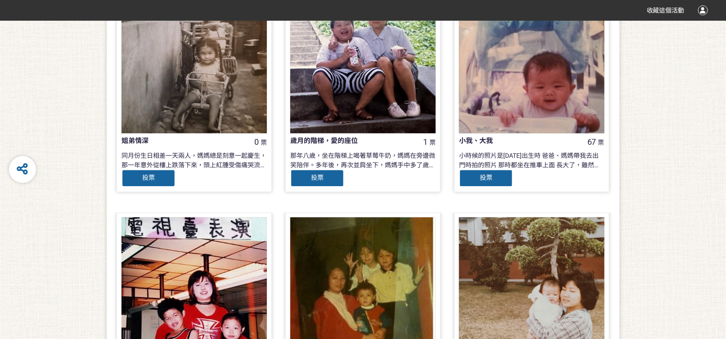
scroll to position [810, 0]
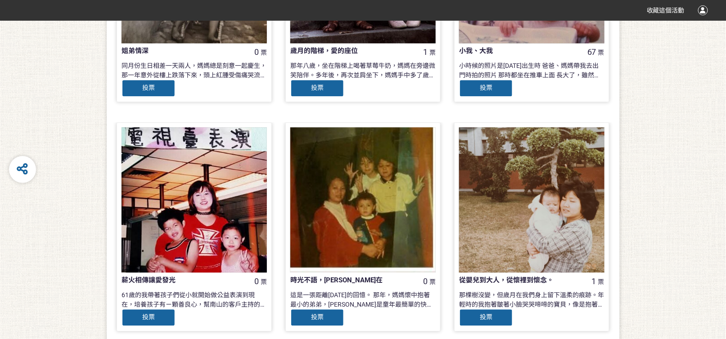
click at [213, 198] on div at bounding box center [194, 199] width 145 height 145
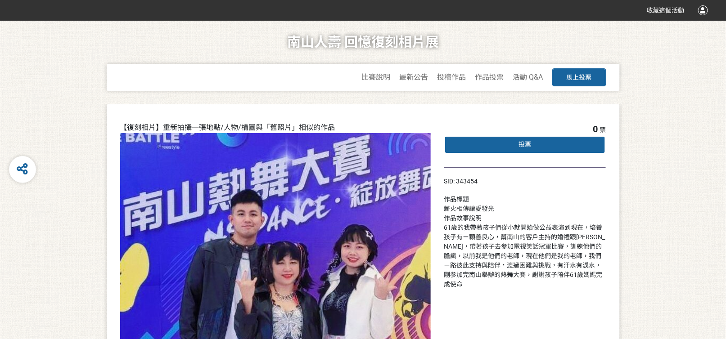
click at [460, 145] on div "投票" at bounding box center [525, 145] width 162 height 18
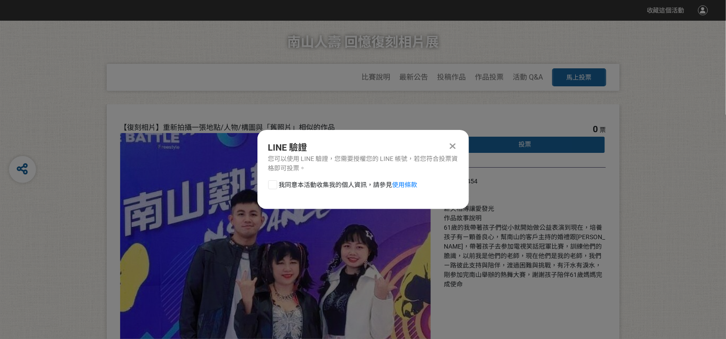
click at [308, 180] on div "LINE 驗證 您可以使用 LINE 驗證，您需要授權您的 LINE 帳號，若您符合投票資格即可投票。 我同意本活動收集我的個人資訊，請參見 使用條款" at bounding box center [363, 169] width 212 height 79
click at [304, 185] on span "我同意本活動收集我的個人資訊，請參見 使用條款" at bounding box center [348, 184] width 139 height 9
click at [275, 185] on input "我同意本活動收集我的個人資訊，請參見 使用條款" at bounding box center [272, 185] width 6 height 6
checkbox input "false"
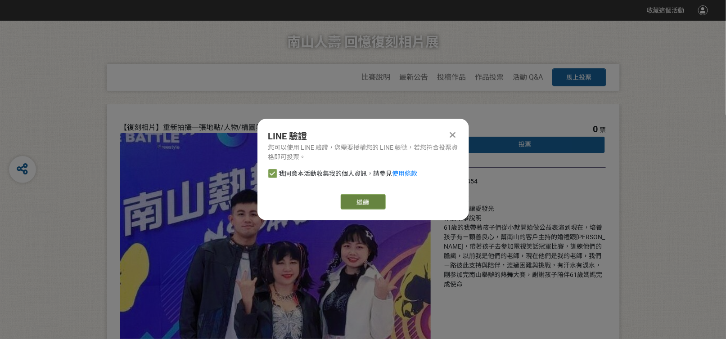
click at [346, 200] on button "繼續" at bounding box center [363, 201] width 45 height 15
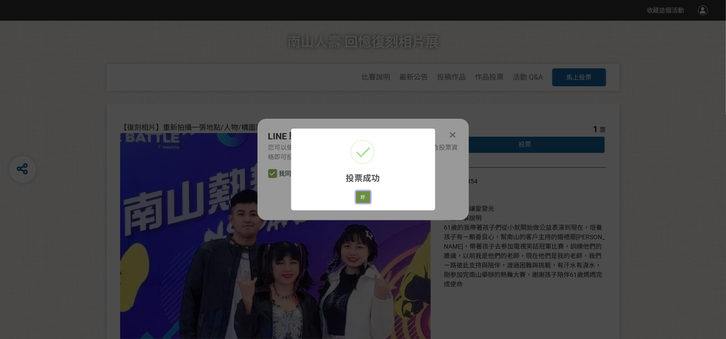
click at [360, 198] on button "好" at bounding box center [363, 197] width 14 height 13
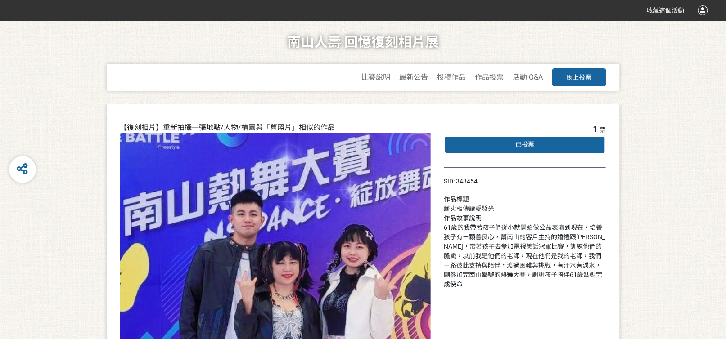
select select "newest"
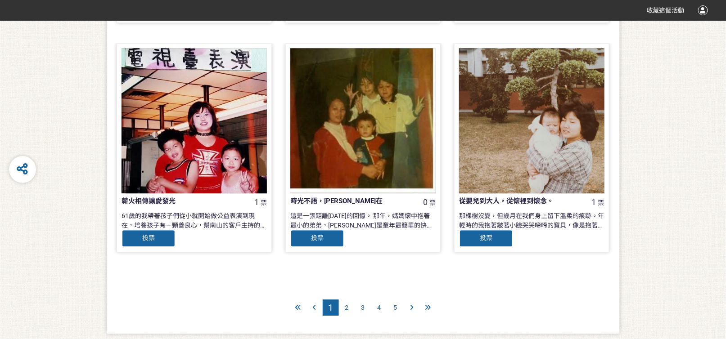
scroll to position [900, 0]
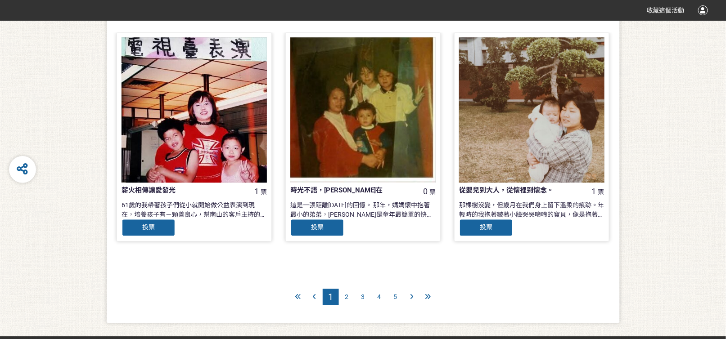
click at [542, 148] on div at bounding box center [531, 109] width 145 height 145
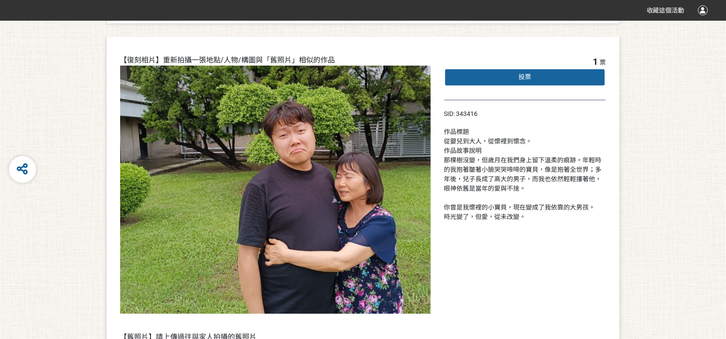
select select "newest"
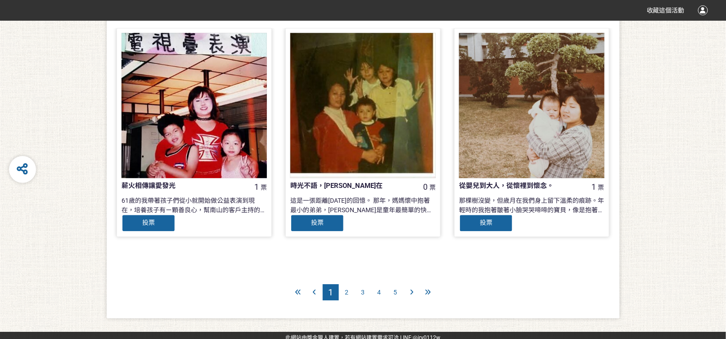
scroll to position [909, 0]
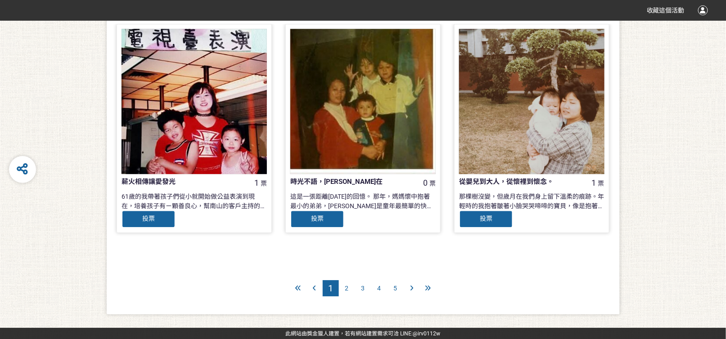
click at [345, 288] on span "2" at bounding box center [347, 288] width 4 height 7
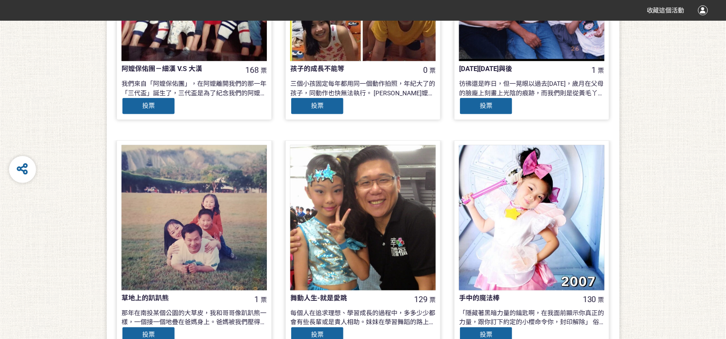
scroll to position [360, 0]
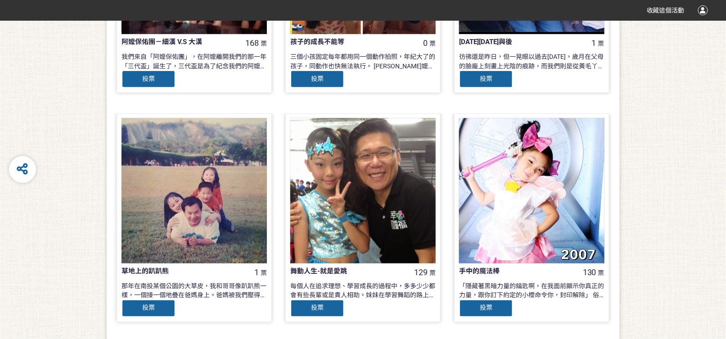
click at [374, 226] on div at bounding box center [362, 190] width 145 height 145
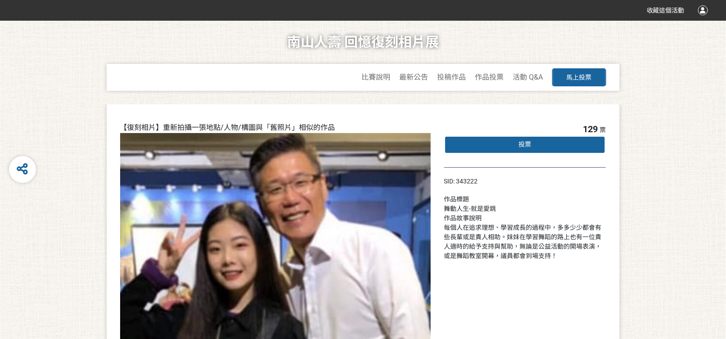
click at [498, 143] on div "投票" at bounding box center [525, 145] width 162 height 18
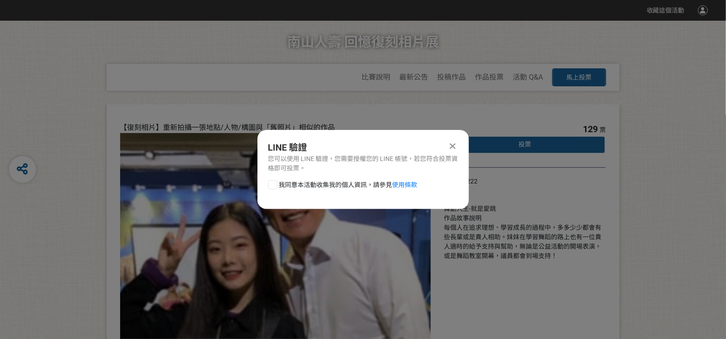
click at [395, 189] on span "我同意本活動收集我的個人資訊，請參見 使用條款" at bounding box center [348, 184] width 139 height 9
click at [275, 188] on input "我同意本活動收集我的個人資訊，請參見 使用條款" at bounding box center [272, 185] width 6 height 6
checkbox input "false"
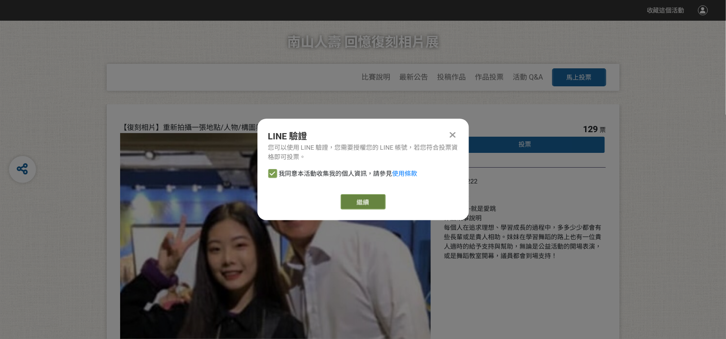
click at [373, 204] on button "繼續" at bounding box center [363, 201] width 45 height 15
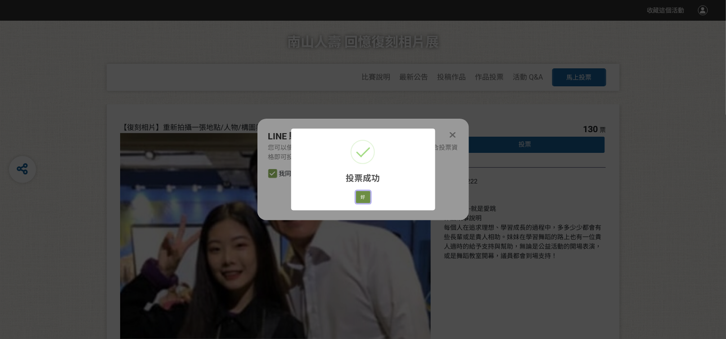
click at [361, 198] on button "好" at bounding box center [363, 197] width 14 height 13
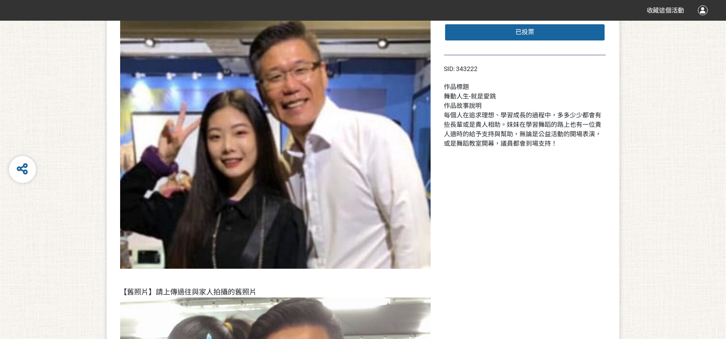
select select "newest"
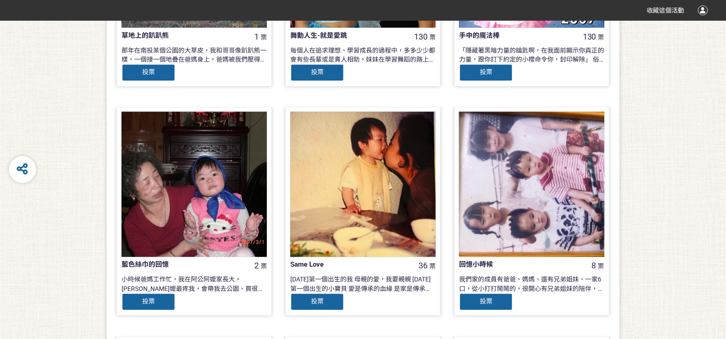
scroll to position [630, 0]
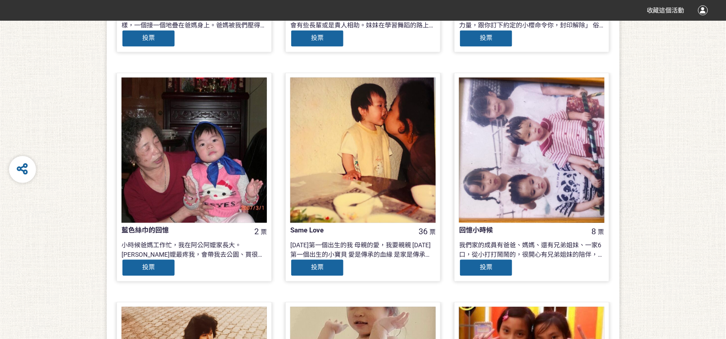
click at [545, 171] on div at bounding box center [531, 150] width 145 height 145
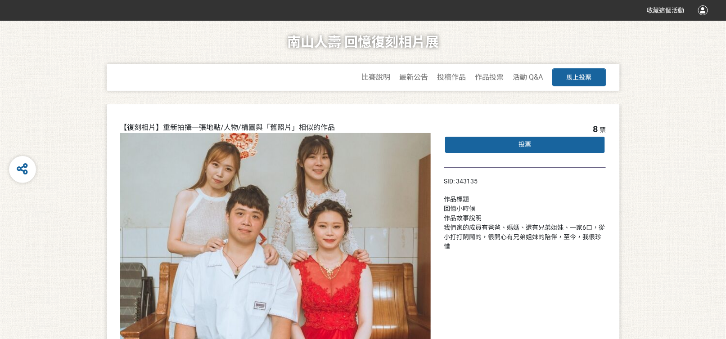
select select "newest"
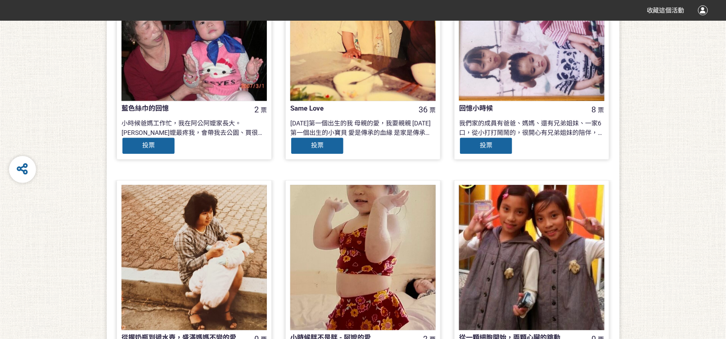
scroll to position [810, 0]
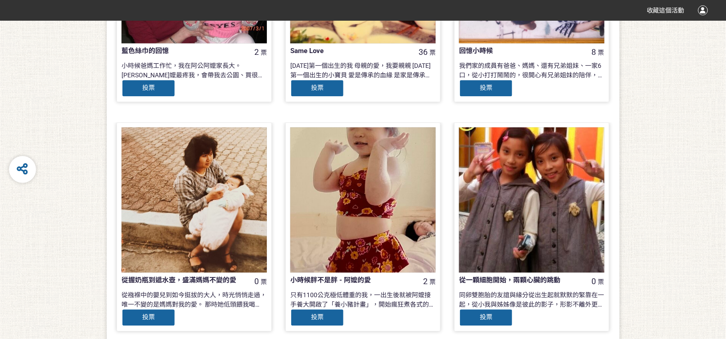
click at [240, 194] on div at bounding box center [194, 199] width 145 height 145
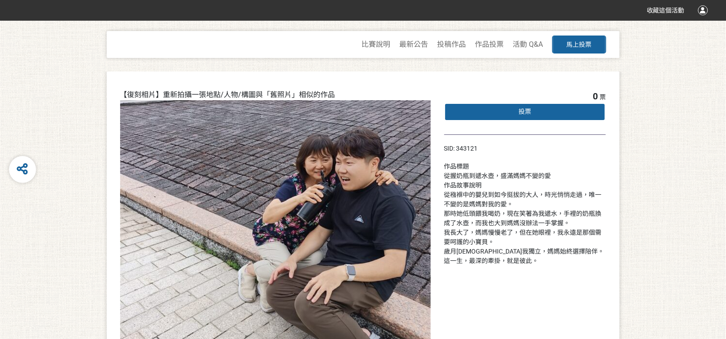
scroll to position [32, 0]
click at [501, 117] on div "投票" at bounding box center [525, 113] width 162 height 18
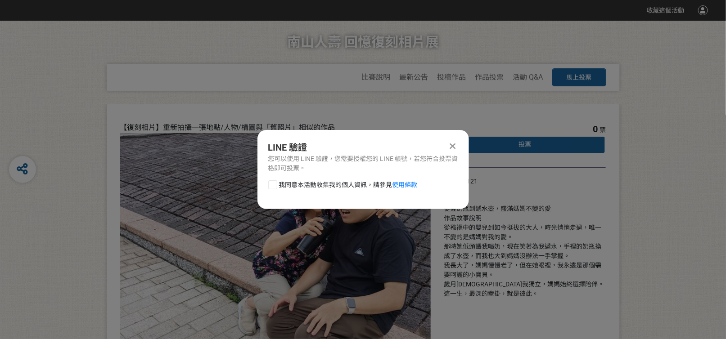
click at [337, 182] on span "我同意本活動收集我的個人資訊，請參見 使用條款" at bounding box center [348, 184] width 139 height 9
click at [275, 182] on input "我同意本活動收集我的個人資訊，請參見 使用條款" at bounding box center [272, 185] width 6 height 6
checkbox input "false"
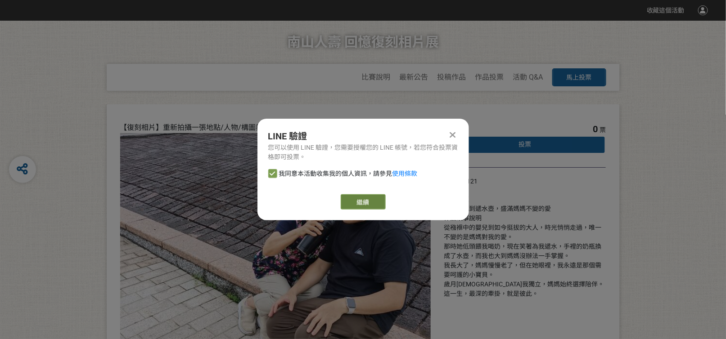
click at [367, 198] on button "繼續" at bounding box center [363, 201] width 45 height 15
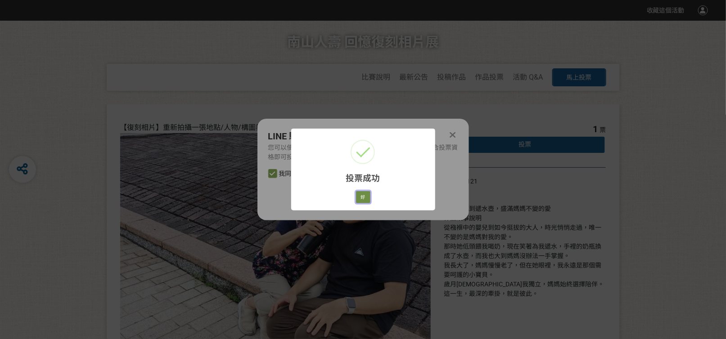
click at [366, 201] on button "好" at bounding box center [363, 197] width 14 height 13
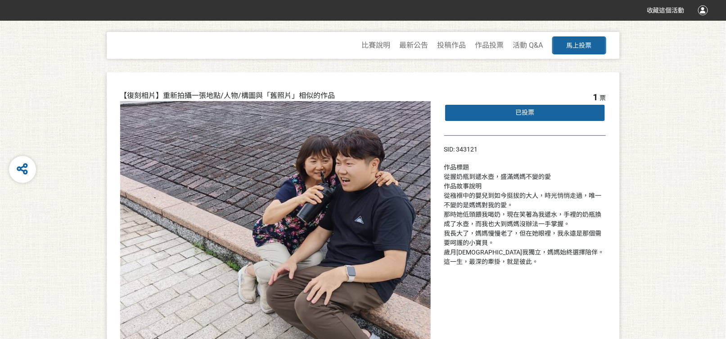
scroll to position [32, 0]
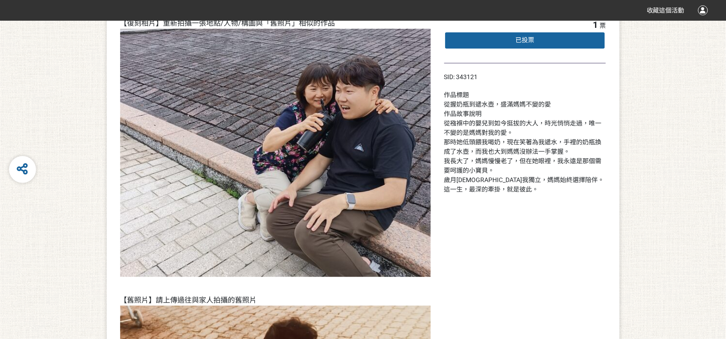
select select "newest"
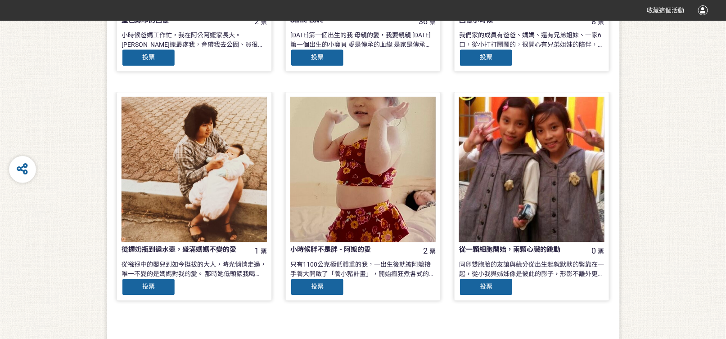
scroll to position [855, 0]
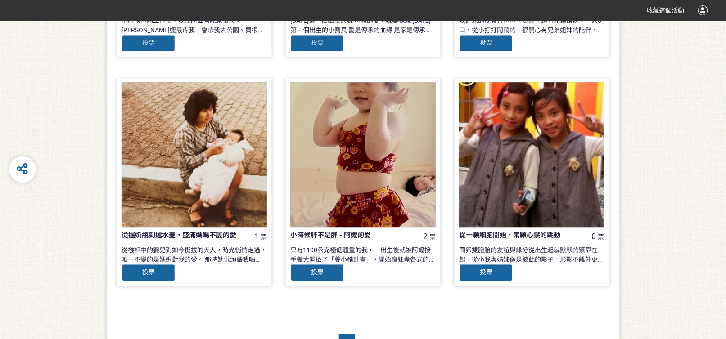
click at [497, 160] on div at bounding box center [531, 154] width 145 height 145
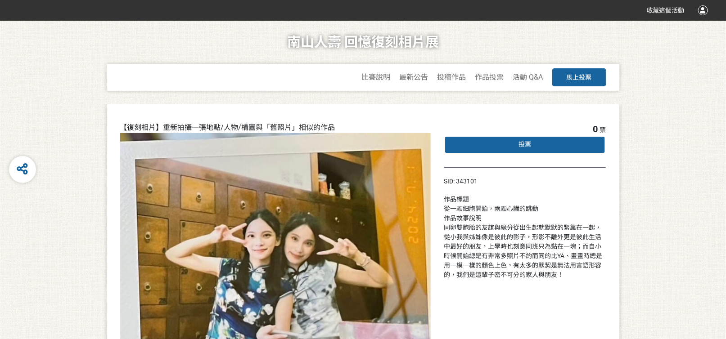
click at [546, 140] on div "投票" at bounding box center [525, 145] width 162 height 18
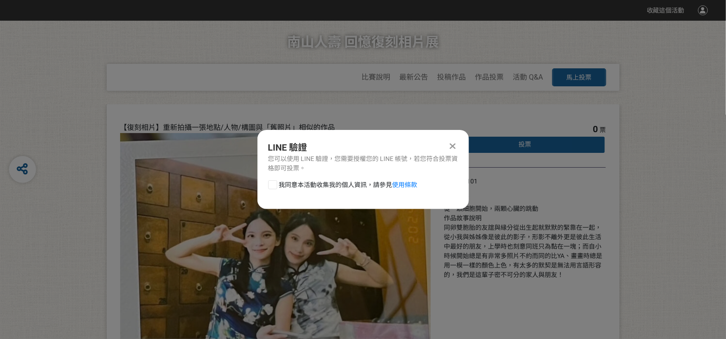
click at [329, 185] on span "我同意本活動收集我的個人資訊，請參見 使用條款" at bounding box center [348, 184] width 139 height 9
click at [275, 185] on input "我同意本活動收集我的個人資訊，請參見 使用條款" at bounding box center [272, 185] width 6 height 6
checkbox input "false"
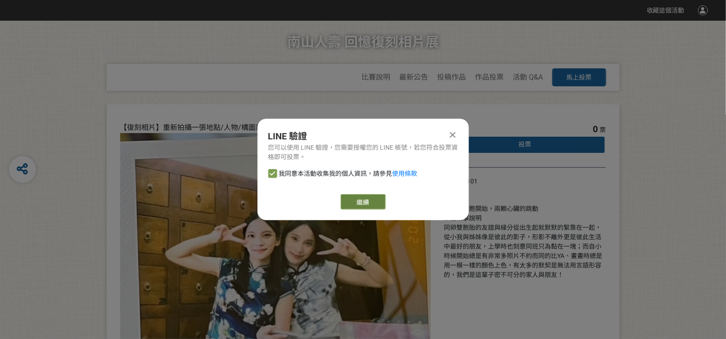
click at [347, 199] on button "繼續" at bounding box center [363, 201] width 45 height 15
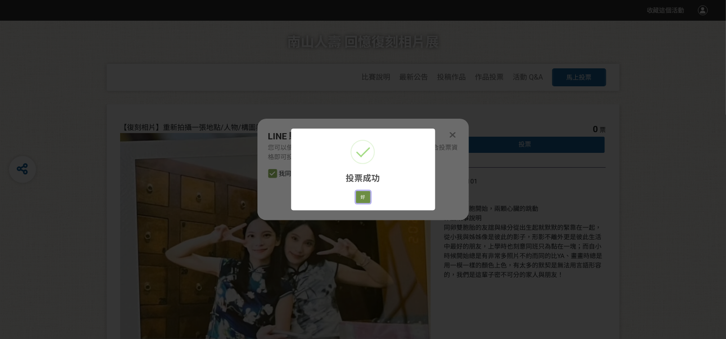
click at [362, 195] on button "好" at bounding box center [363, 197] width 14 height 13
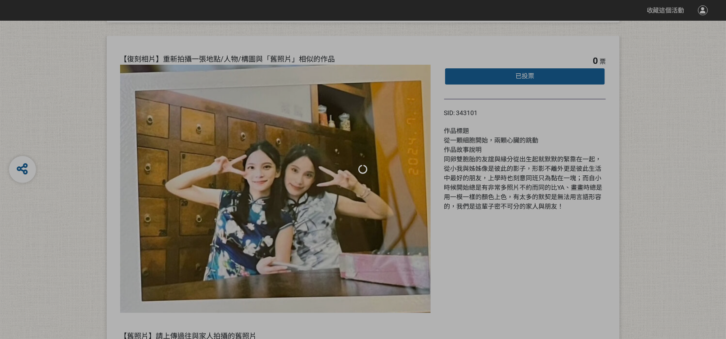
select select "newest"
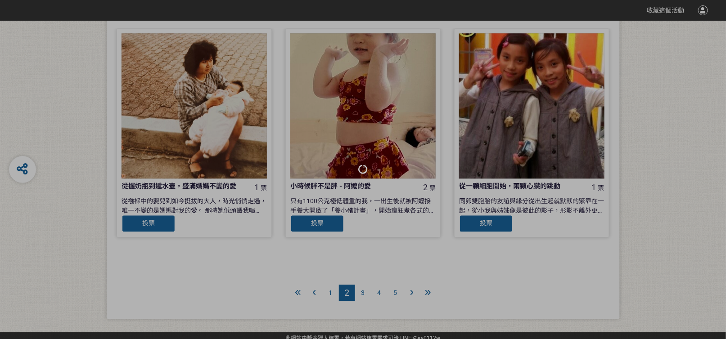
scroll to position [909, 0]
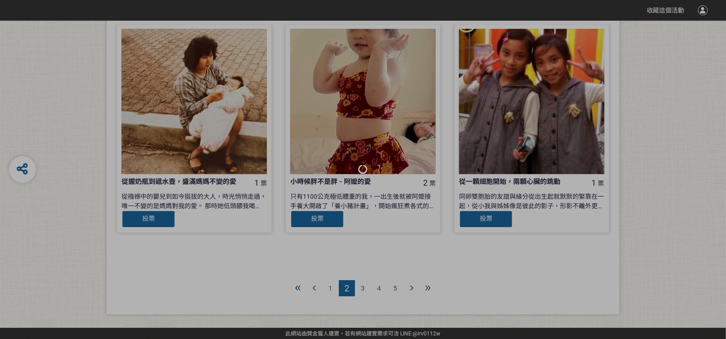
click at [363, 288] on div at bounding box center [363, 169] width 726 height 339
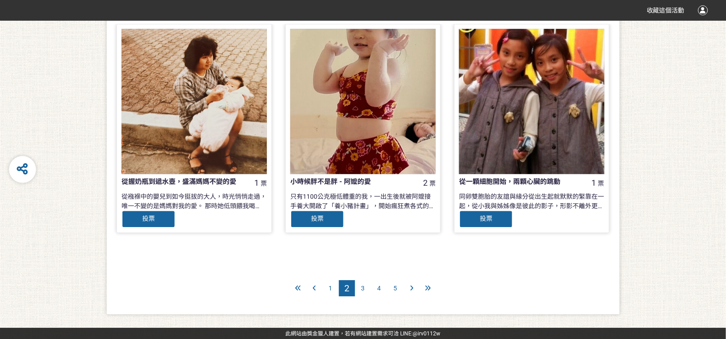
click at [363, 288] on span "3" at bounding box center [363, 288] width 4 height 7
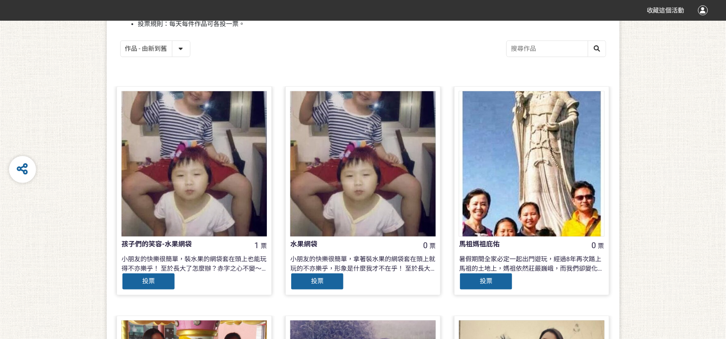
scroll to position [180, 0]
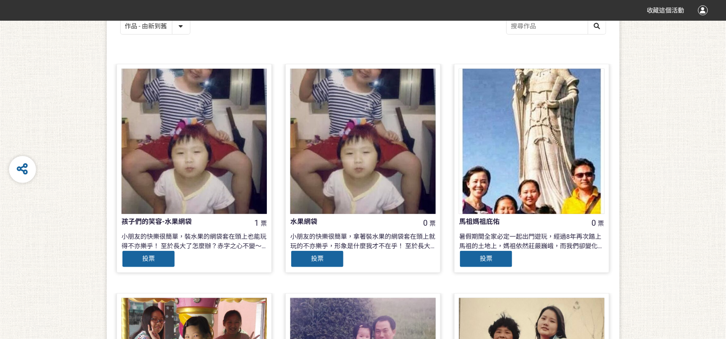
click at [527, 194] on div at bounding box center [531, 141] width 145 height 145
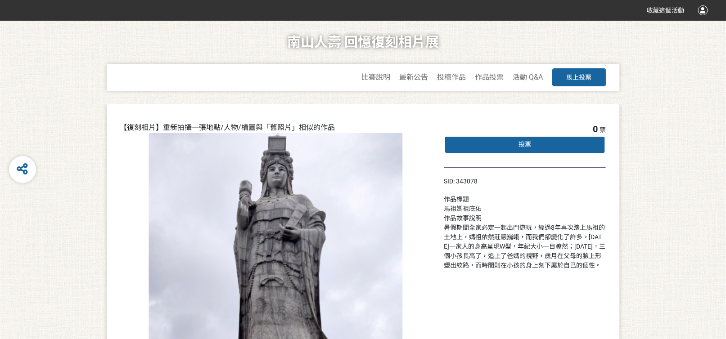
click at [555, 140] on div "投票" at bounding box center [525, 145] width 162 height 18
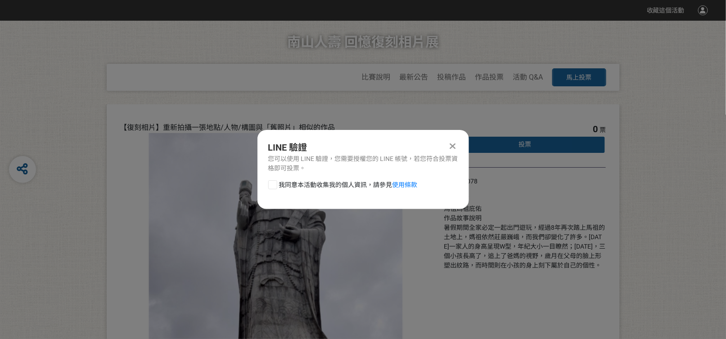
click at [311, 185] on span "我同意本活動收集我的個人資訊，請參見 使用條款" at bounding box center [348, 184] width 139 height 9
click at [275, 185] on input "我同意本活動收集我的個人資訊，請參見 使用條款" at bounding box center [272, 185] width 6 height 6
checkbox input "false"
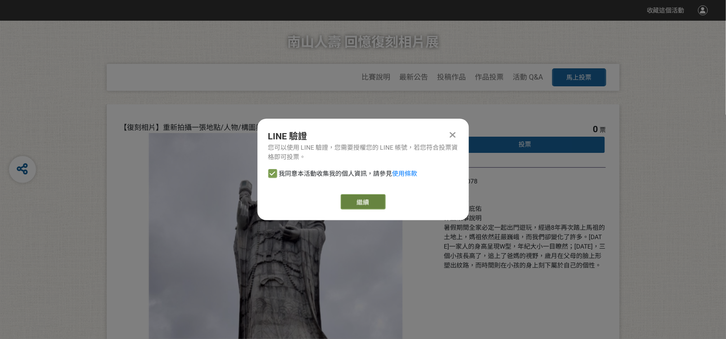
click at [347, 204] on button "繼續" at bounding box center [363, 201] width 45 height 15
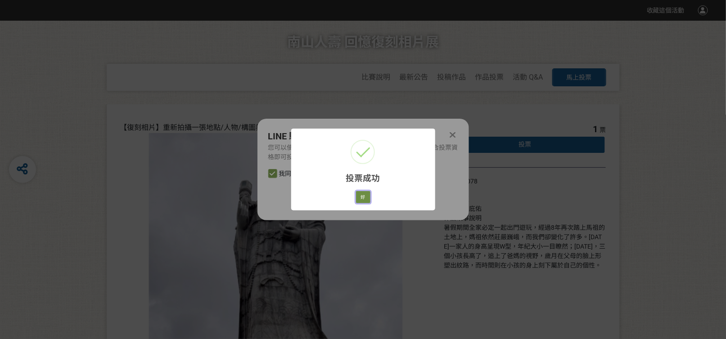
click at [360, 198] on button "好" at bounding box center [363, 197] width 14 height 13
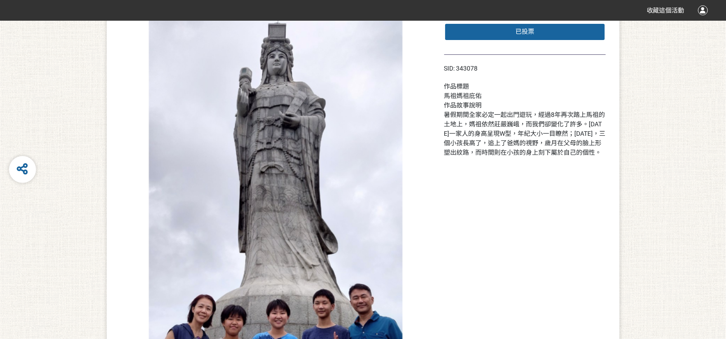
select select "newest"
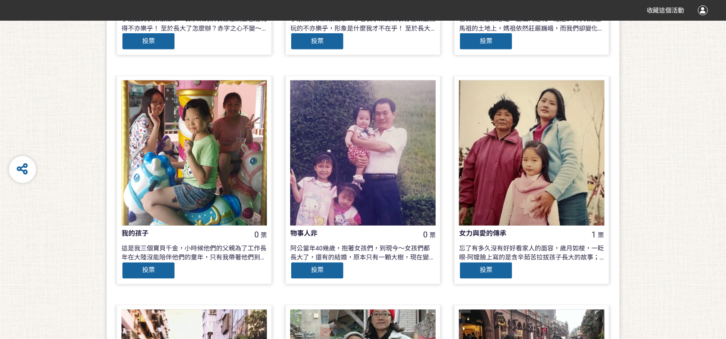
scroll to position [405, 0]
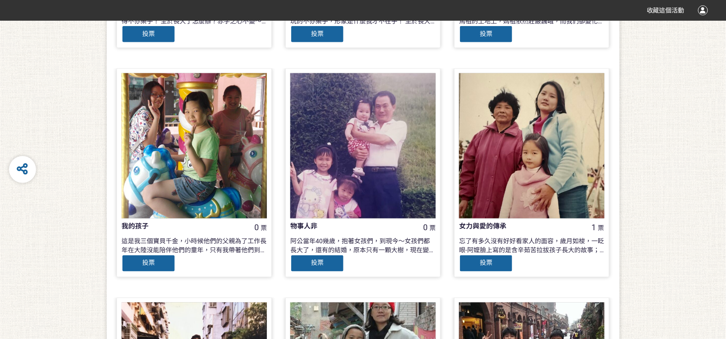
click at [384, 162] on div at bounding box center [362, 145] width 145 height 145
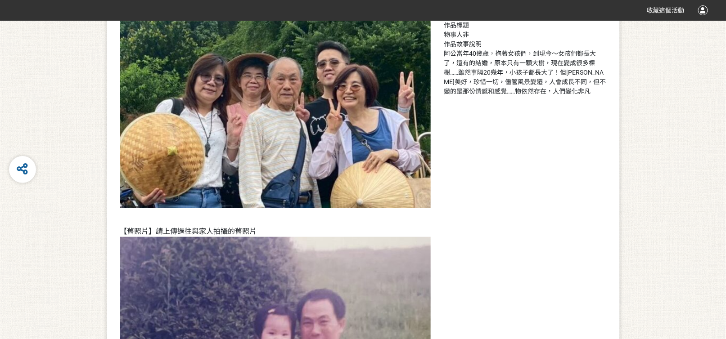
scroll to position [180, 0]
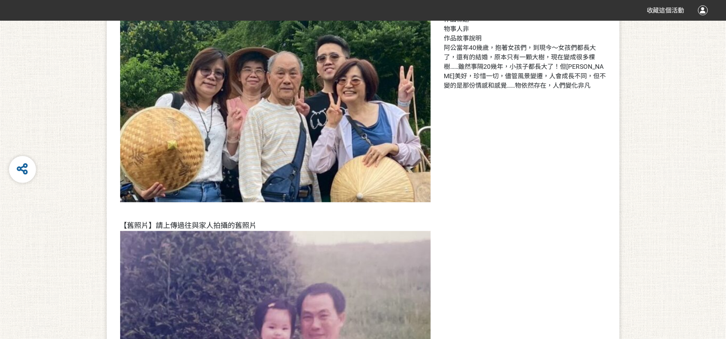
select select "newest"
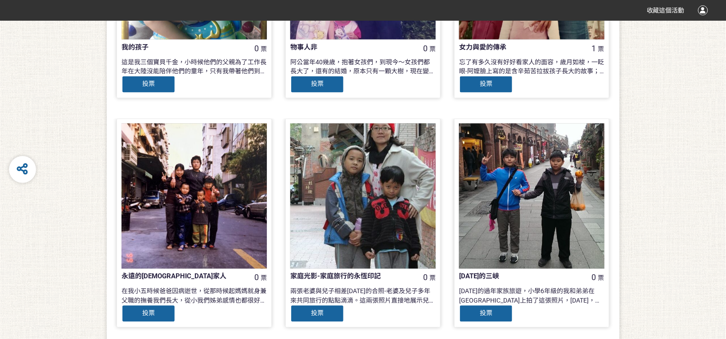
scroll to position [585, 0]
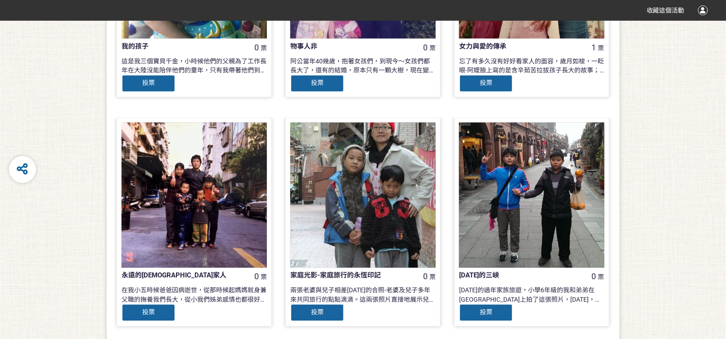
click at [403, 174] on div at bounding box center [362, 195] width 145 height 145
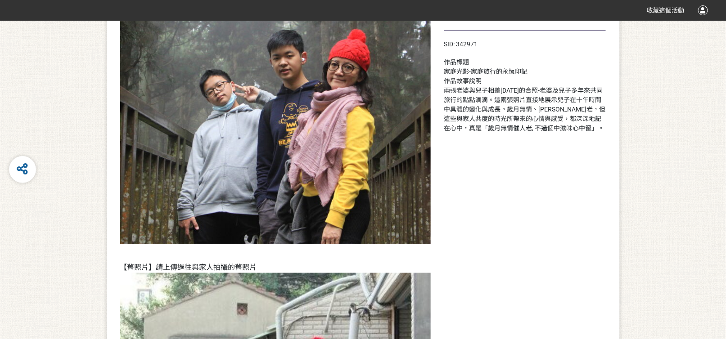
scroll to position [135, 0]
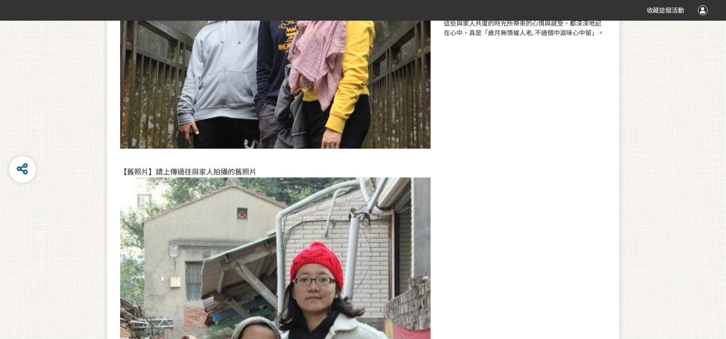
select select "newest"
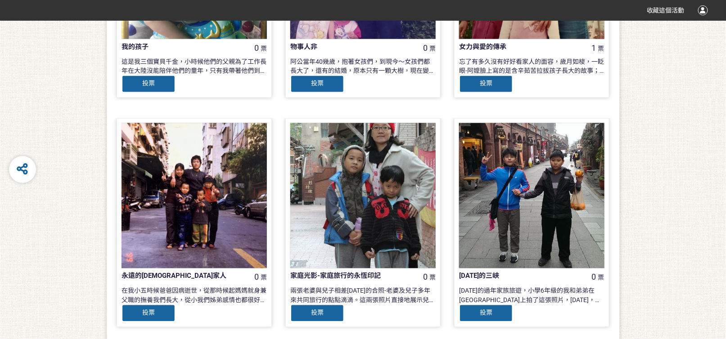
scroll to position [585, 0]
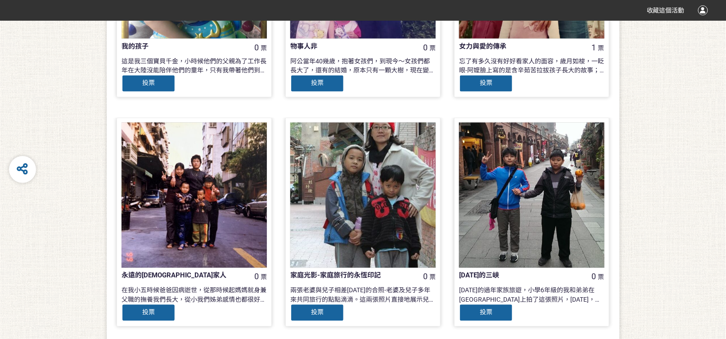
click at [494, 315] on div "投票" at bounding box center [486, 313] width 54 height 18
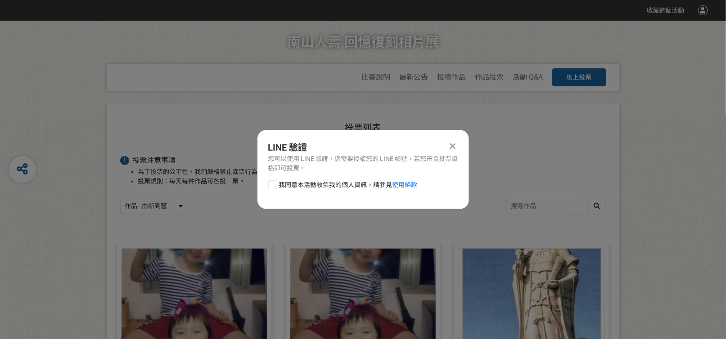
scroll to position [0, 0]
click at [352, 188] on span "我同意本活動收集我的個人資訊，請參見 使用條款" at bounding box center [348, 184] width 139 height 9
click at [275, 188] on input "我同意本活動收集我的個人資訊，請參見 使用條款" at bounding box center [272, 185] width 6 height 6
checkbox input "false"
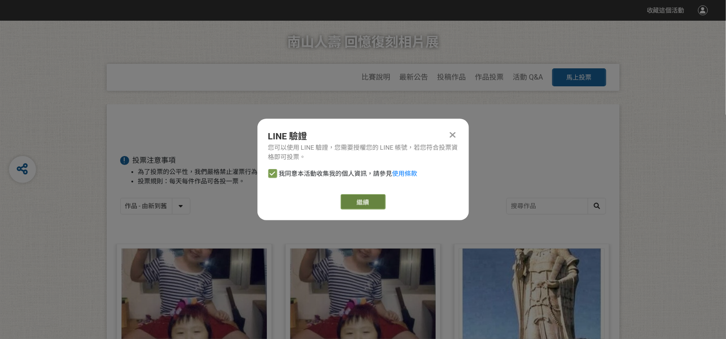
click at [377, 200] on button "繼續" at bounding box center [363, 201] width 45 height 15
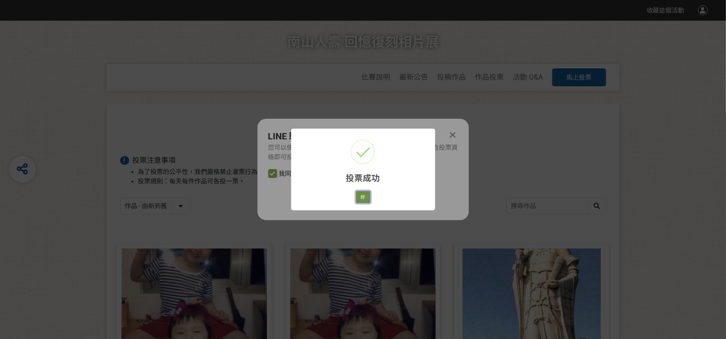
click at [363, 198] on button "好" at bounding box center [363, 197] width 14 height 13
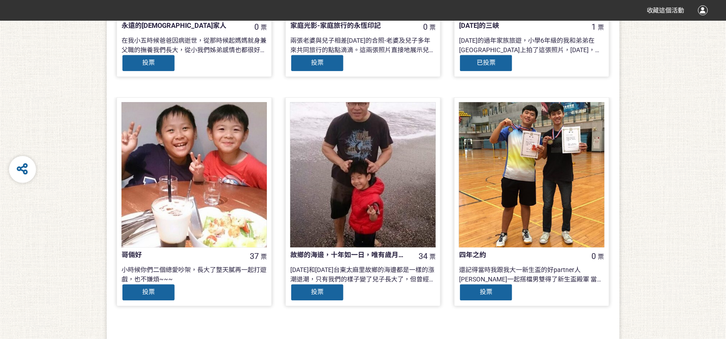
click at [210, 197] on div at bounding box center [194, 174] width 145 height 145
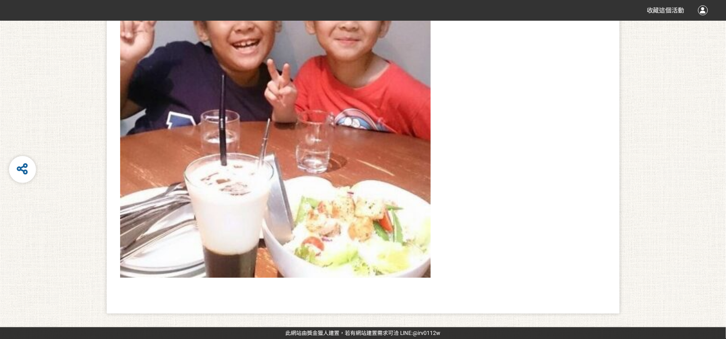
scroll to position [360, 0]
select select "newest"
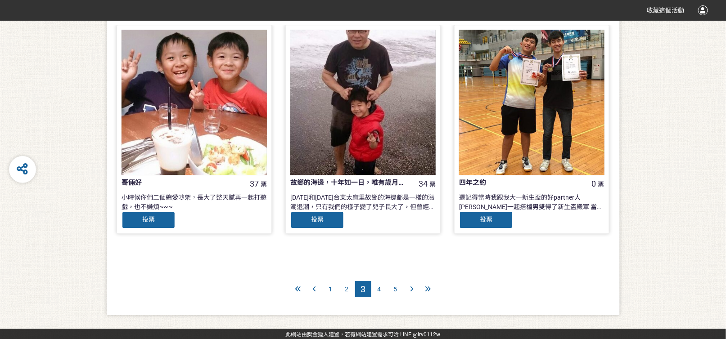
scroll to position [909, 0]
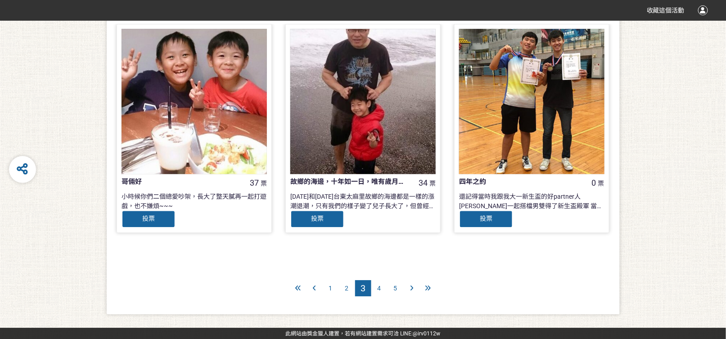
click at [377, 290] on div "4" at bounding box center [379, 288] width 16 height 16
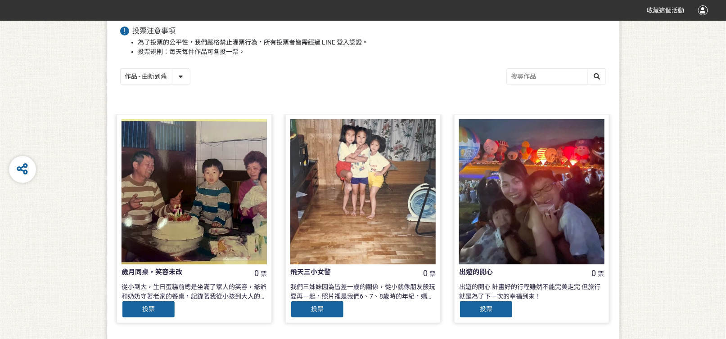
scroll to position [180, 0]
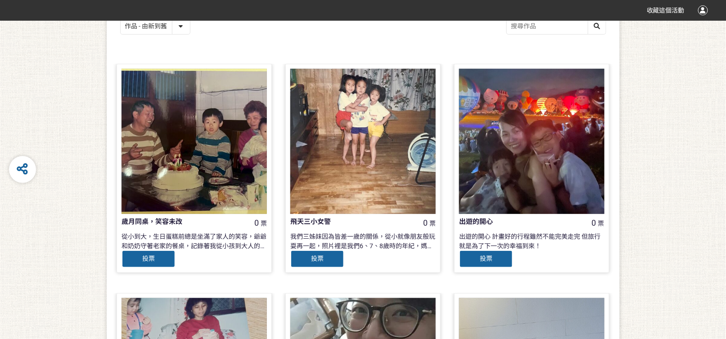
click at [221, 145] on div at bounding box center [194, 141] width 145 height 145
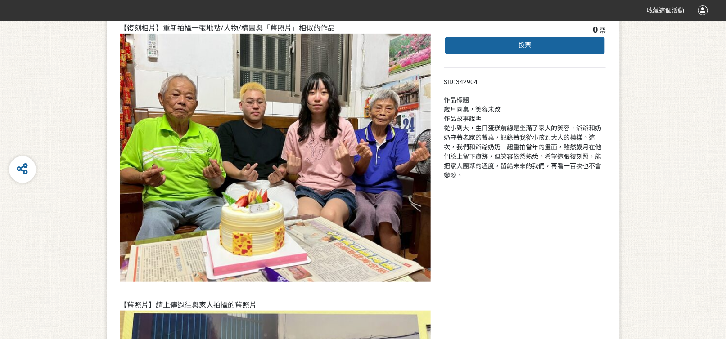
scroll to position [90, 0]
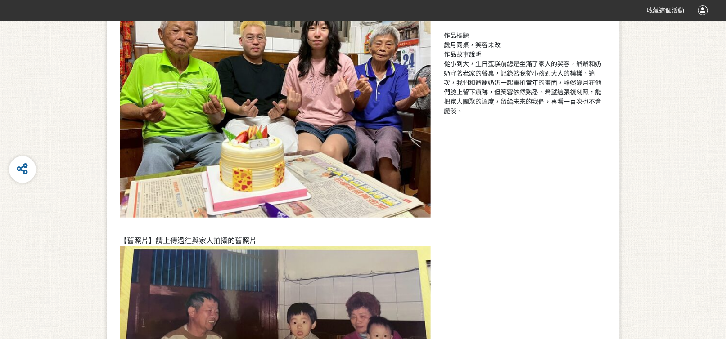
select select "newest"
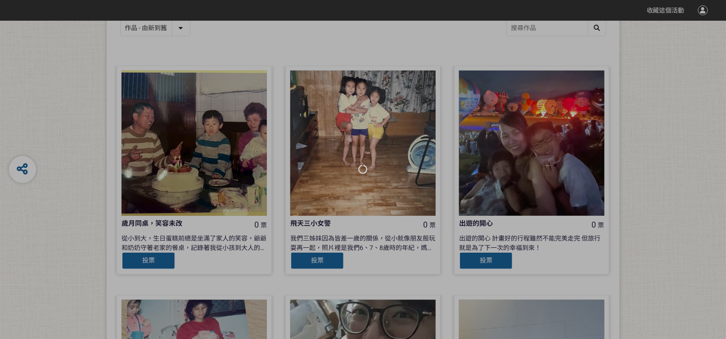
scroll to position [180, 0]
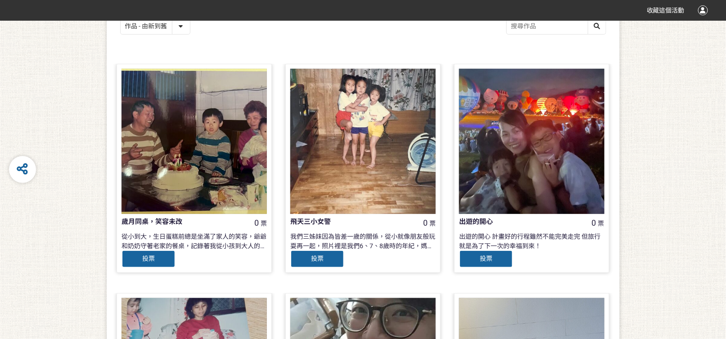
click at [359, 140] on div at bounding box center [362, 141] width 145 height 145
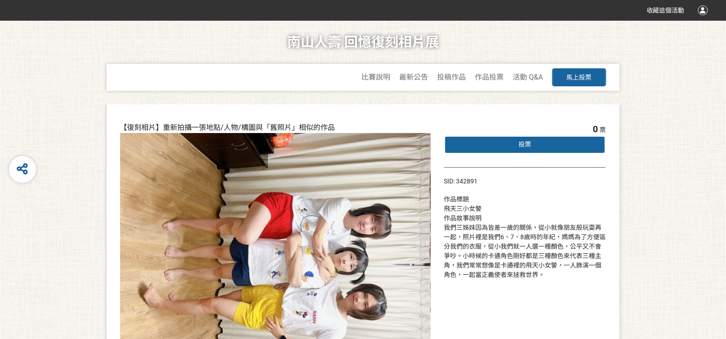
click at [546, 139] on div "投票" at bounding box center [525, 145] width 162 height 18
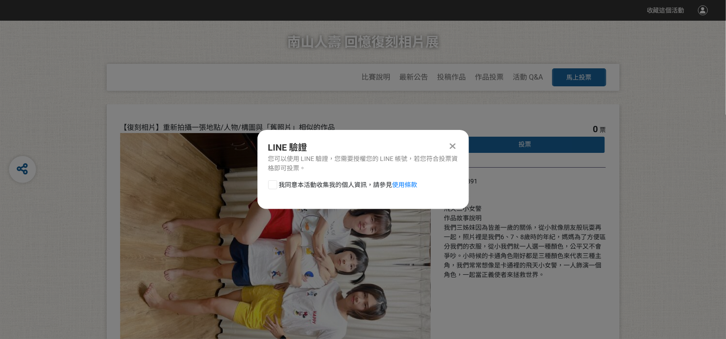
click at [305, 185] on span "我同意本活動收集我的個人資訊，請參見 使用條款" at bounding box center [348, 184] width 139 height 9
click at [275, 185] on input "我同意本活動收集我的個人資訊，請參見 使用條款" at bounding box center [272, 185] width 6 height 6
checkbox input "false"
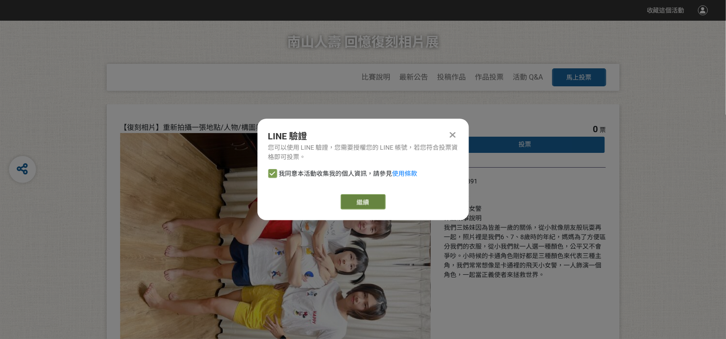
click at [362, 204] on button "繼續" at bounding box center [363, 201] width 45 height 15
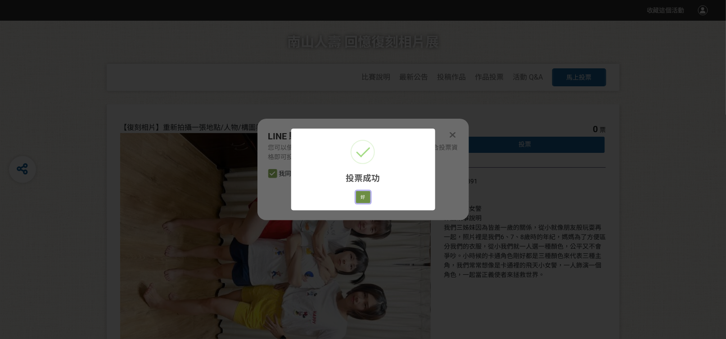
click at [364, 197] on button "好" at bounding box center [363, 197] width 14 height 13
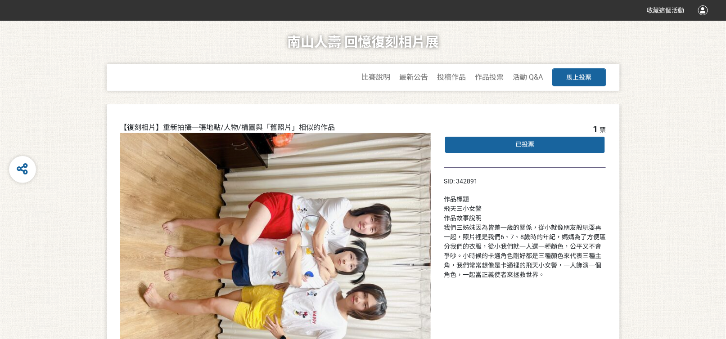
select select "newest"
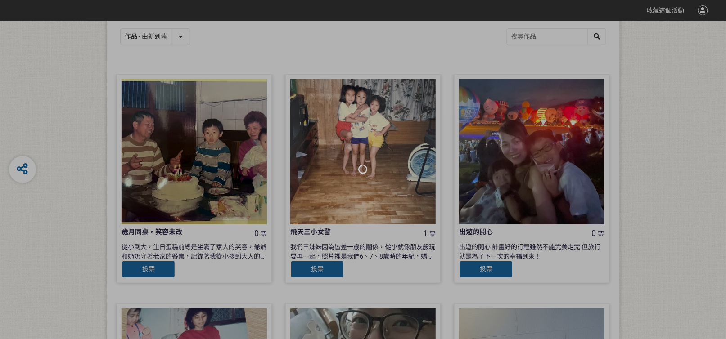
scroll to position [180, 0]
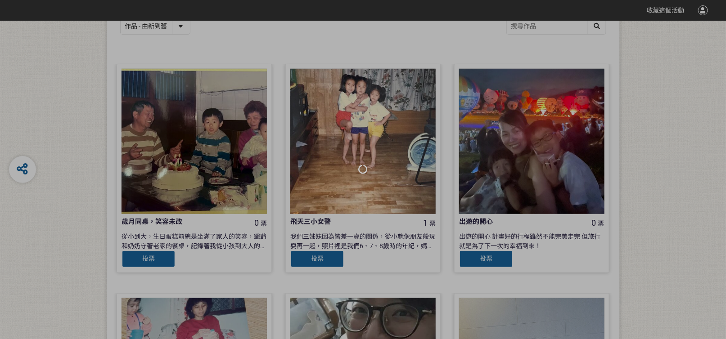
click at [549, 152] on div at bounding box center [363, 169] width 726 height 339
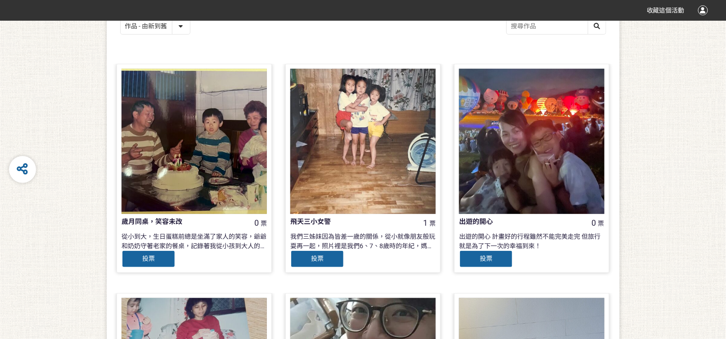
click at [512, 193] on div at bounding box center [531, 141] width 145 height 145
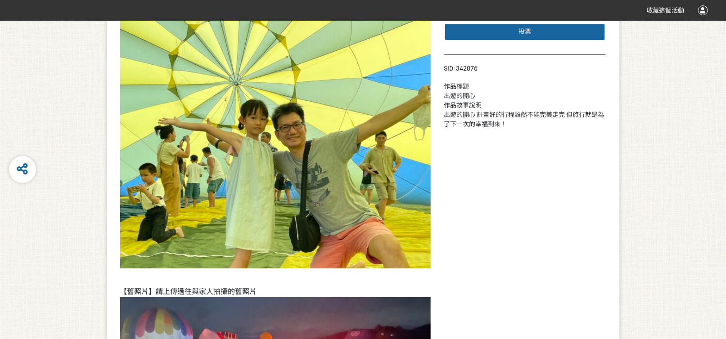
select select "newest"
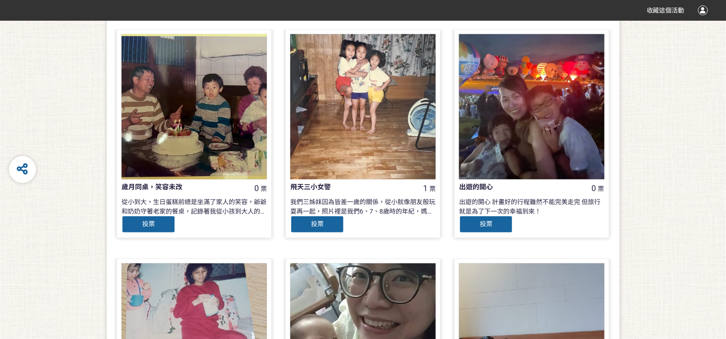
scroll to position [315, 0]
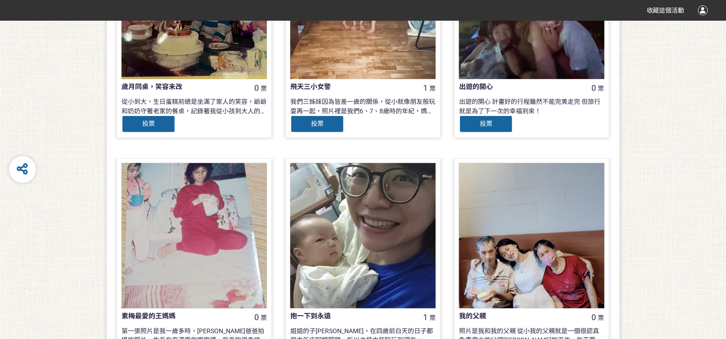
click at [203, 225] on div at bounding box center [194, 235] width 145 height 145
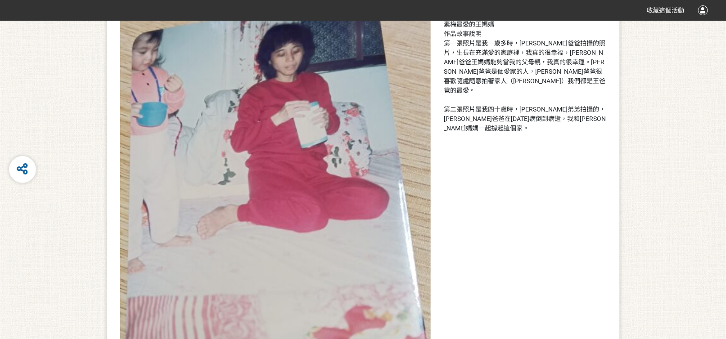
scroll to position [45, 0]
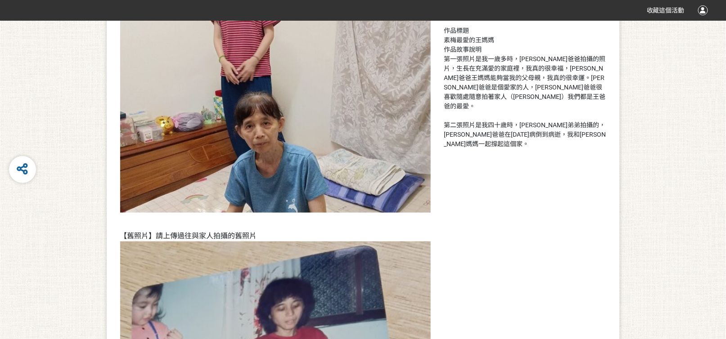
select select "newest"
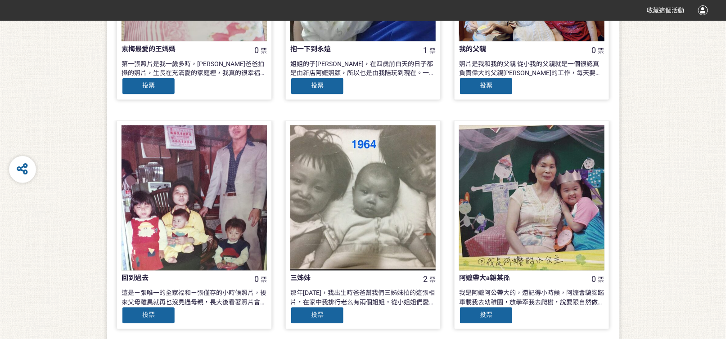
scroll to position [585, 0]
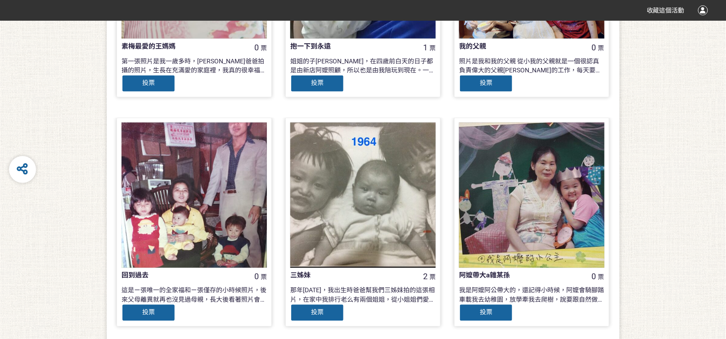
click at [221, 205] on div at bounding box center [194, 195] width 145 height 145
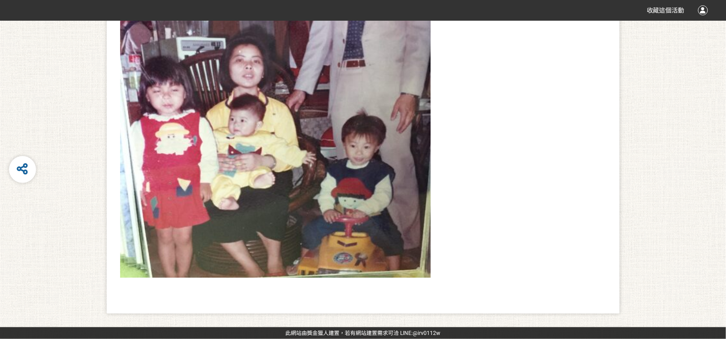
scroll to position [546, 0]
select select "newest"
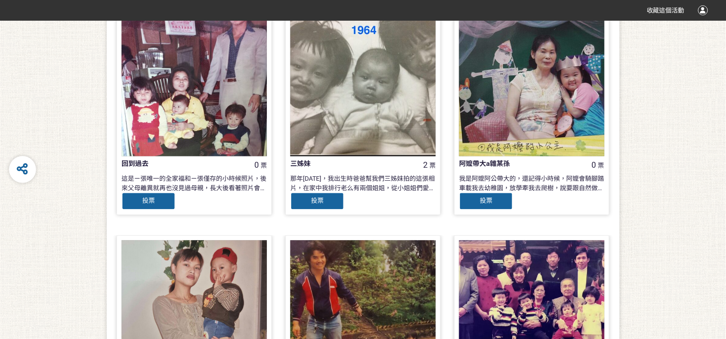
scroll to position [720, 0]
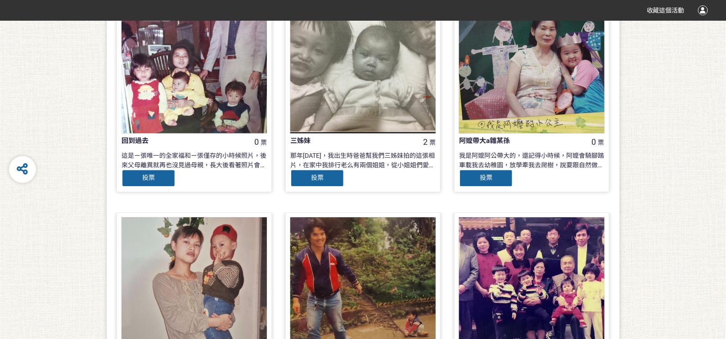
click at [523, 90] on div at bounding box center [531, 60] width 145 height 145
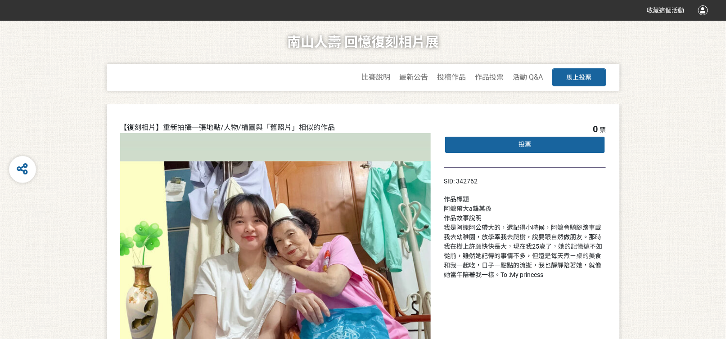
click at [511, 141] on div "投票" at bounding box center [525, 145] width 162 height 18
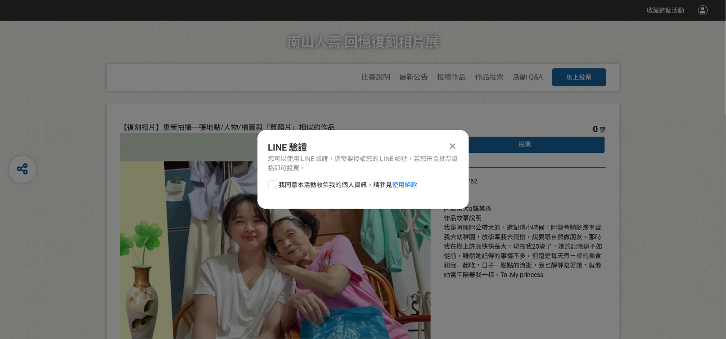
click at [372, 186] on span "我同意本活動收集我的個人資訊，請參見 使用條款" at bounding box center [348, 184] width 139 height 9
click at [275, 186] on input "我同意本活動收集我的個人資訊，請參見 使用條款" at bounding box center [272, 185] width 6 height 6
checkbox input "false"
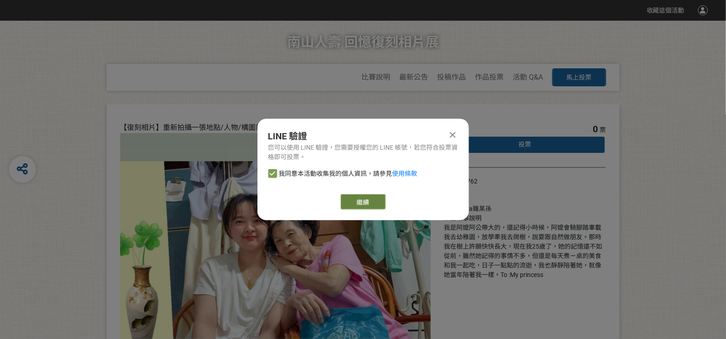
click at [379, 201] on button "繼續" at bounding box center [363, 201] width 45 height 15
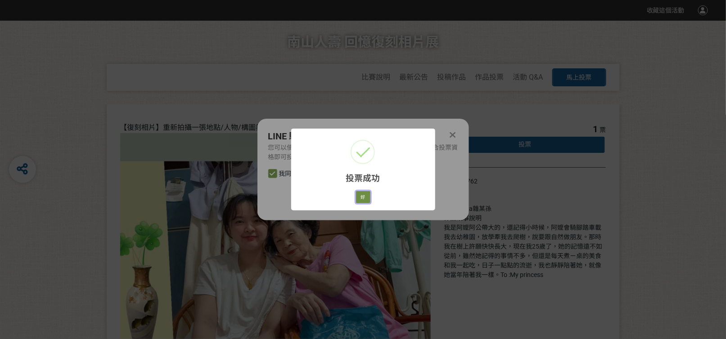
click at [362, 200] on button "好" at bounding box center [363, 197] width 14 height 13
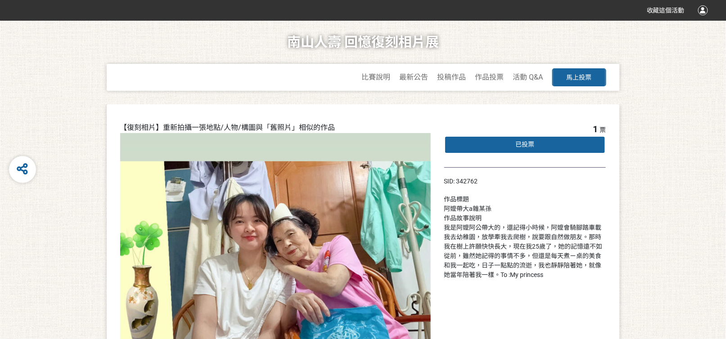
select select "newest"
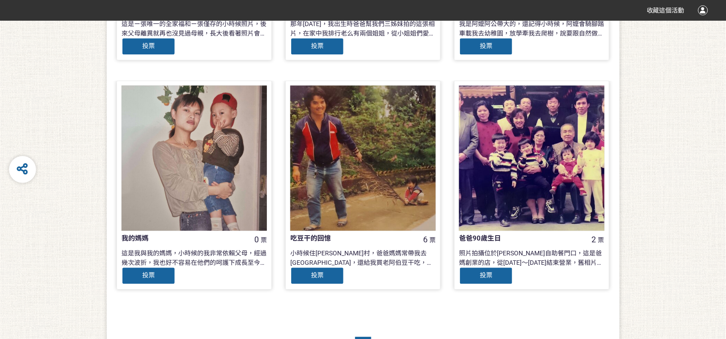
scroll to position [855, 0]
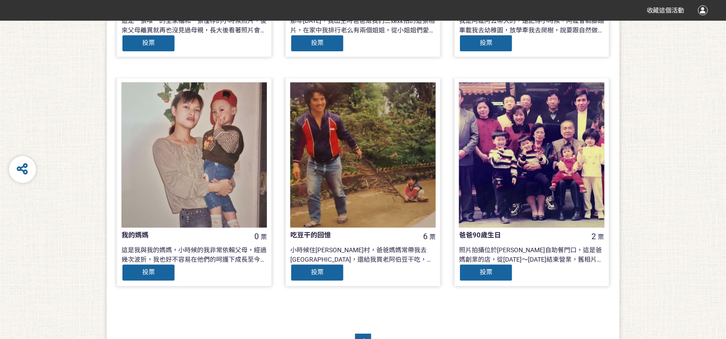
click at [197, 171] on div at bounding box center [194, 154] width 145 height 145
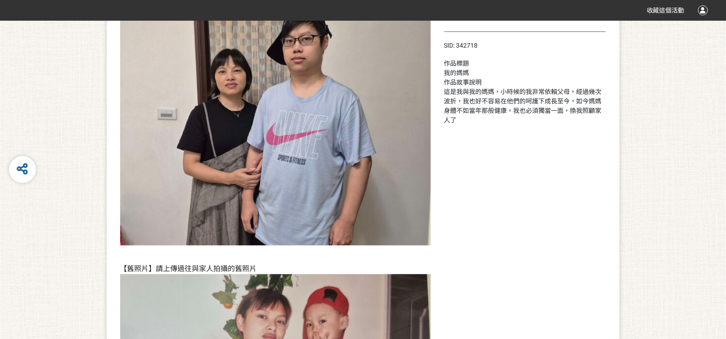
scroll to position [20, 0]
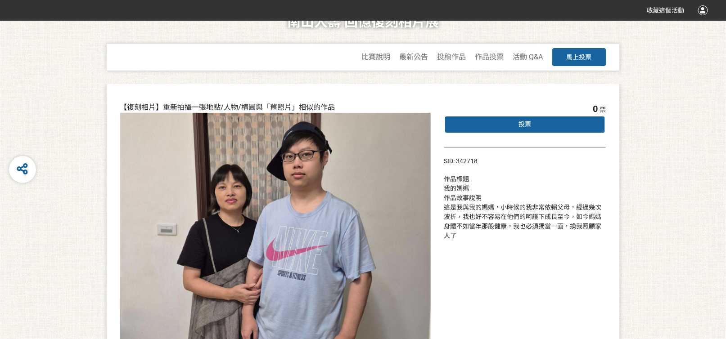
select select "newest"
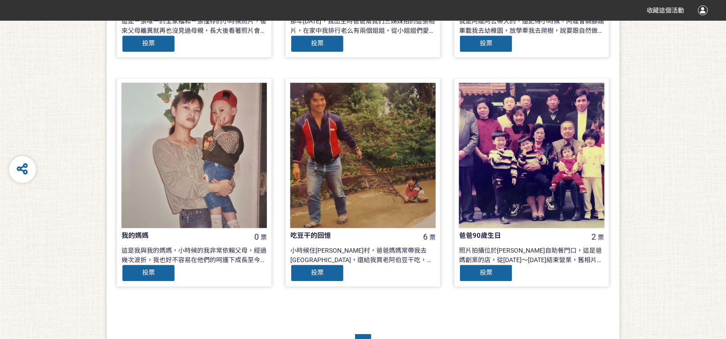
scroll to position [855, 0]
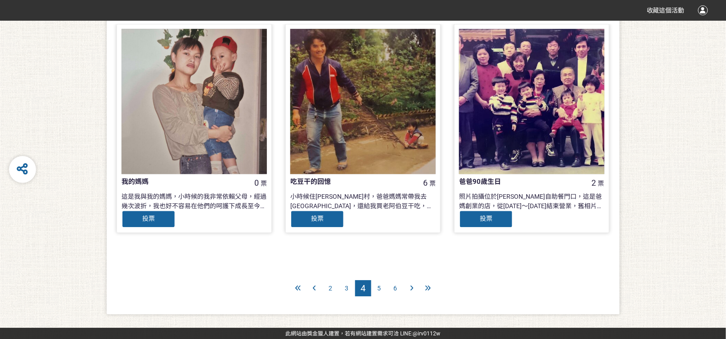
click at [383, 287] on div "5" at bounding box center [379, 288] width 16 height 16
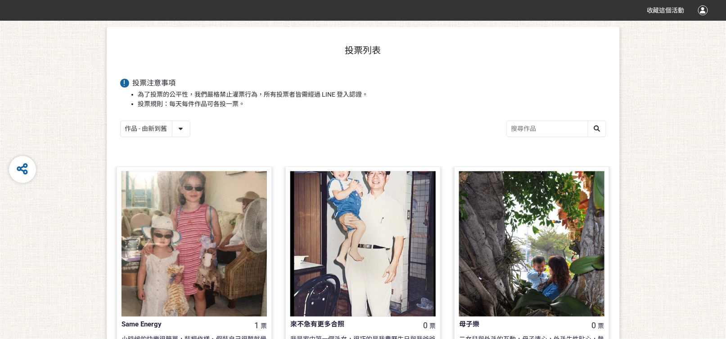
scroll to position [90, 0]
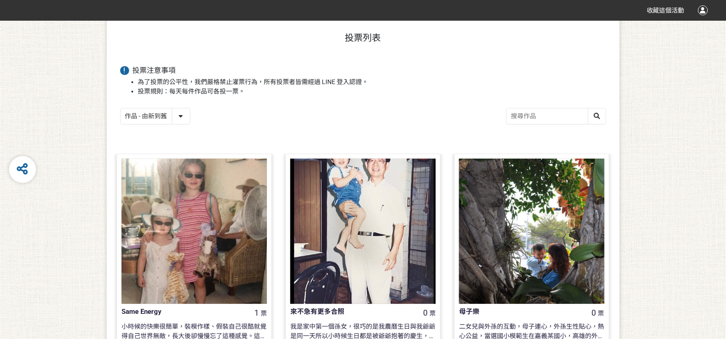
click at [391, 225] on div at bounding box center [362, 231] width 145 height 145
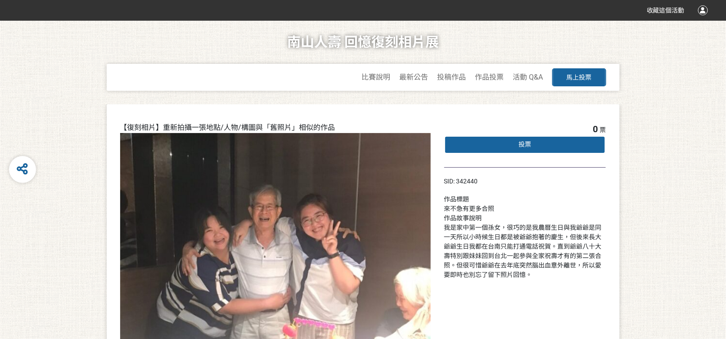
select select "newest"
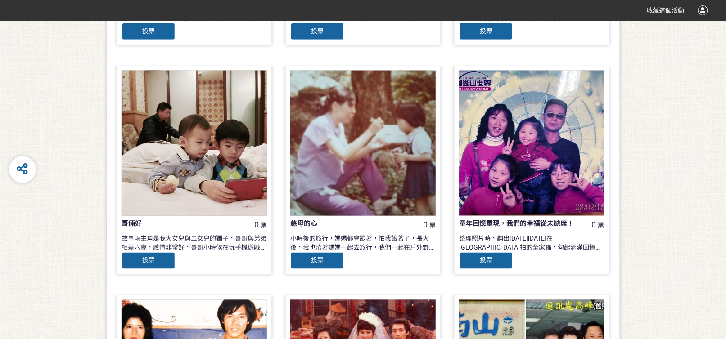
scroll to position [540, 0]
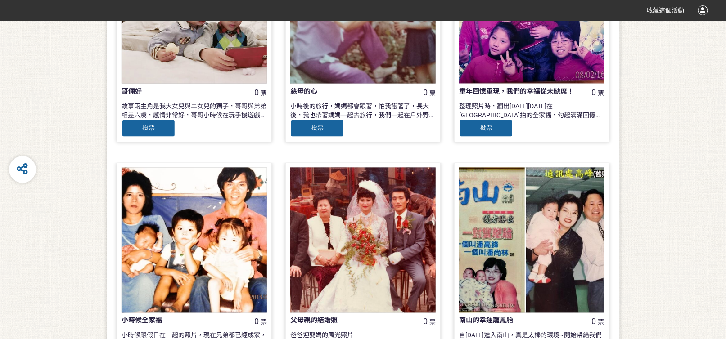
click at [240, 238] on div at bounding box center [194, 240] width 145 height 145
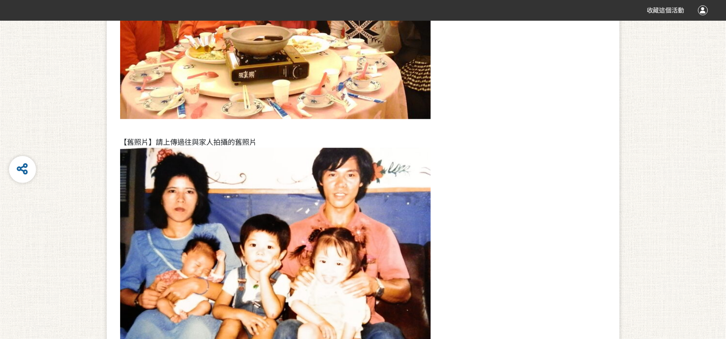
scroll to position [183, 0]
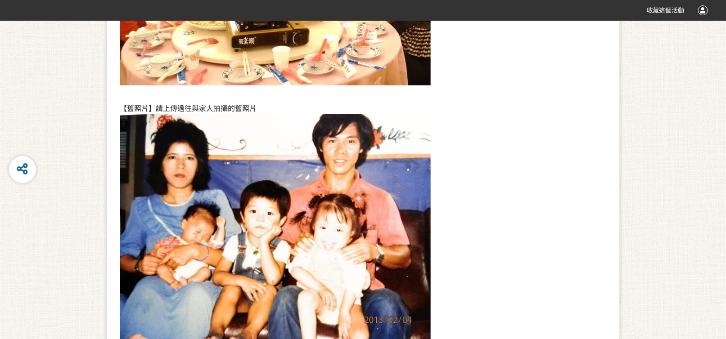
select select "newest"
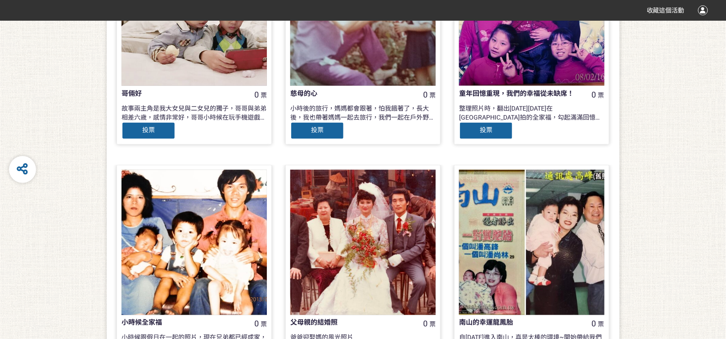
scroll to position [540, 0]
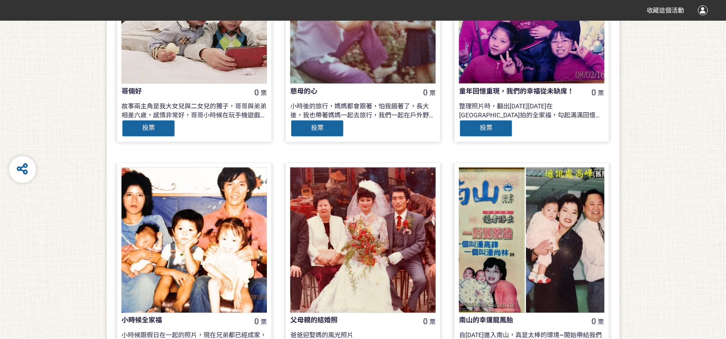
click at [383, 220] on div at bounding box center [362, 240] width 145 height 145
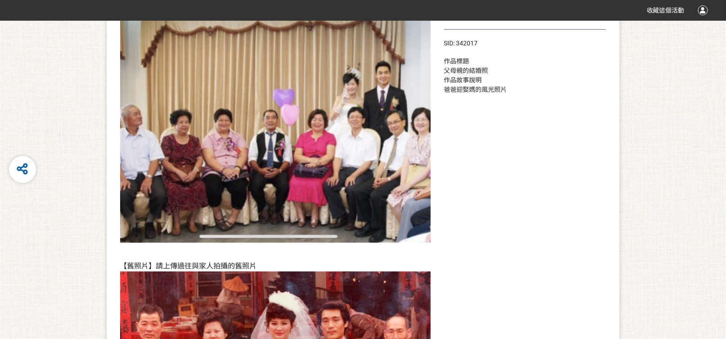
scroll to position [270, 0]
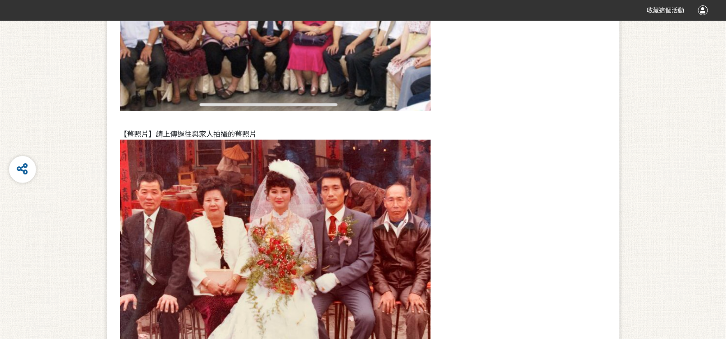
select select "newest"
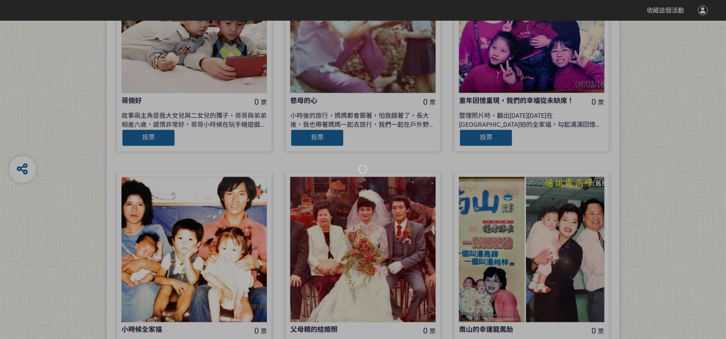
scroll to position [540, 0]
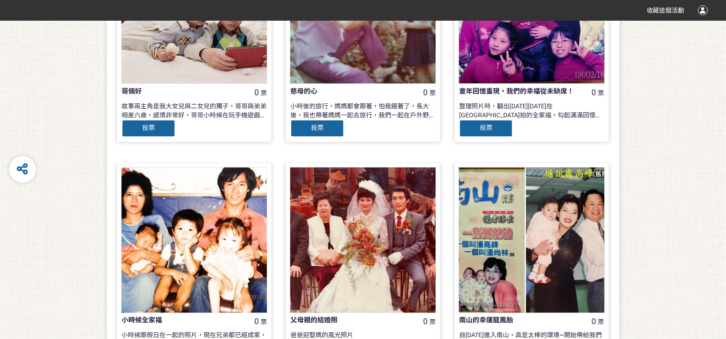
click at [511, 209] on div at bounding box center [531, 240] width 145 height 145
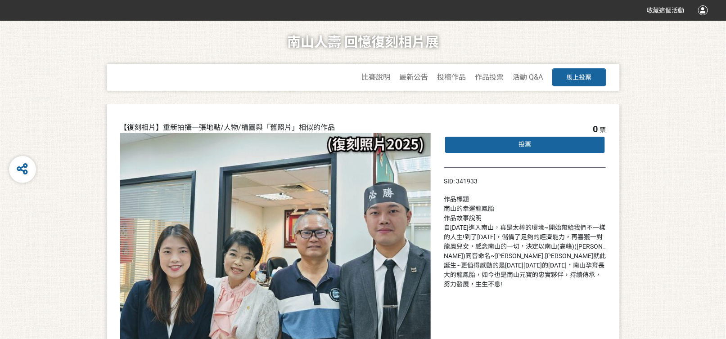
click at [563, 145] on div "投票" at bounding box center [525, 145] width 162 height 18
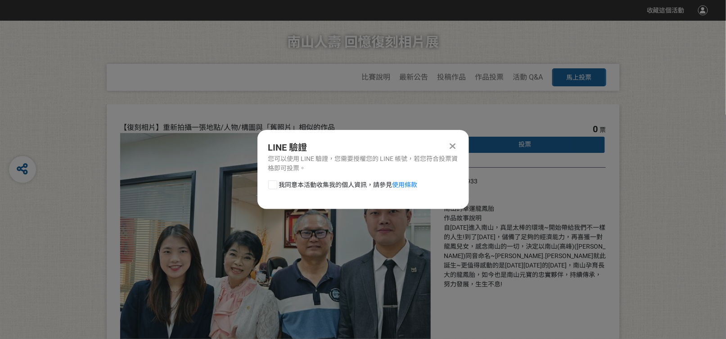
click at [312, 177] on div "LINE 驗證 您可以使用 LINE 驗證，您需要授權您的 LINE 帳號，若您符合投票資格即可投票。 我同意本活動收集我的個人資訊，請參見 使用條款" at bounding box center [363, 169] width 212 height 79
click at [296, 183] on span "我同意本活動收集我的個人資訊，請參見 使用條款" at bounding box center [348, 184] width 139 height 9
click at [275, 183] on input "我同意本活動收集我的個人資訊，請參見 使用條款" at bounding box center [272, 185] width 6 height 6
checkbox input "false"
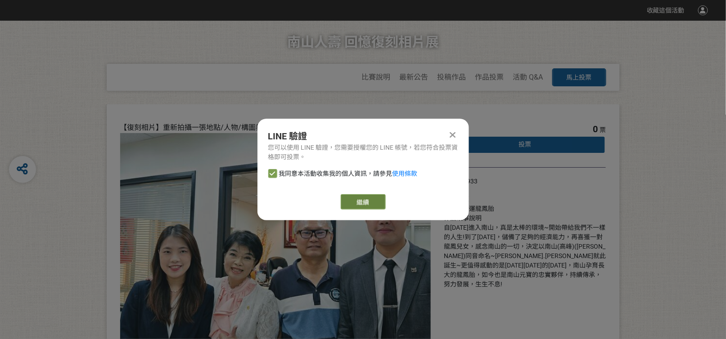
click at [342, 203] on button "繼續" at bounding box center [363, 201] width 45 height 15
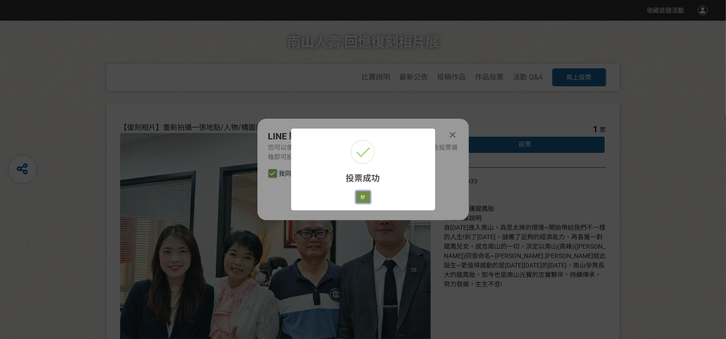
click at [361, 198] on button "好" at bounding box center [363, 197] width 14 height 13
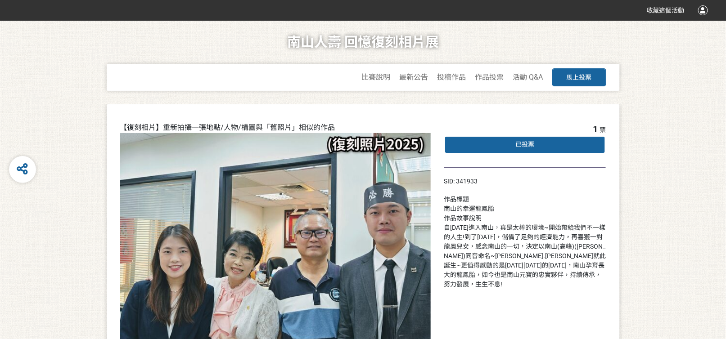
select select "newest"
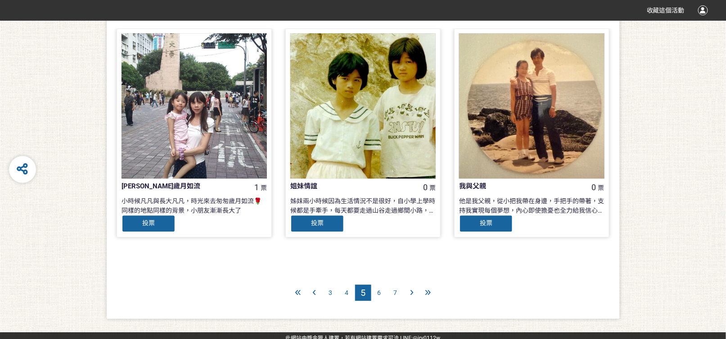
scroll to position [909, 0]
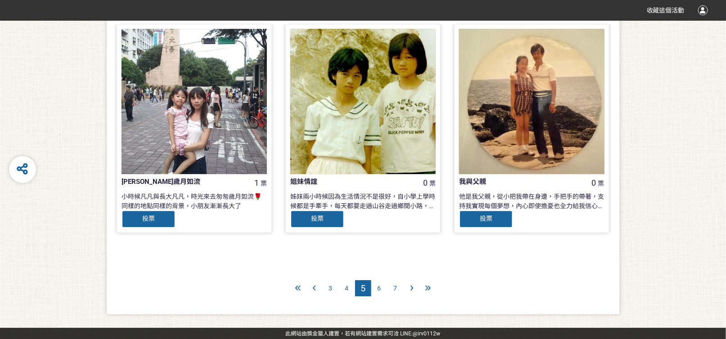
click at [377, 286] on div "6" at bounding box center [379, 288] width 16 height 16
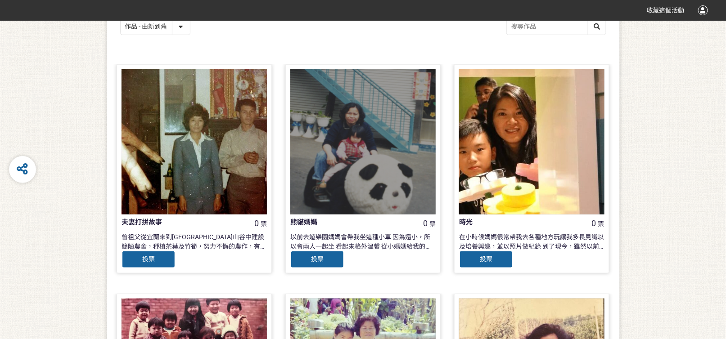
scroll to position [180, 0]
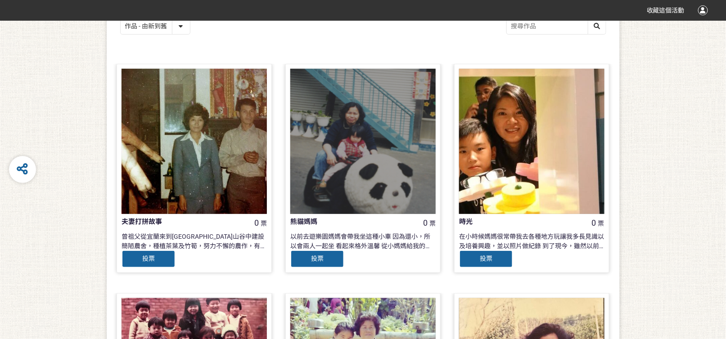
click at [307, 259] on div "投票" at bounding box center [317, 259] width 54 height 18
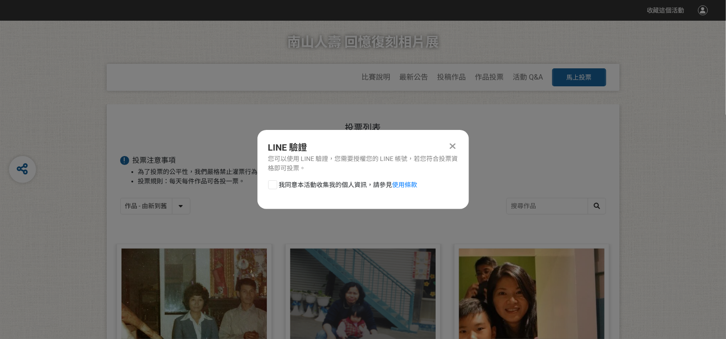
click at [312, 187] on span "我同意本活動收集我的個人資訊，請參見 使用條款" at bounding box center [348, 184] width 139 height 9
click at [275, 187] on input "我同意本活動收集我的個人資訊，請參見 使用條款" at bounding box center [272, 185] width 6 height 6
checkbox input "false"
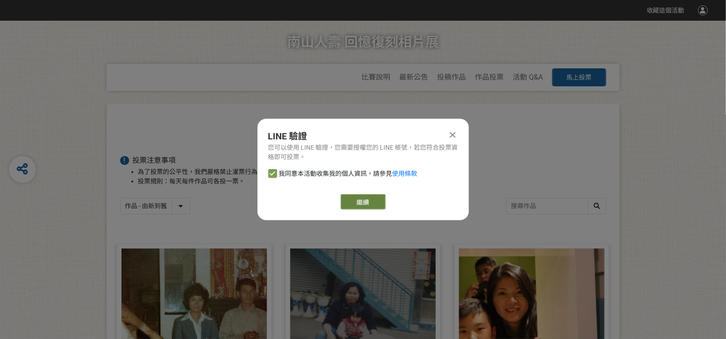
click at [349, 203] on button "繼續" at bounding box center [363, 201] width 45 height 15
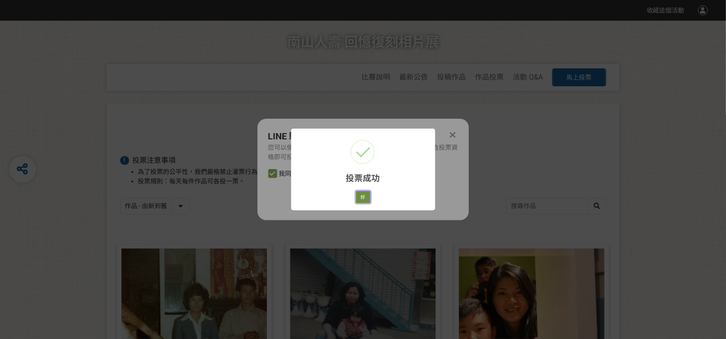
click at [360, 198] on button "好" at bounding box center [363, 197] width 14 height 13
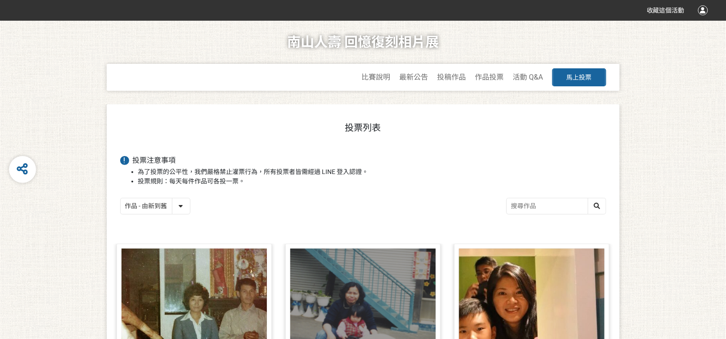
scroll to position [140, 0]
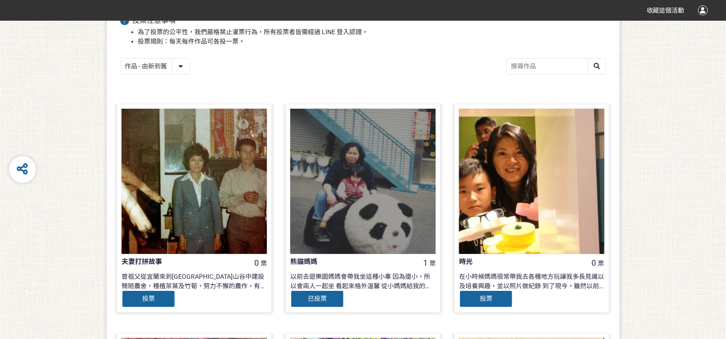
click at [210, 210] on div at bounding box center [194, 181] width 145 height 145
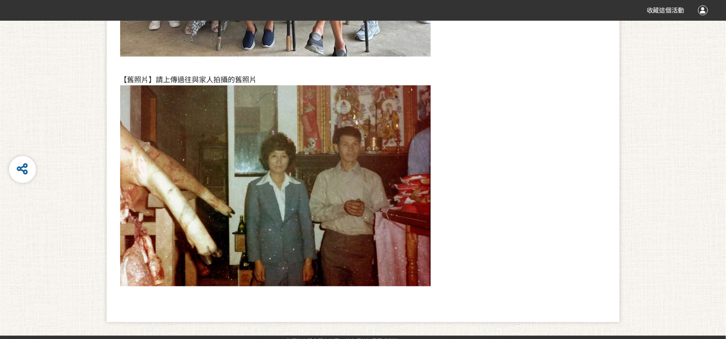
scroll to position [333, 0]
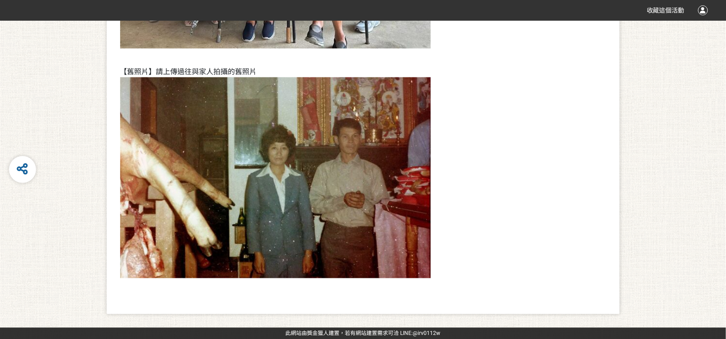
select select "newest"
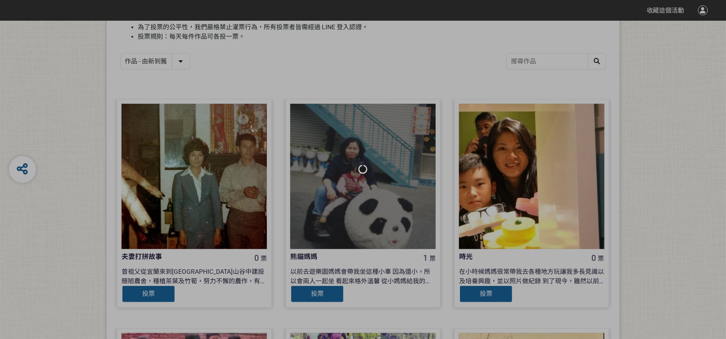
scroll to position [140, 0]
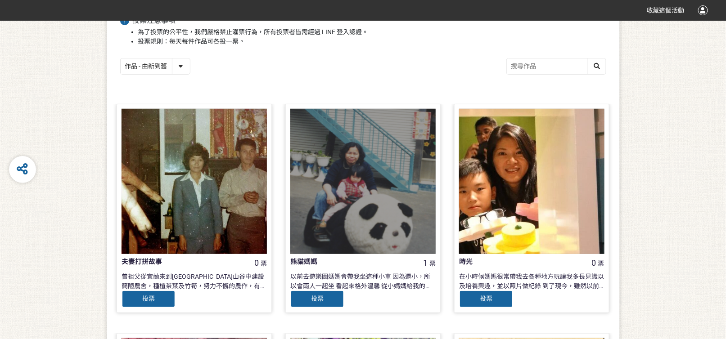
click at [538, 203] on div at bounding box center [531, 181] width 145 height 145
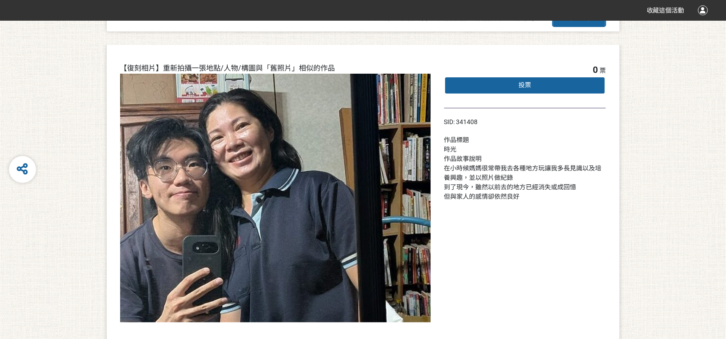
scroll to position [45, 0]
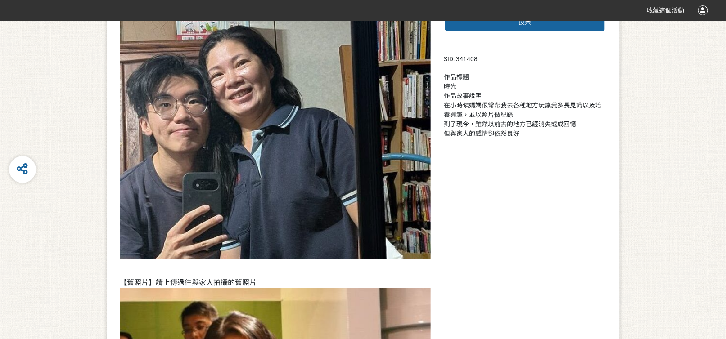
select select "newest"
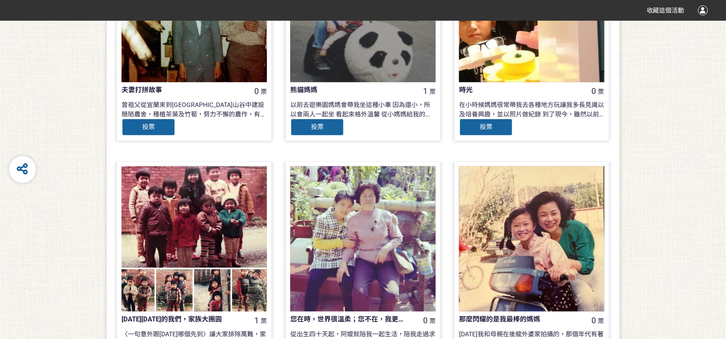
scroll to position [320, 0]
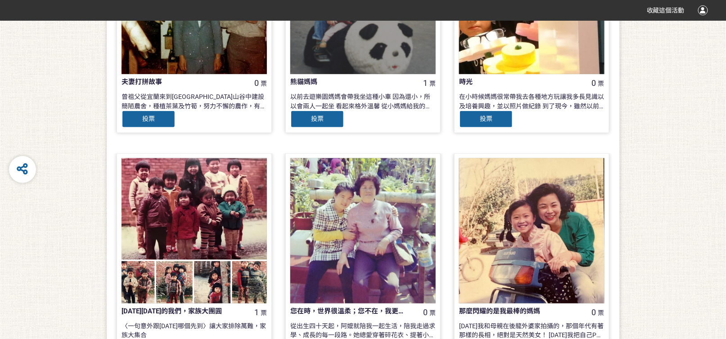
click at [218, 205] on div at bounding box center [194, 230] width 145 height 145
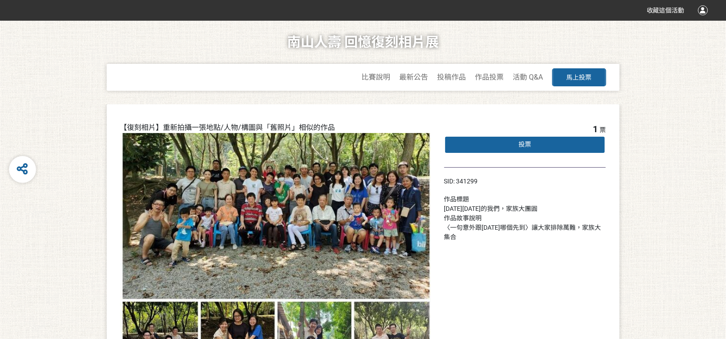
click at [486, 147] on div "投票" at bounding box center [525, 145] width 162 height 18
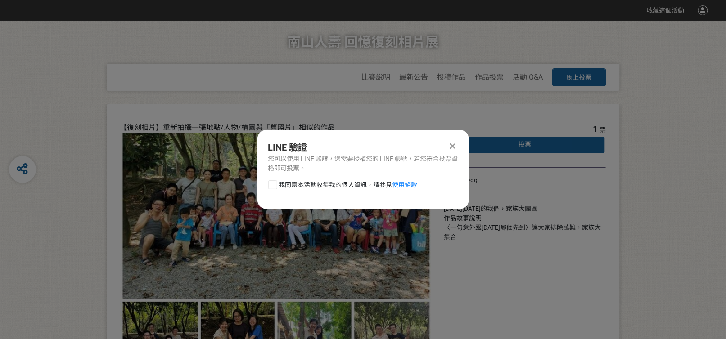
click at [303, 187] on span "我同意本活動收集我的個人資訊，請參見 使用條款" at bounding box center [348, 184] width 139 height 9
click at [275, 187] on input "我同意本活動收集我的個人資訊，請參見 使用條款" at bounding box center [272, 185] width 6 height 6
checkbox input "false"
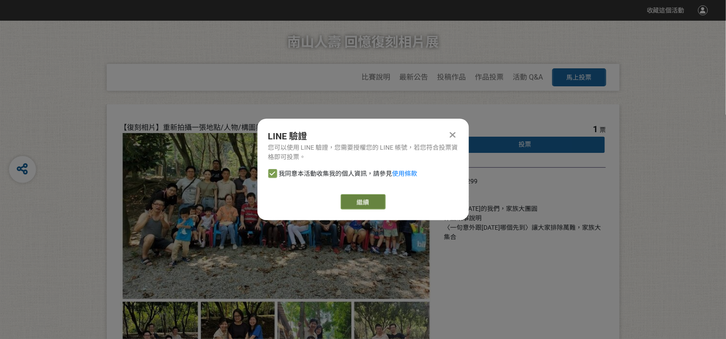
click at [357, 204] on button "繼續" at bounding box center [363, 201] width 45 height 15
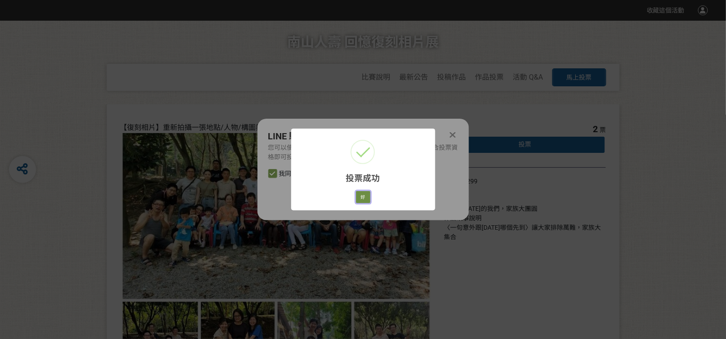
click at [365, 197] on button "好" at bounding box center [363, 197] width 14 height 13
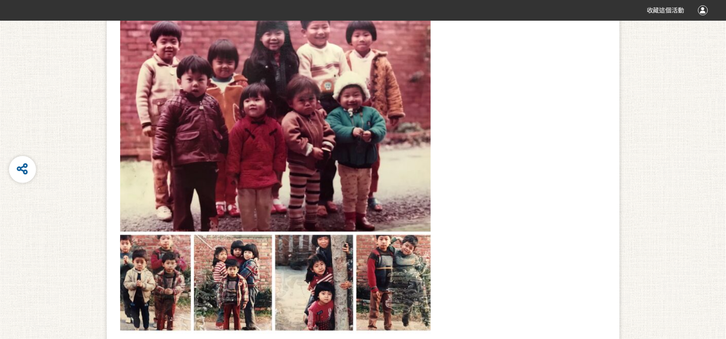
scroll to position [405, 0]
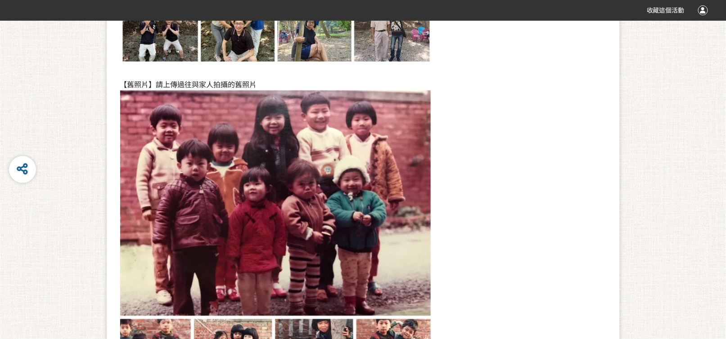
select select "newest"
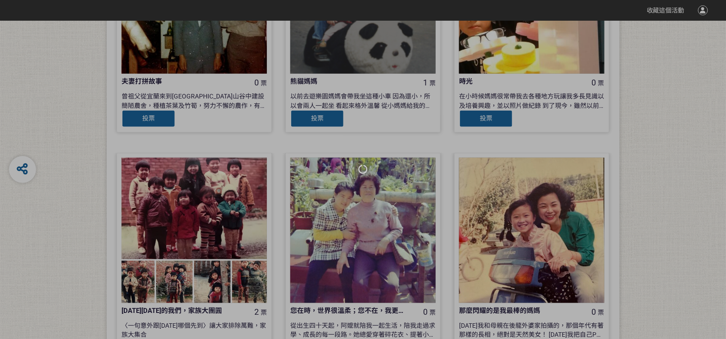
scroll to position [320, 0]
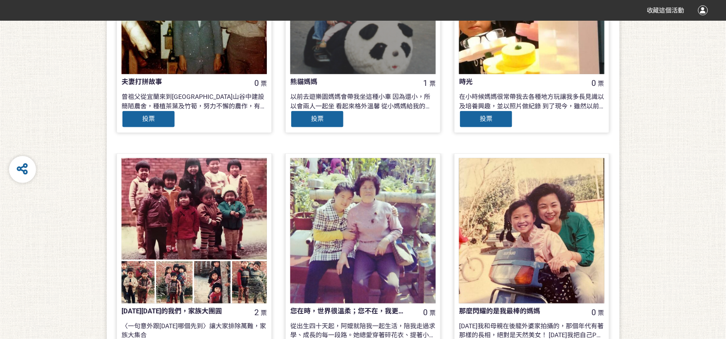
click at [345, 208] on div at bounding box center [362, 230] width 145 height 145
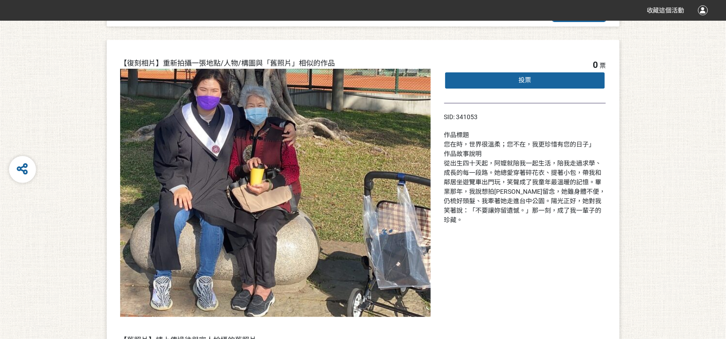
scroll to position [5, 0]
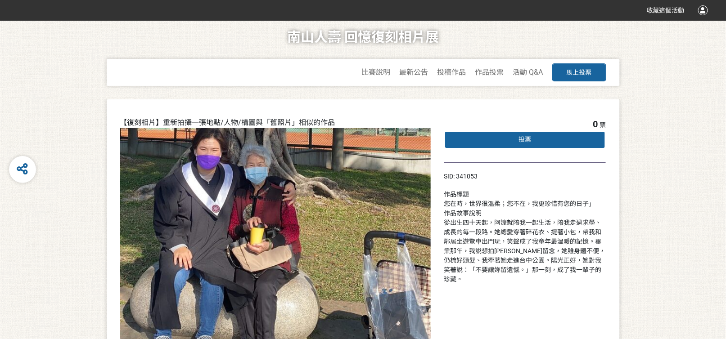
click at [498, 142] on div "投票" at bounding box center [525, 140] width 162 height 18
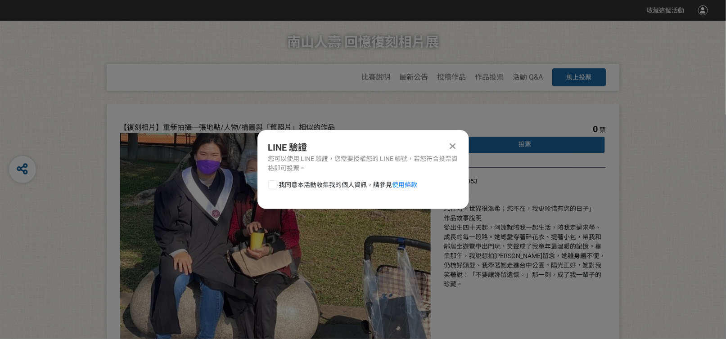
scroll to position [0, 0]
click at [317, 178] on div "LINE 驗證 您可以使用 LINE 驗證，您需要授權您的 LINE 帳號，若您符合投票資格即可投票。 我同意本活動收集我的個人資訊，請參見 使用條款" at bounding box center [363, 169] width 212 height 79
click at [315, 186] on span "我同意本活動收集我的個人資訊，請參見 使用條款" at bounding box center [348, 184] width 139 height 9
click at [275, 186] on input "我同意本活動收集我的個人資訊，請參見 使用條款" at bounding box center [272, 185] width 6 height 6
checkbox input "false"
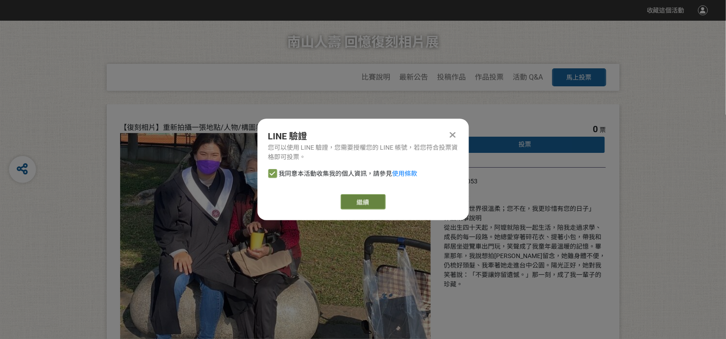
click at [347, 203] on button "繼續" at bounding box center [363, 201] width 45 height 15
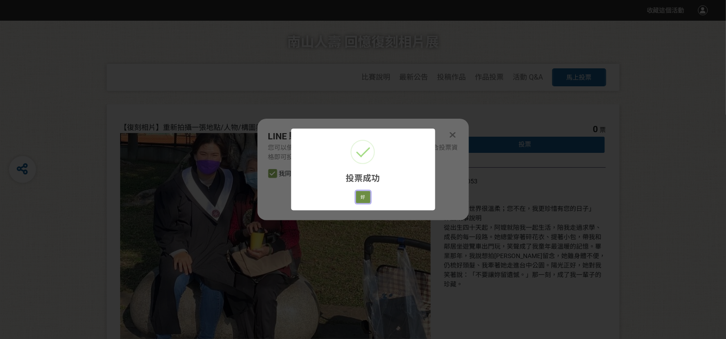
click at [362, 198] on button "好" at bounding box center [363, 197] width 14 height 13
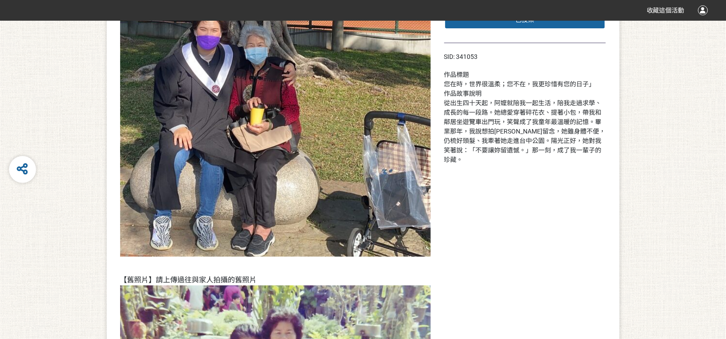
select select "newest"
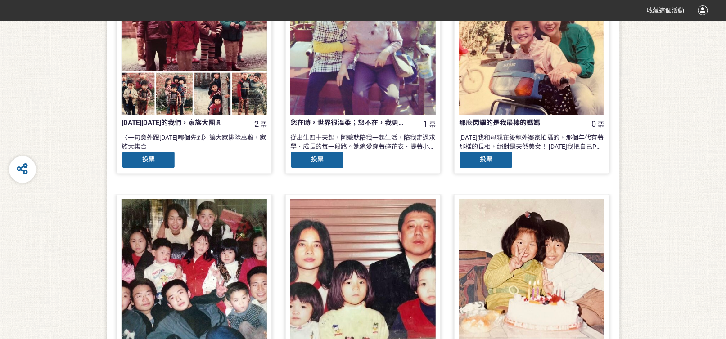
scroll to position [590, 0]
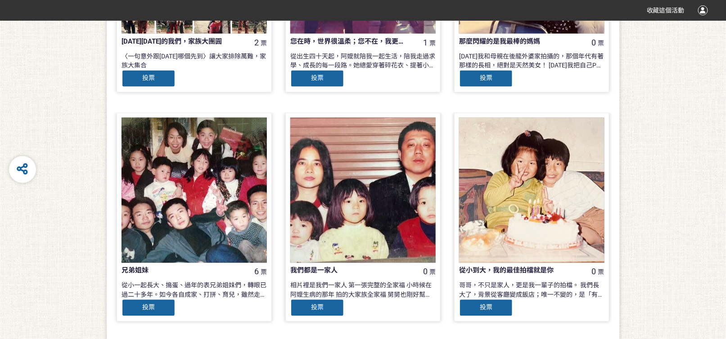
click at [182, 173] on div at bounding box center [194, 190] width 145 height 145
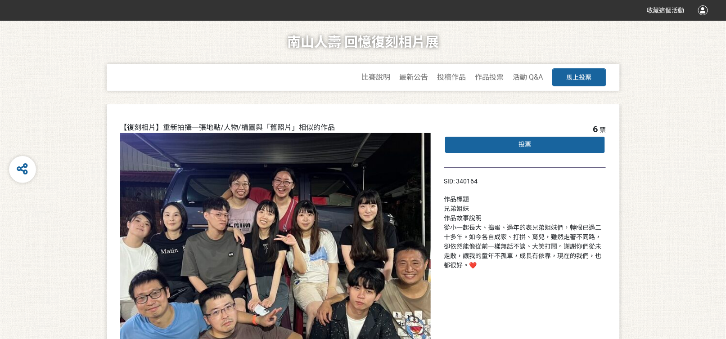
click at [531, 143] on span "投票" at bounding box center [524, 144] width 13 height 7
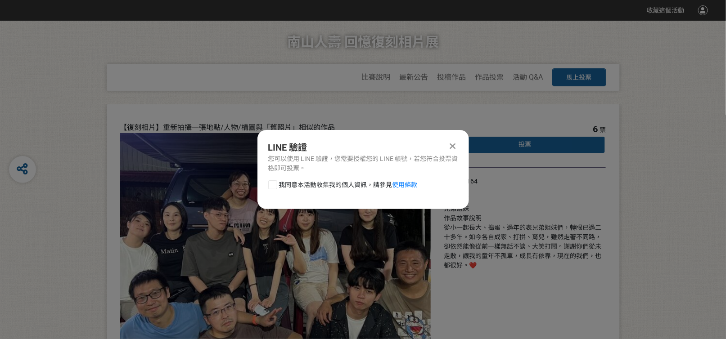
click at [333, 183] on span "我同意本活動收集我的個人資訊，請參見 使用條款" at bounding box center [348, 184] width 139 height 9
click at [275, 183] on input "我同意本活動收集我的個人資訊，請參見 使用條款" at bounding box center [272, 185] width 6 height 6
checkbox input "false"
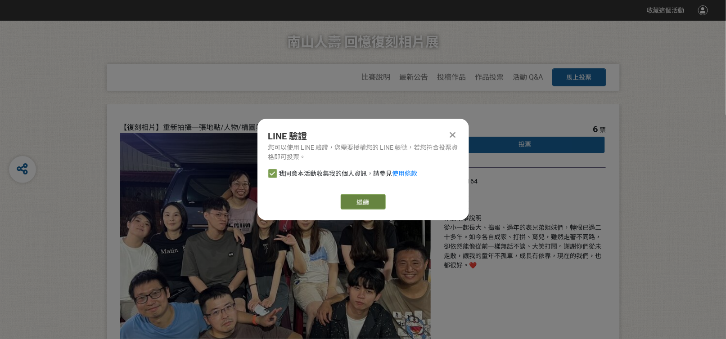
click at [352, 199] on button "繼續" at bounding box center [363, 201] width 45 height 15
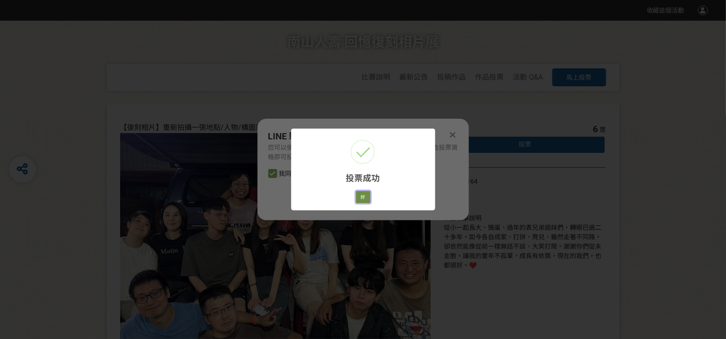
click at [363, 194] on button "好" at bounding box center [363, 197] width 14 height 13
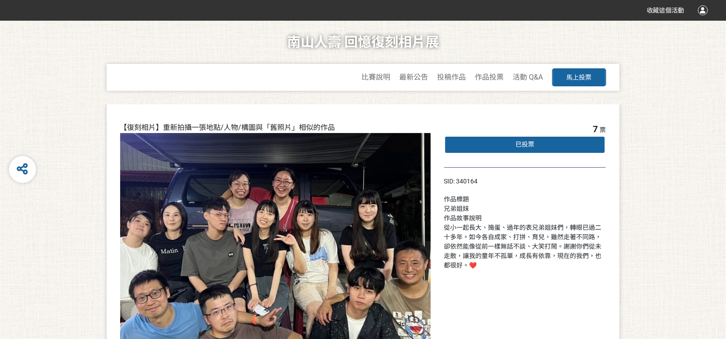
select select "newest"
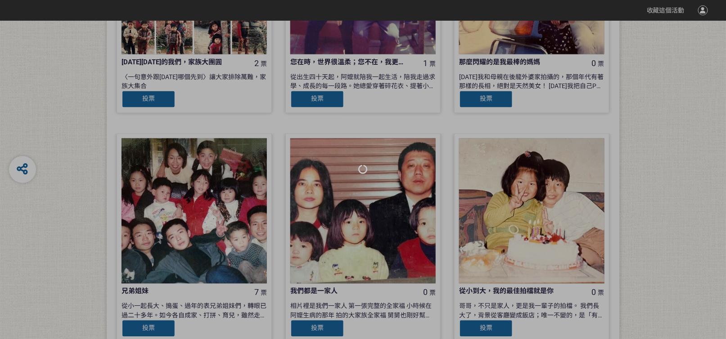
scroll to position [590, 0]
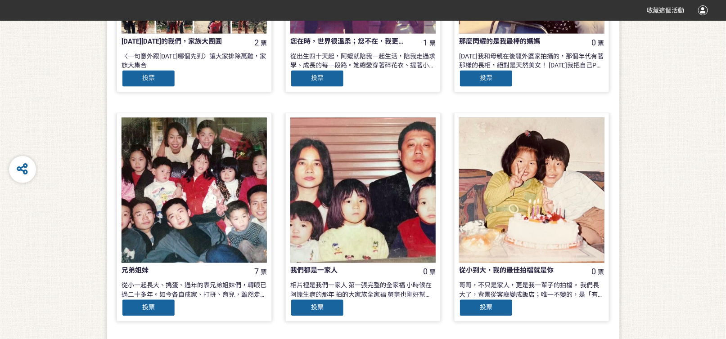
click at [377, 199] on div at bounding box center [362, 190] width 145 height 145
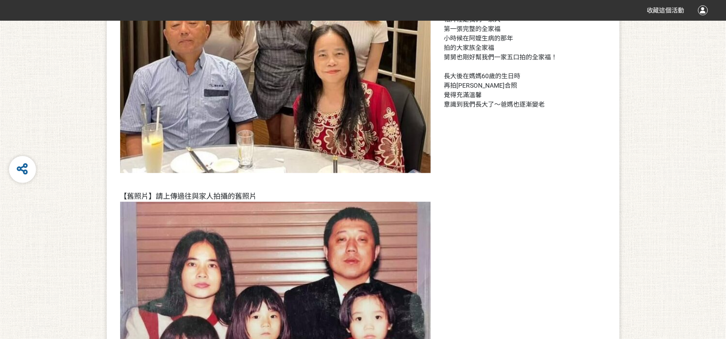
scroll to position [90, 0]
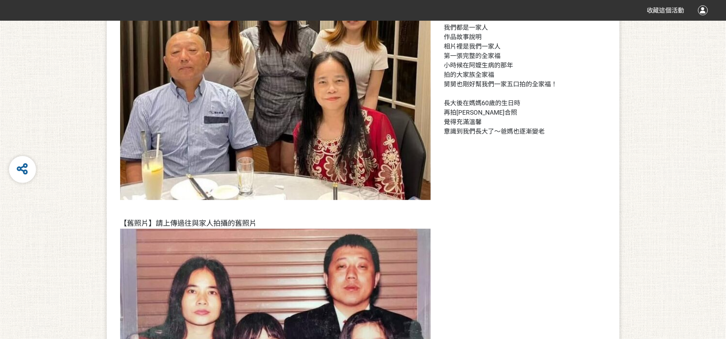
select select "newest"
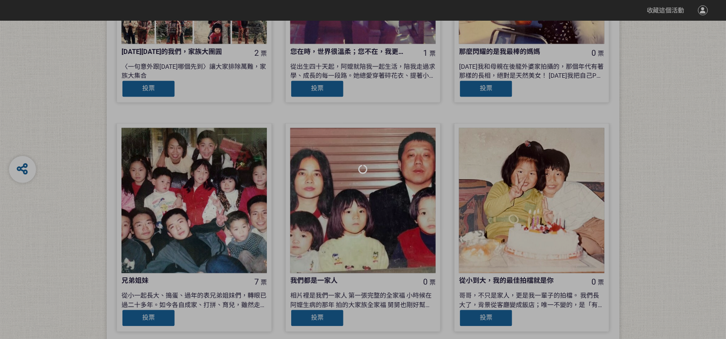
scroll to position [590, 0]
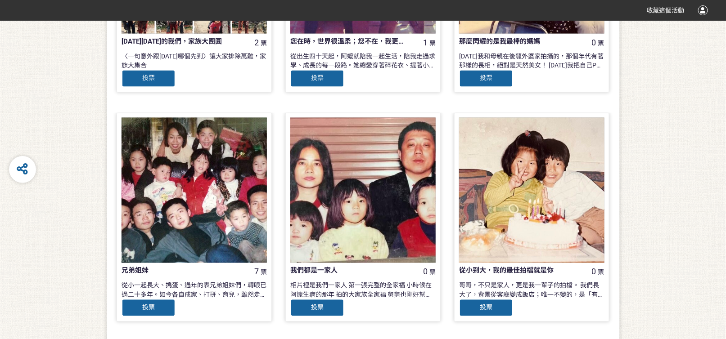
click at [529, 207] on div at bounding box center [531, 190] width 145 height 145
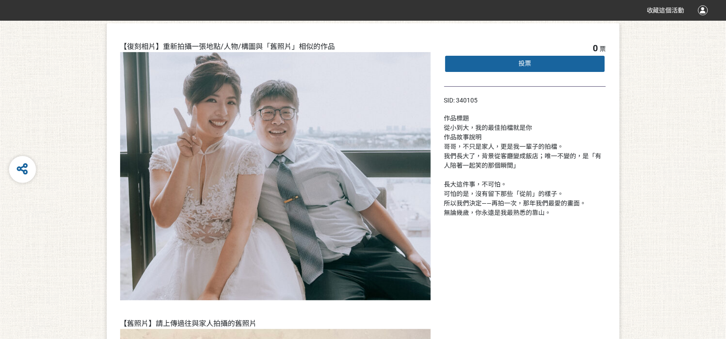
scroll to position [225, 0]
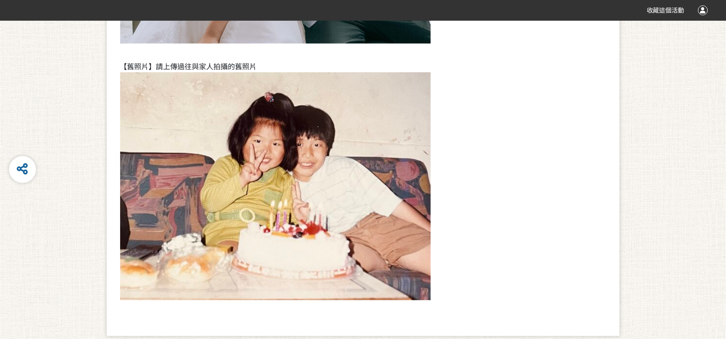
select select "newest"
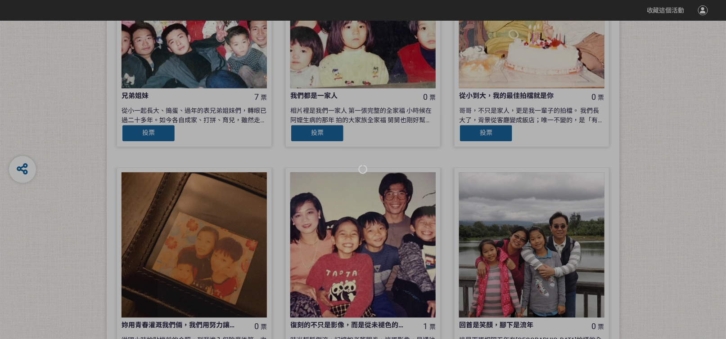
scroll to position [770, 0]
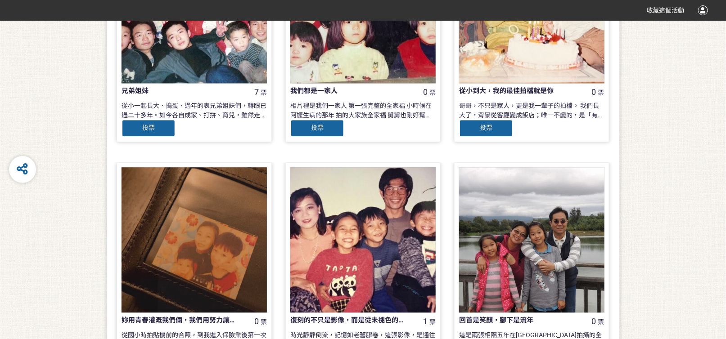
click at [221, 233] on div at bounding box center [194, 239] width 145 height 145
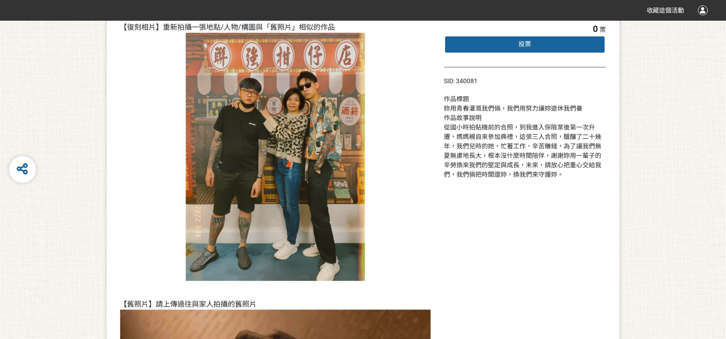
scroll to position [90, 0]
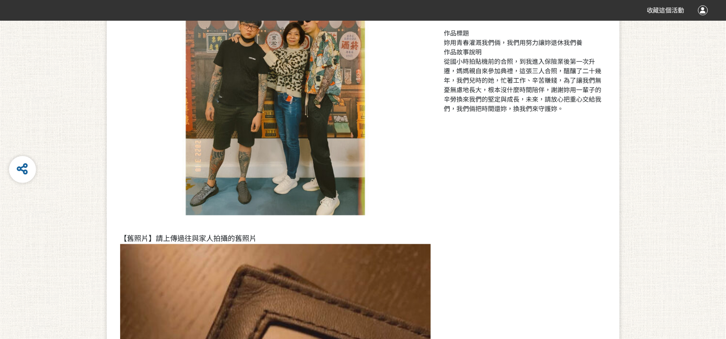
select select "newest"
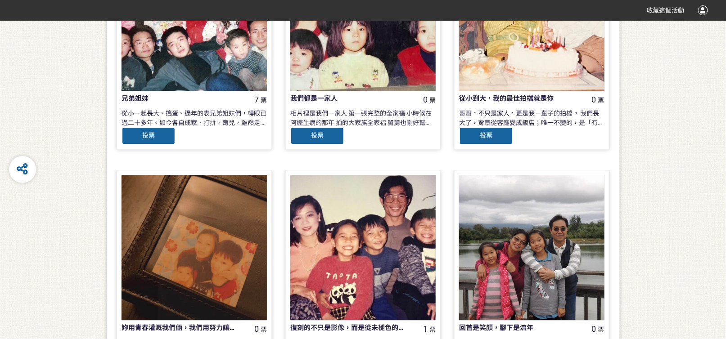
scroll to position [770, 0]
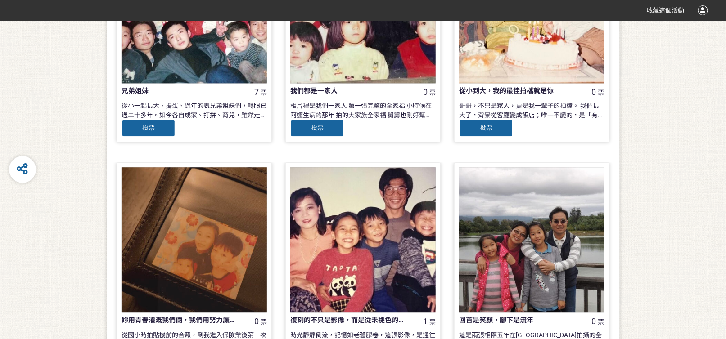
click at [374, 235] on div at bounding box center [362, 239] width 145 height 145
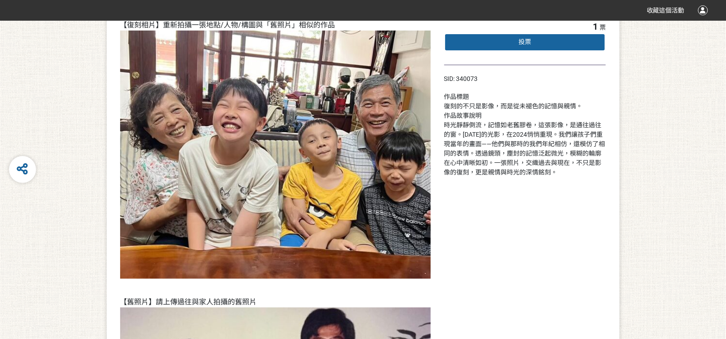
scroll to position [80, 0]
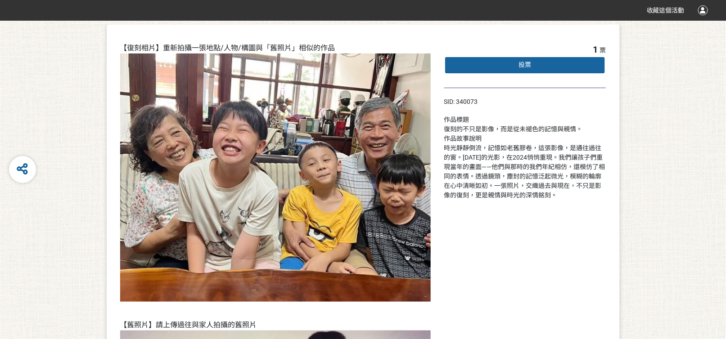
click at [568, 68] on div "投票" at bounding box center [525, 65] width 162 height 18
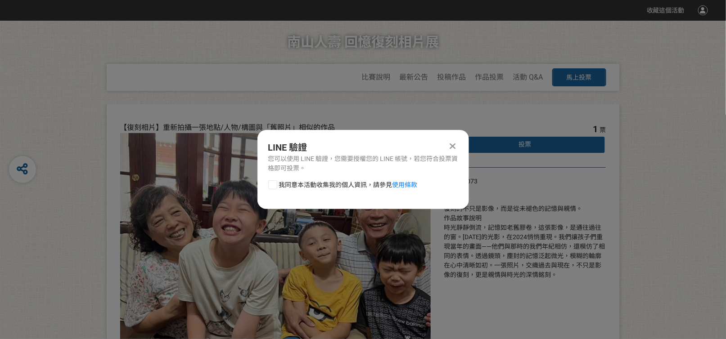
scroll to position [0, 0]
click at [299, 188] on span "我同意本活動收集我的個人資訊，請參見 使用條款" at bounding box center [348, 184] width 139 height 9
click at [275, 188] on input "我同意本活動收集我的個人資訊，請參見 使用條款" at bounding box center [272, 185] width 6 height 6
checkbox input "false"
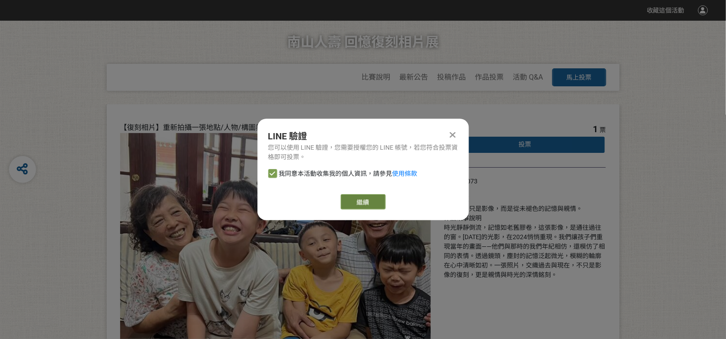
click at [350, 203] on button "繼續" at bounding box center [363, 201] width 45 height 15
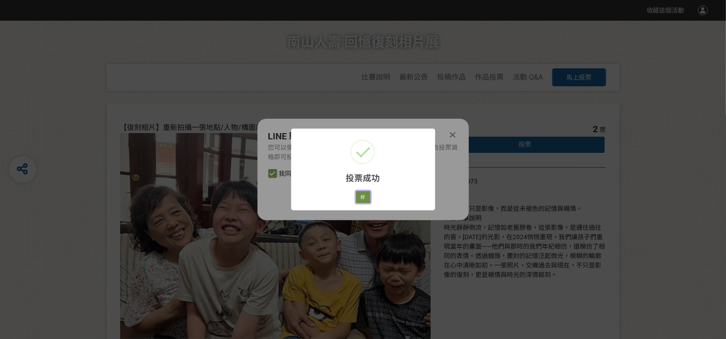
click at [367, 195] on button "好" at bounding box center [363, 197] width 14 height 13
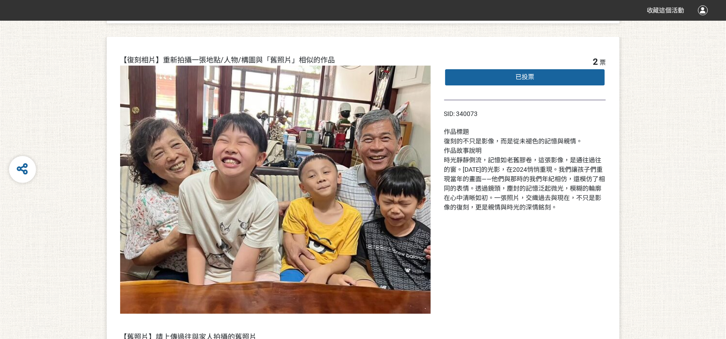
scroll to position [74, 0]
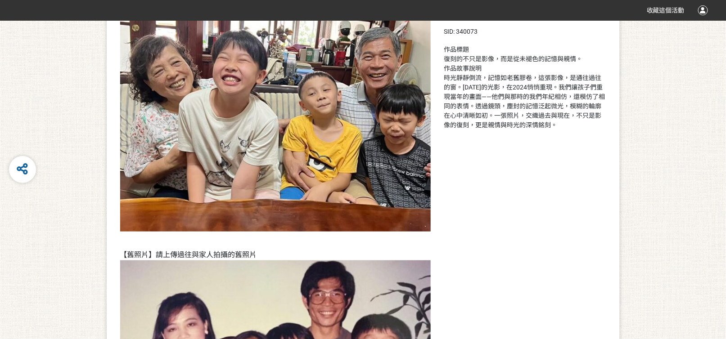
select select "newest"
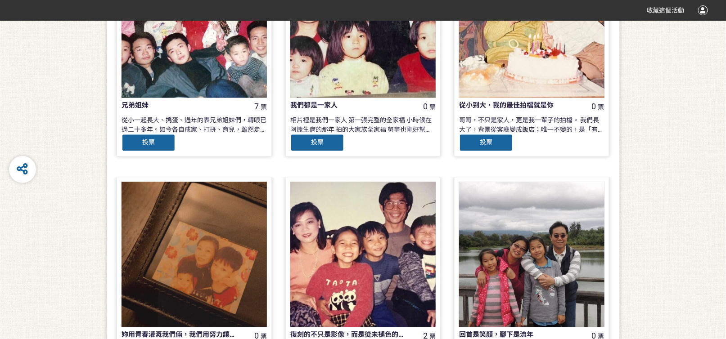
scroll to position [770, 0]
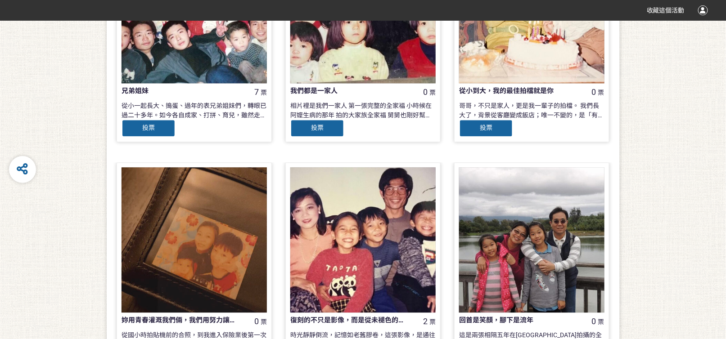
click at [494, 247] on div at bounding box center [531, 239] width 145 height 145
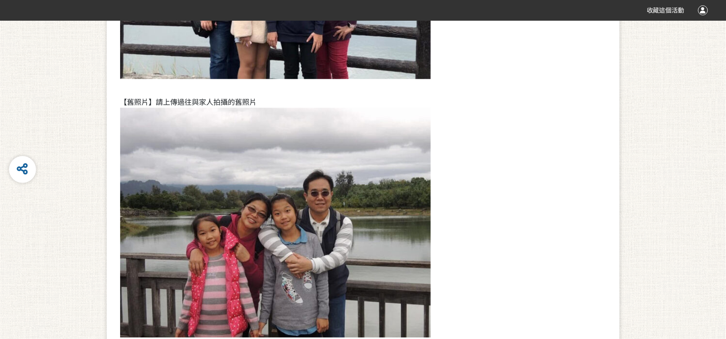
scroll to position [180, 0]
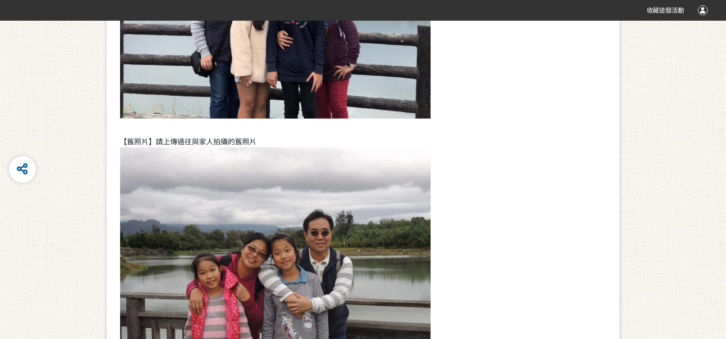
select select "newest"
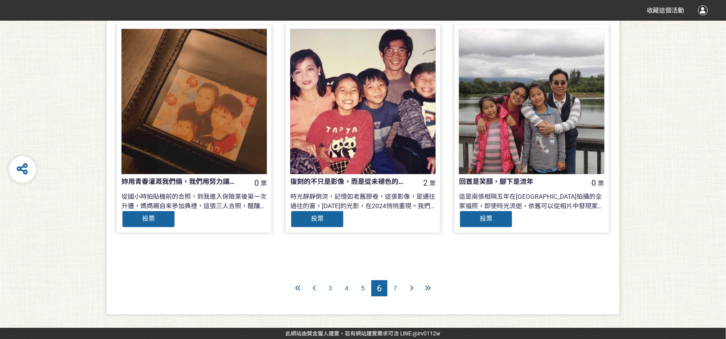
click at [394, 287] on span "7" at bounding box center [396, 288] width 4 height 7
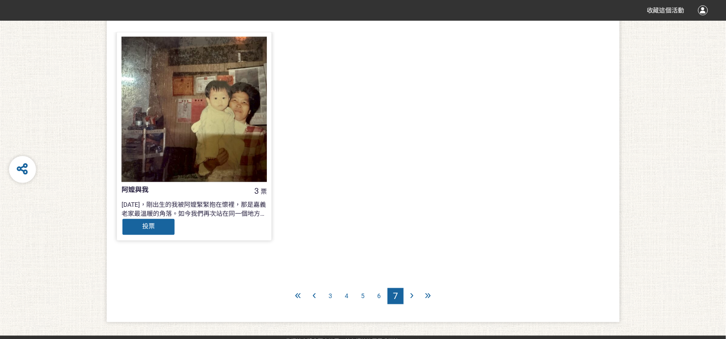
scroll to position [450, 0]
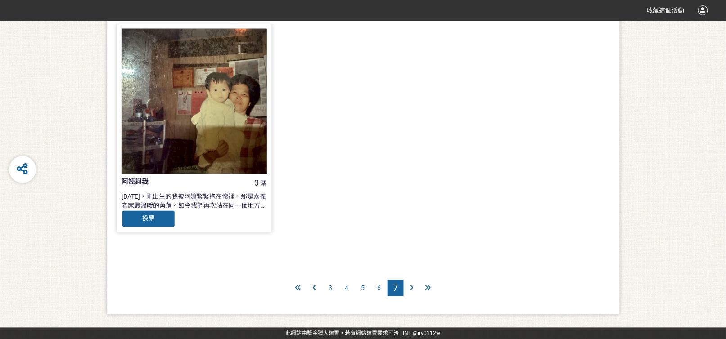
click at [411, 288] on icon at bounding box center [411, 288] width 3 height 6
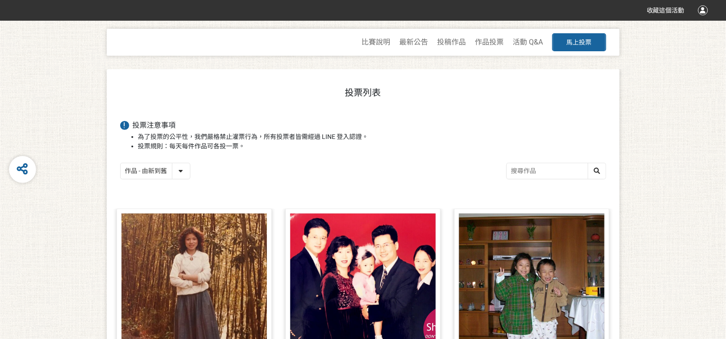
scroll to position [0, 0]
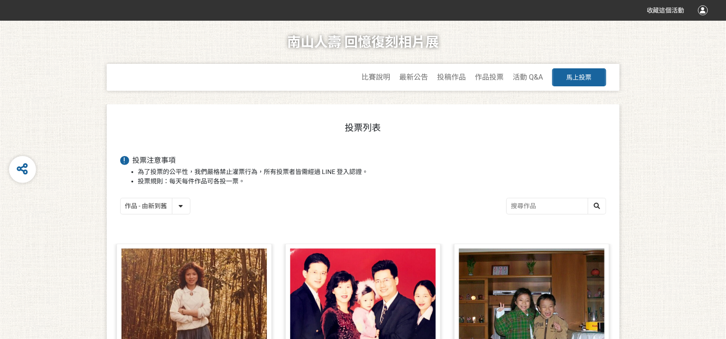
click at [684, 53] on div "南山人壽 回憶復刻相片展 比賽說明 最新公告 投稿作品 作品投票 活動 Q&A 馬上投票" at bounding box center [363, 63] width 690 height 84
